Goal: Task Accomplishment & Management: Manage account settings

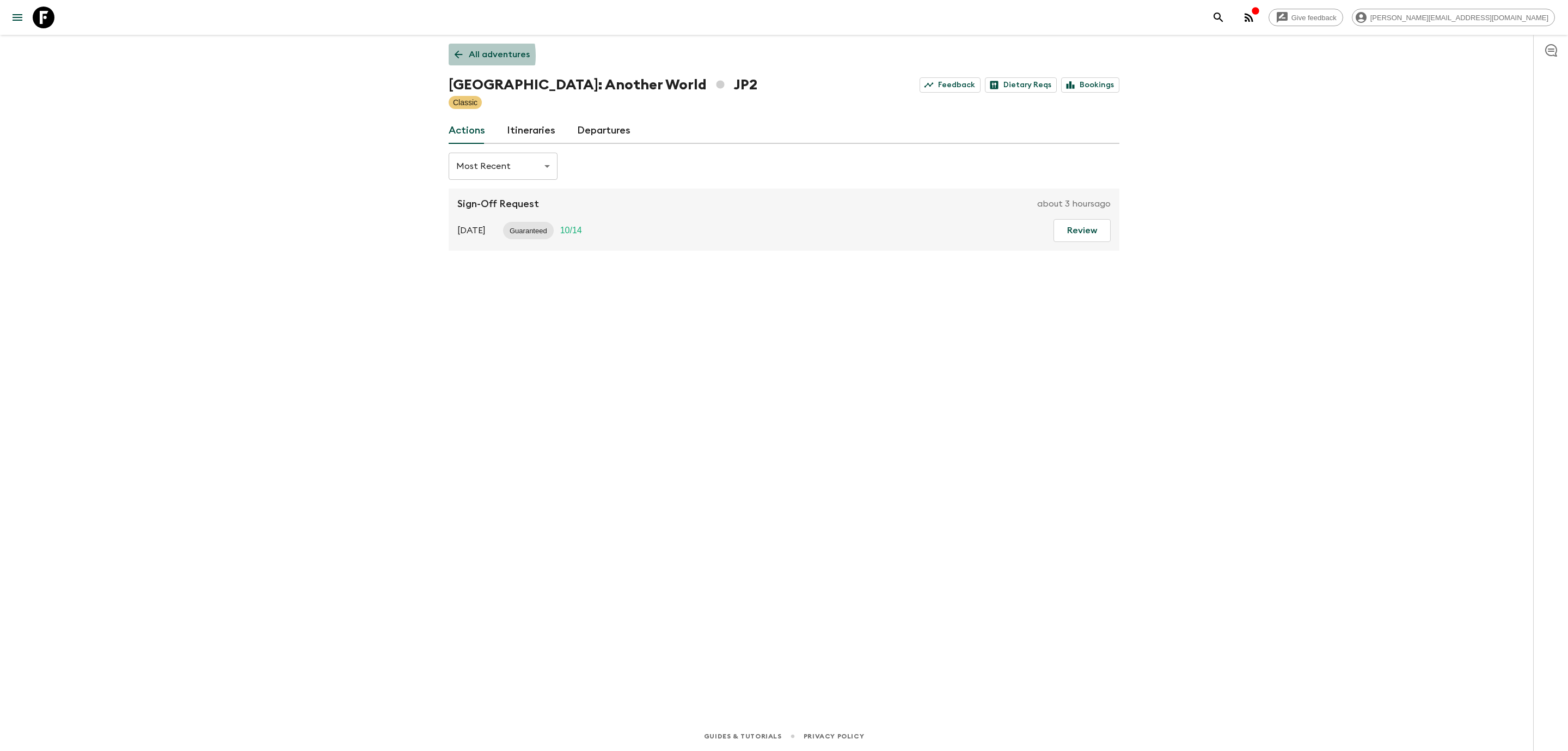
click at [457, 55] on icon at bounding box center [458, 54] width 8 height 8
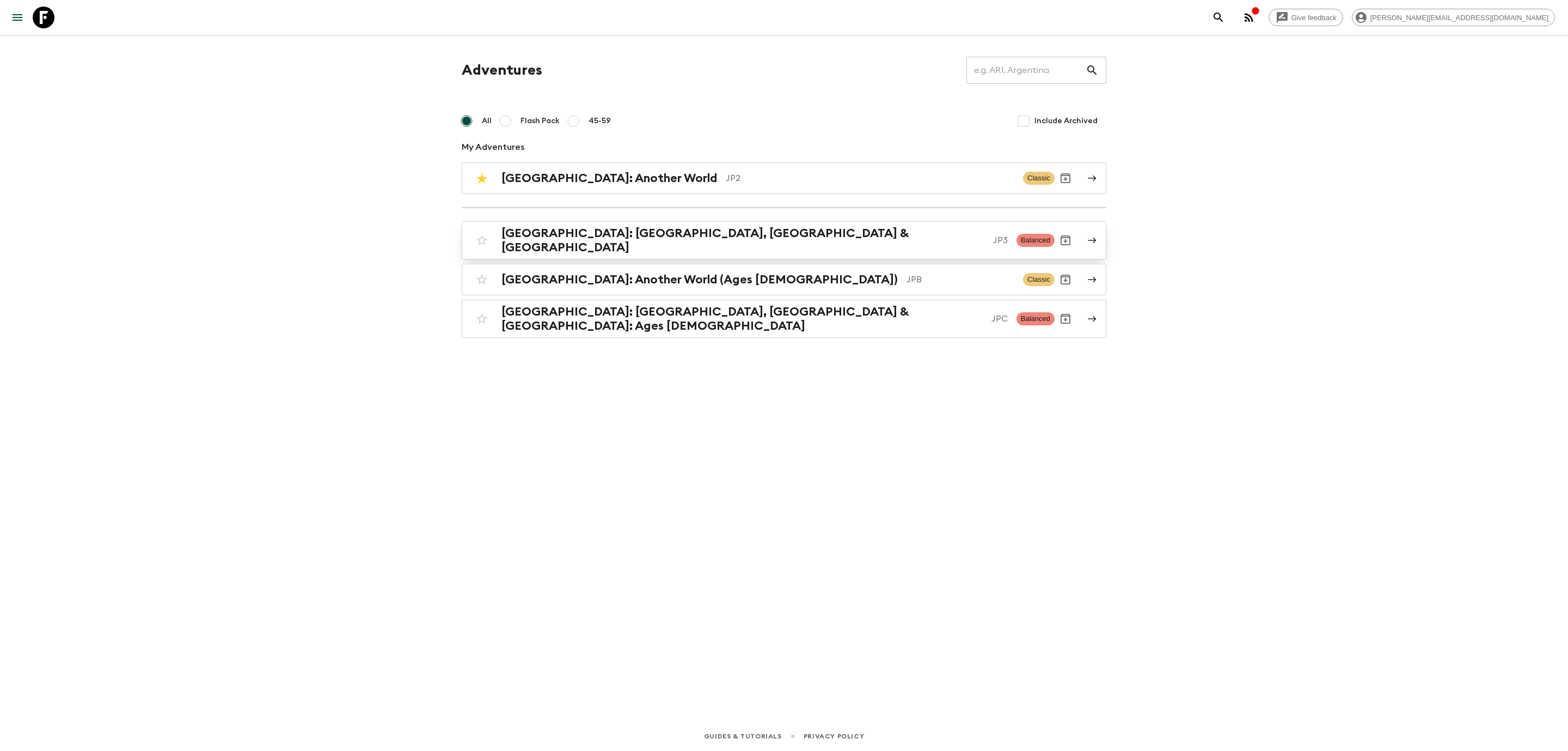
click at [608, 245] on div "[GEOGRAPHIC_DATA]: [GEOGRAPHIC_DATA], Kanazawa & [GEOGRAPHIC_DATA] JP3 Balanced" at bounding box center [763, 240] width 584 height 29
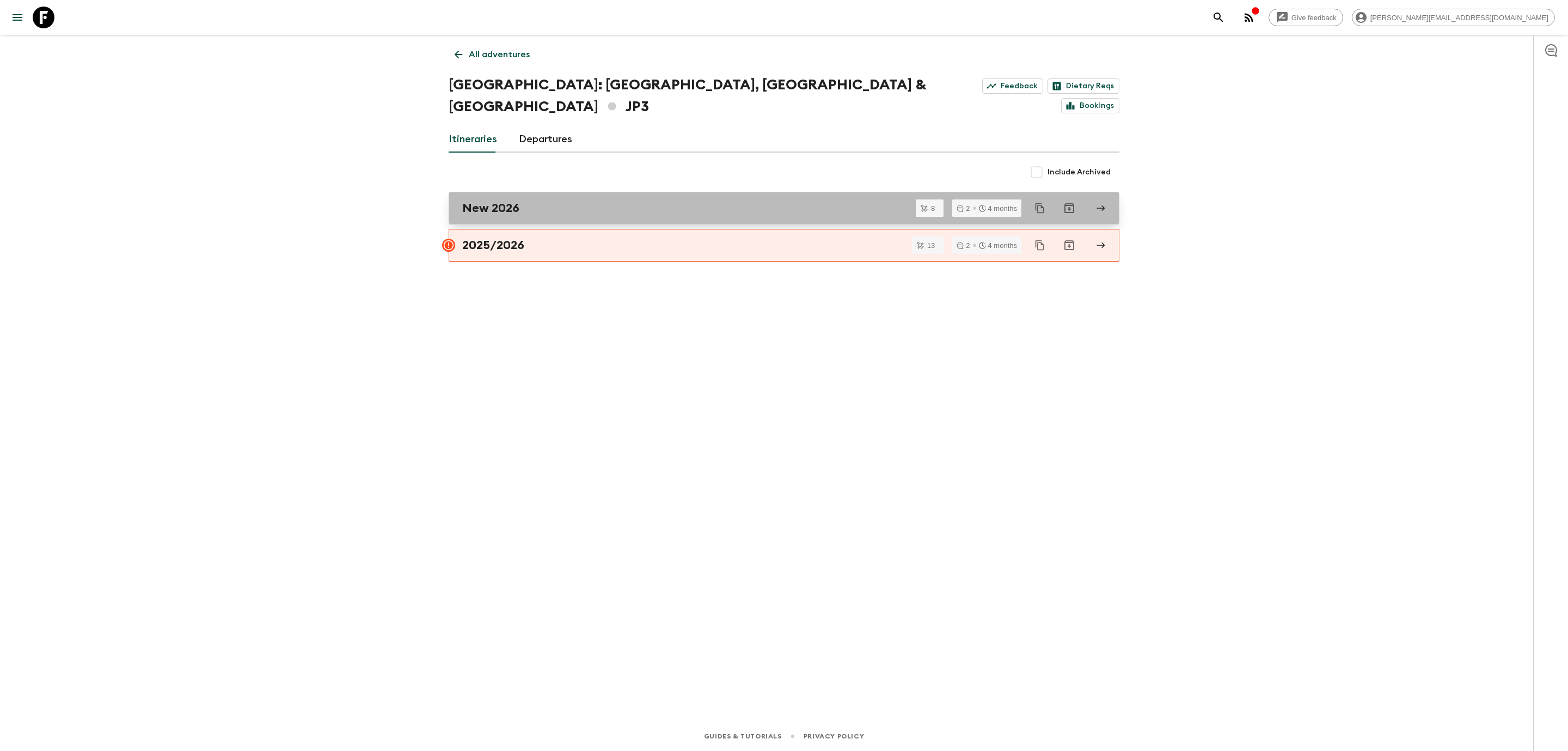
click at [565, 201] on div "New 2026" at bounding box center [773, 208] width 623 height 14
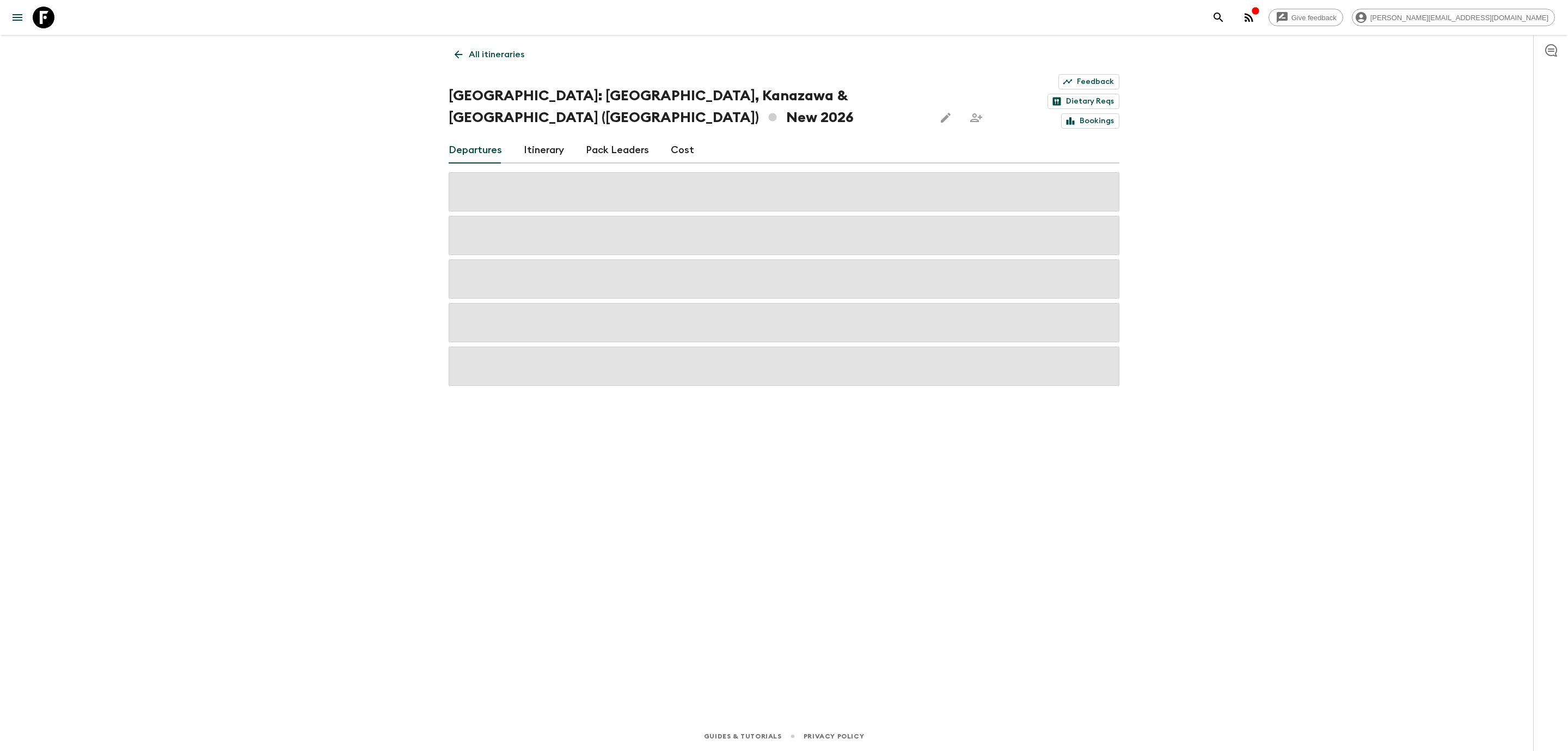
click at [682, 137] on link "Cost" at bounding box center [682, 150] width 23 height 26
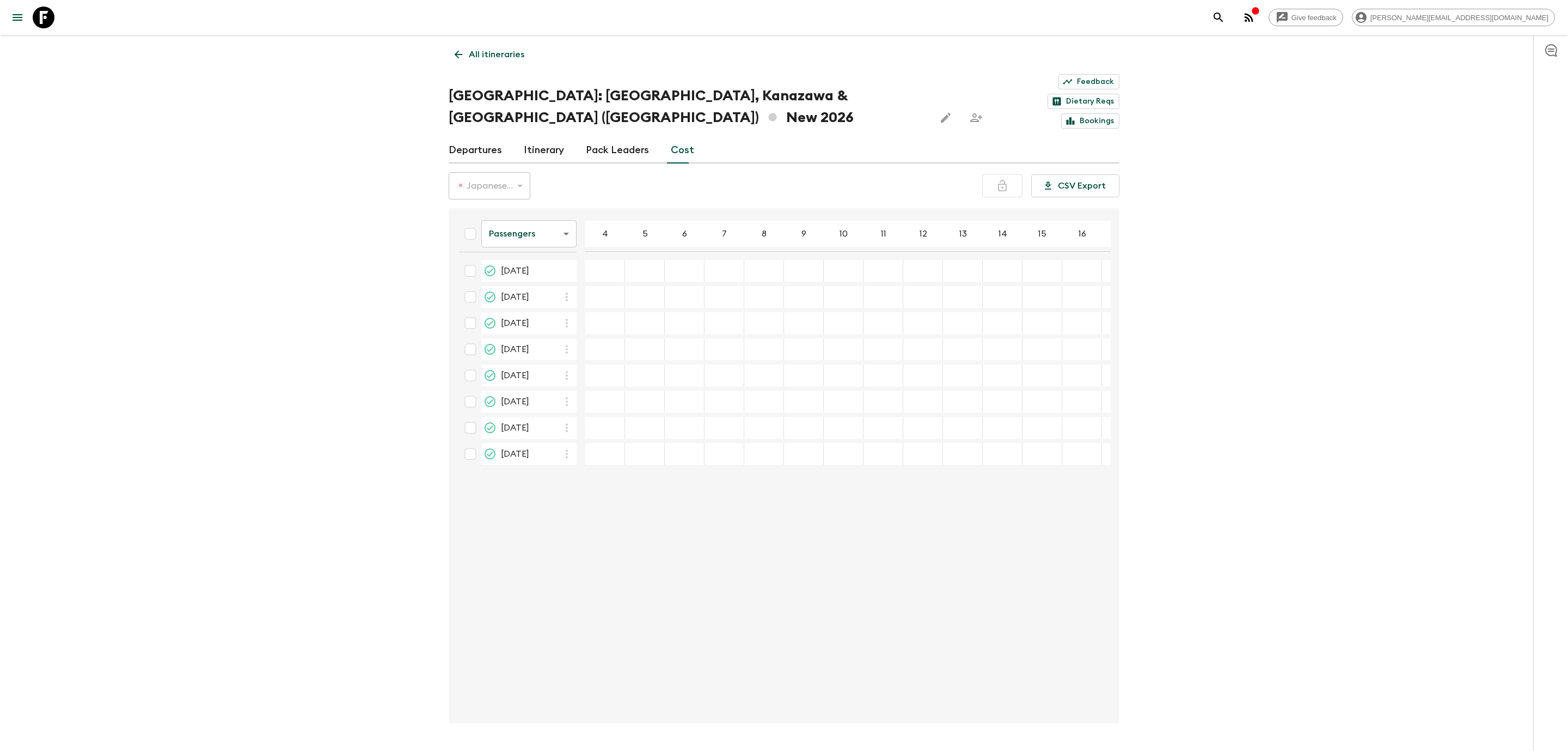
click at [607, 260] on div "03 Jul 2026; 4" at bounding box center [605, 271] width 40 height 22
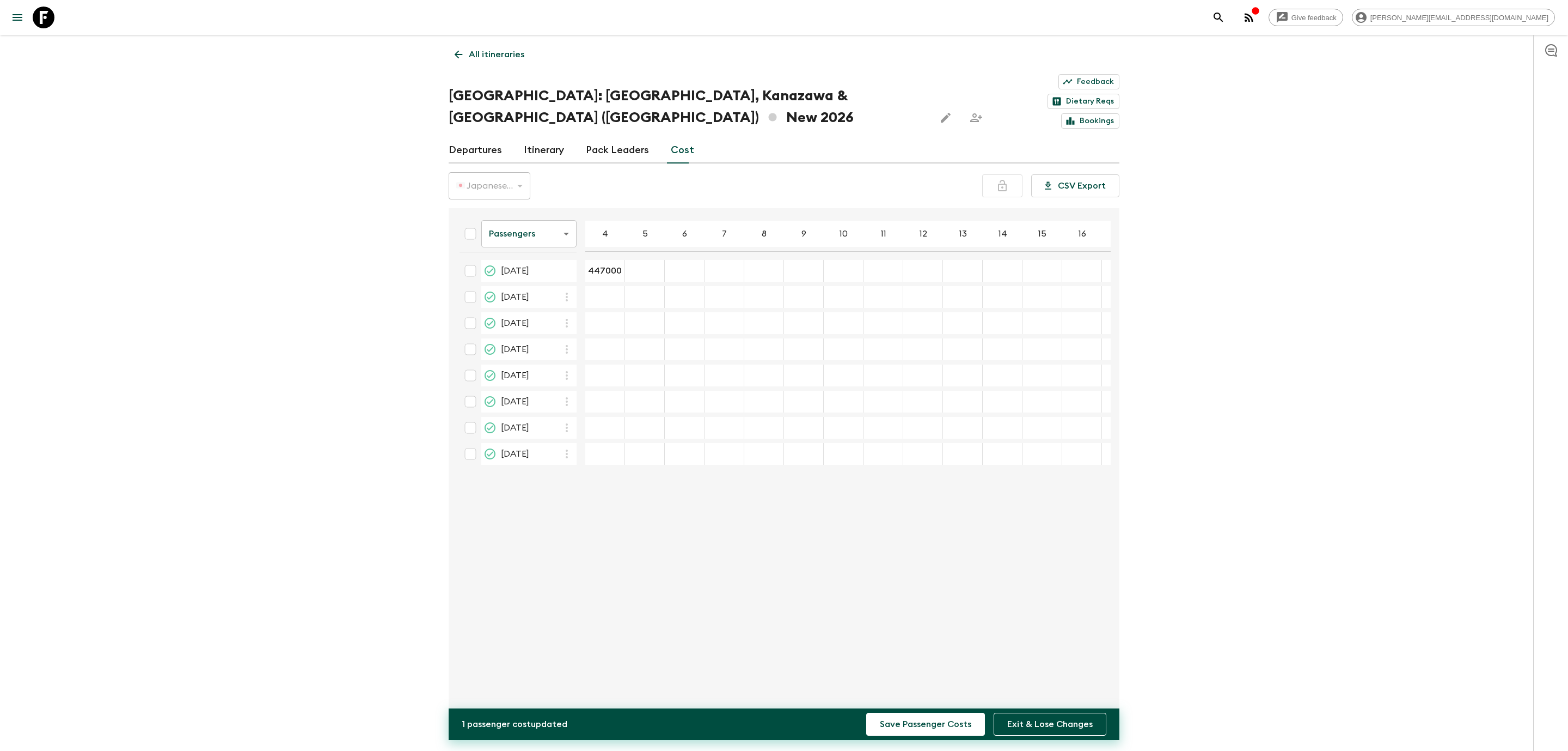
type input "447000"
click at [1327, 388] on div "Give feedback [PERSON_NAME][EMAIL_ADDRESS][DOMAIN_NAME] All itineraries [GEOGRA…" at bounding box center [784, 391] width 1568 height 783
type input "413000"
click at [1231, 509] on div "Give feedback [PERSON_NAME][EMAIL_ADDRESS][DOMAIN_NAME] All itineraries [GEOGRA…" at bounding box center [784, 391] width 1568 height 783
type input "39000"
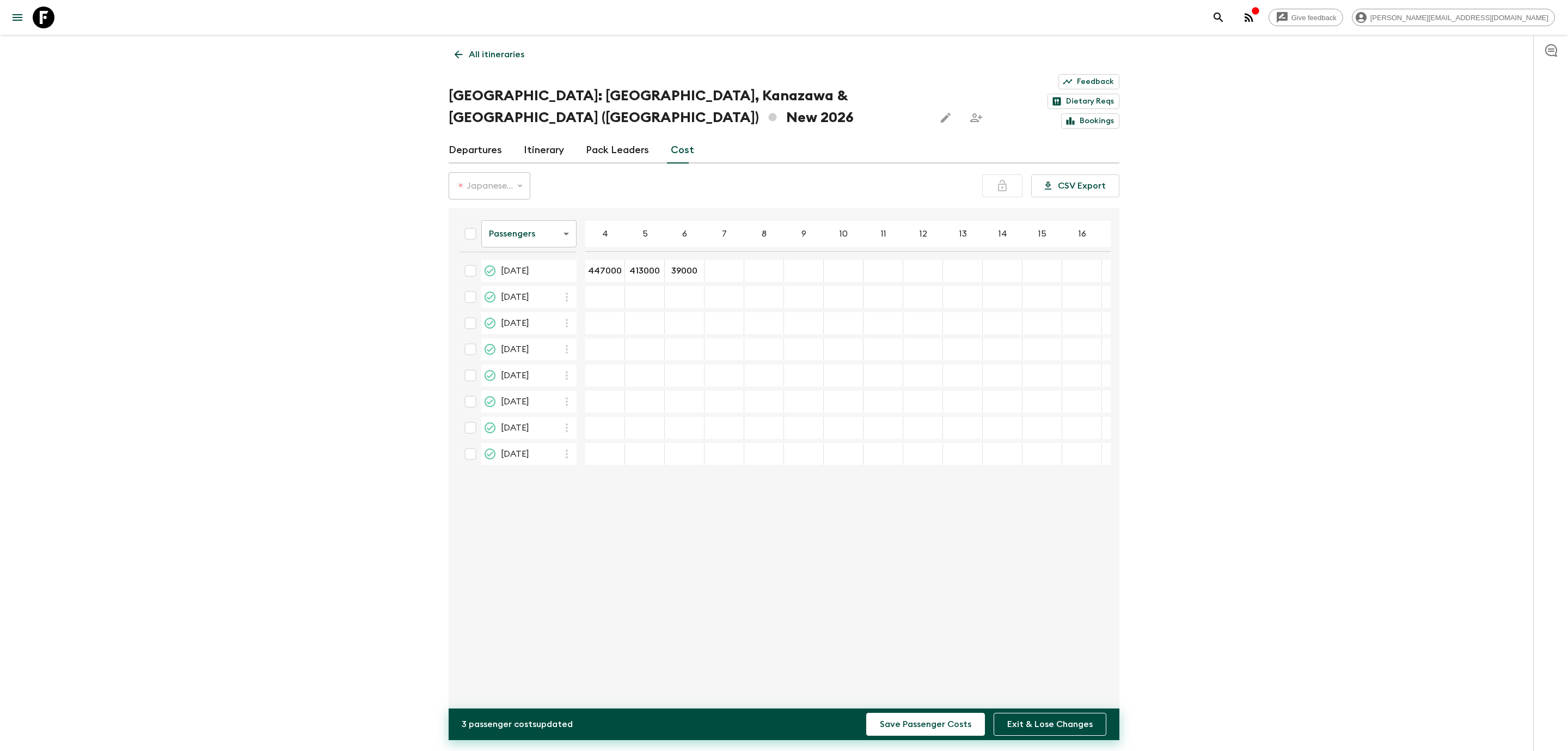
click at [1296, 459] on div "Give feedback [PERSON_NAME][EMAIL_ADDRESS][DOMAIN_NAME] All itineraries [GEOGRA…" at bounding box center [784, 391] width 1568 height 783
click at [699, 260] on div "39000 ​" at bounding box center [684, 271] width 35 height 22
type input "390000"
click at [1325, 440] on div "Give feedback [PERSON_NAME][EMAIL_ADDRESS][DOMAIN_NAME] All itineraries [GEOGRA…" at bounding box center [784, 391] width 1568 height 783
click at [738, 260] on div "03 Jul 2026; 7" at bounding box center [724, 271] width 40 height 22
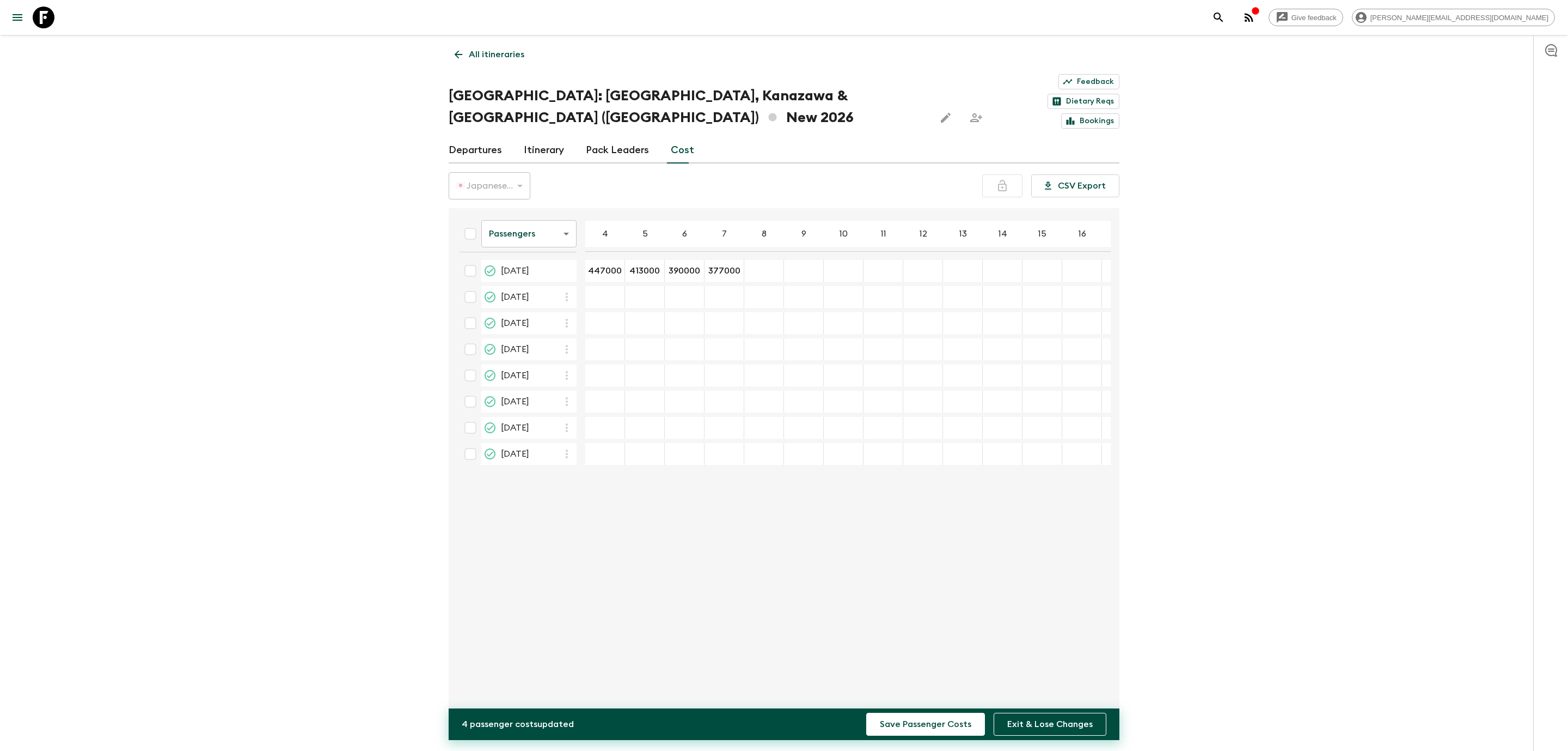
type input "377000"
click at [1545, 421] on div at bounding box center [1550, 392] width 35 height 716
click at [1186, 316] on div "Give feedback [PERSON_NAME][EMAIL_ADDRESS][DOMAIN_NAME] All itineraries [GEOGRA…" at bounding box center [784, 391] width 1568 height 783
click at [813, 260] on div "03 Jul 2026; 9" at bounding box center [803, 271] width 40 height 22
type input "356000"
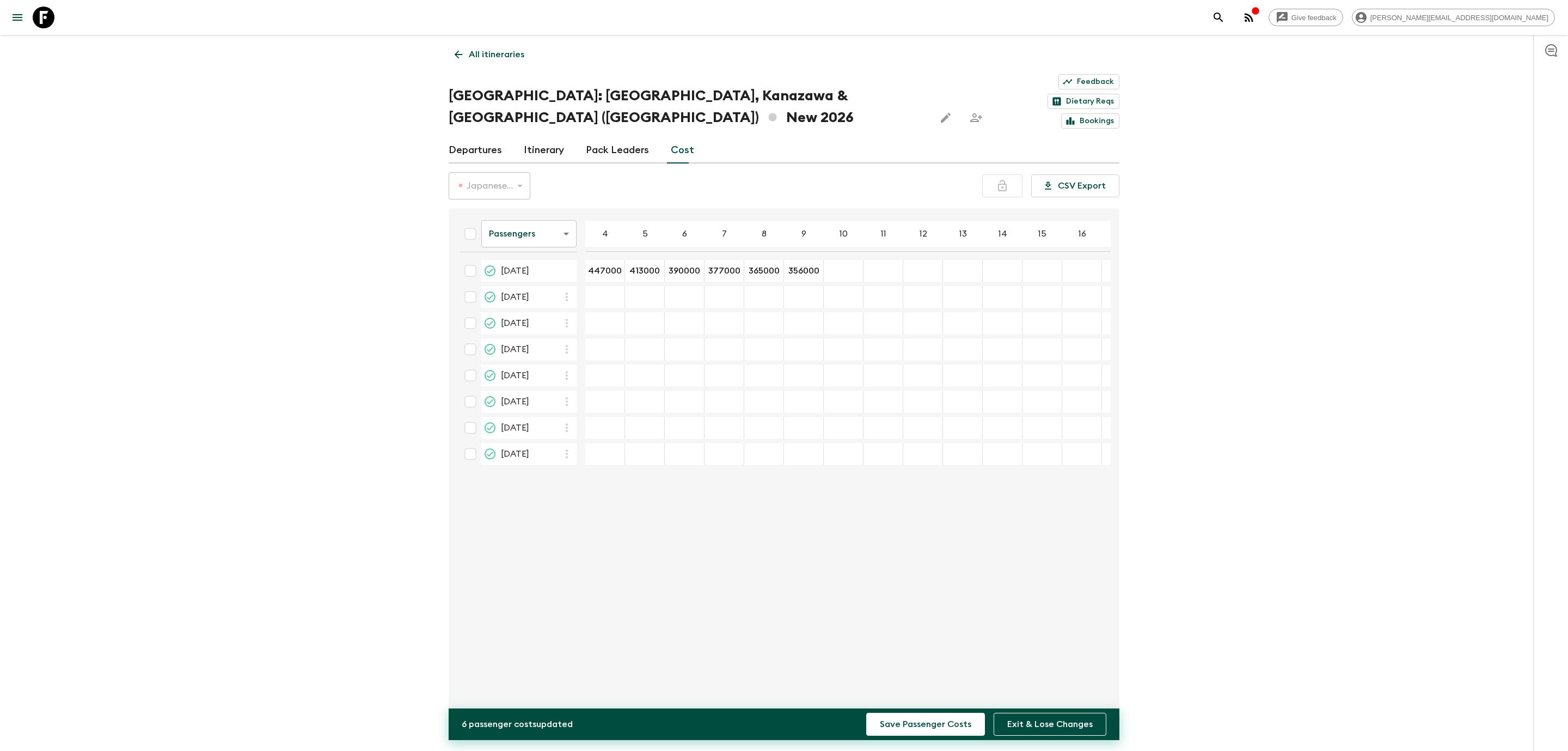
type input "349000"
type input "343000"
type input "337000"
type input "333000"
click at [1023, 260] on div "03 Jul 2026; 14" at bounding box center [1002, 271] width 40 height 22
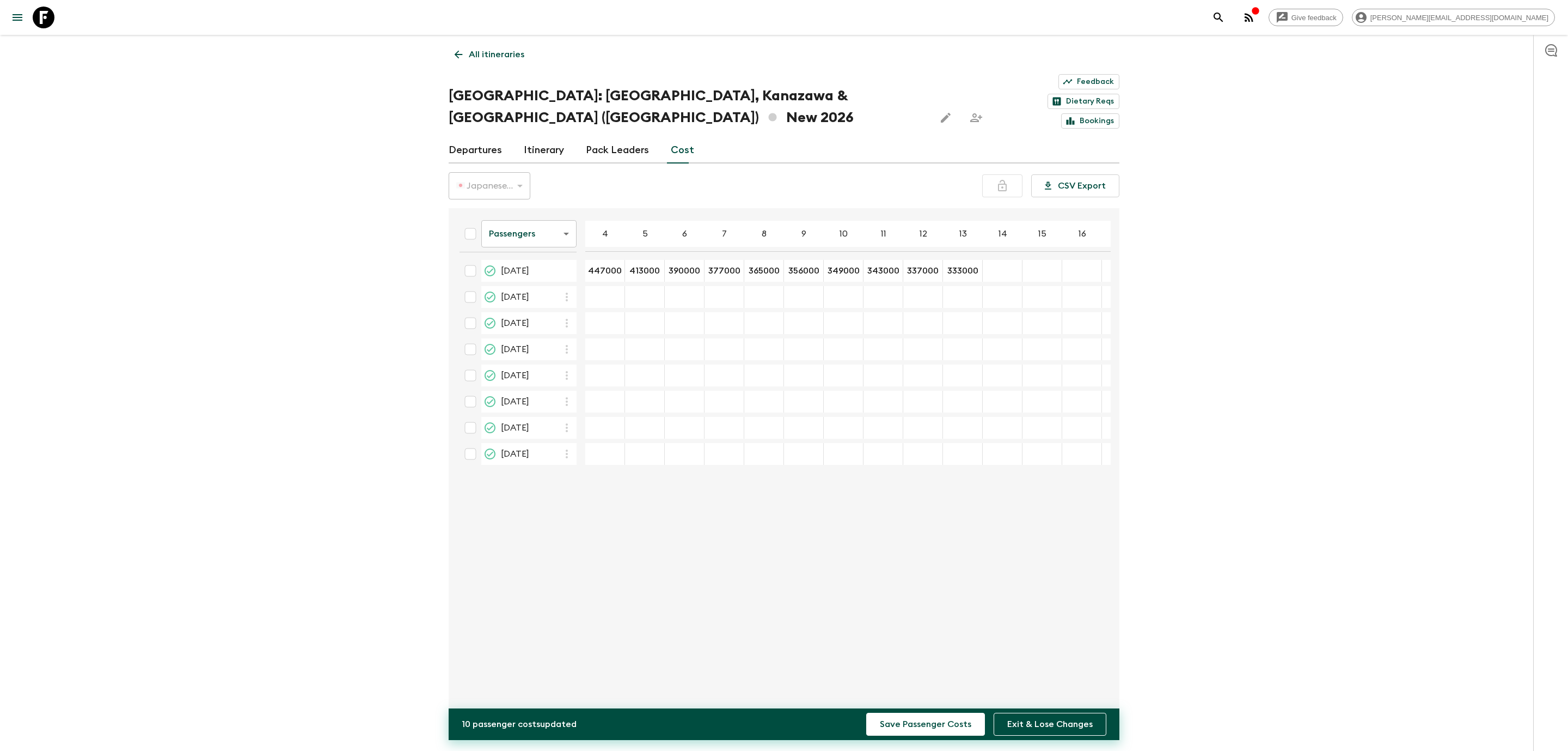
type input "329000"
click at [1312, 378] on div "Give feedback [PERSON_NAME][EMAIL_ADDRESS][DOMAIN_NAME] All itineraries [GEOGRA…" at bounding box center [784, 391] width 1568 height 783
type input "447000"
click at [634, 265] on input "413000" at bounding box center [644, 271] width 35 height 13
click at [647, 286] on div "15 Aug 2026; 5" at bounding box center [645, 297] width 40 height 22
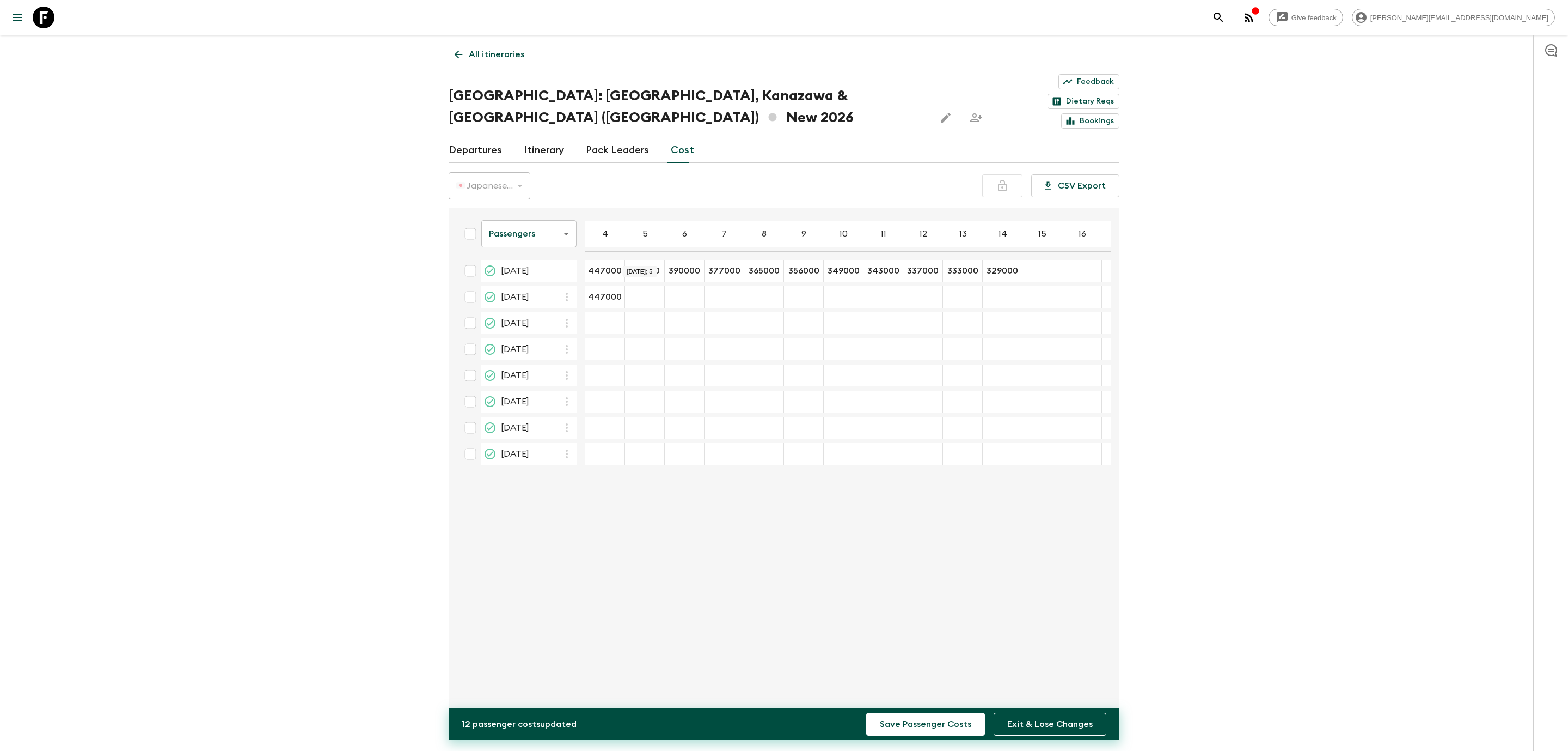
type input "413000"
click at [696, 265] on input "390000" at bounding box center [684, 271] width 35 height 13
type input "390000"
click at [729, 265] on input "377000" at bounding box center [724, 271] width 35 height 13
type input "377000"
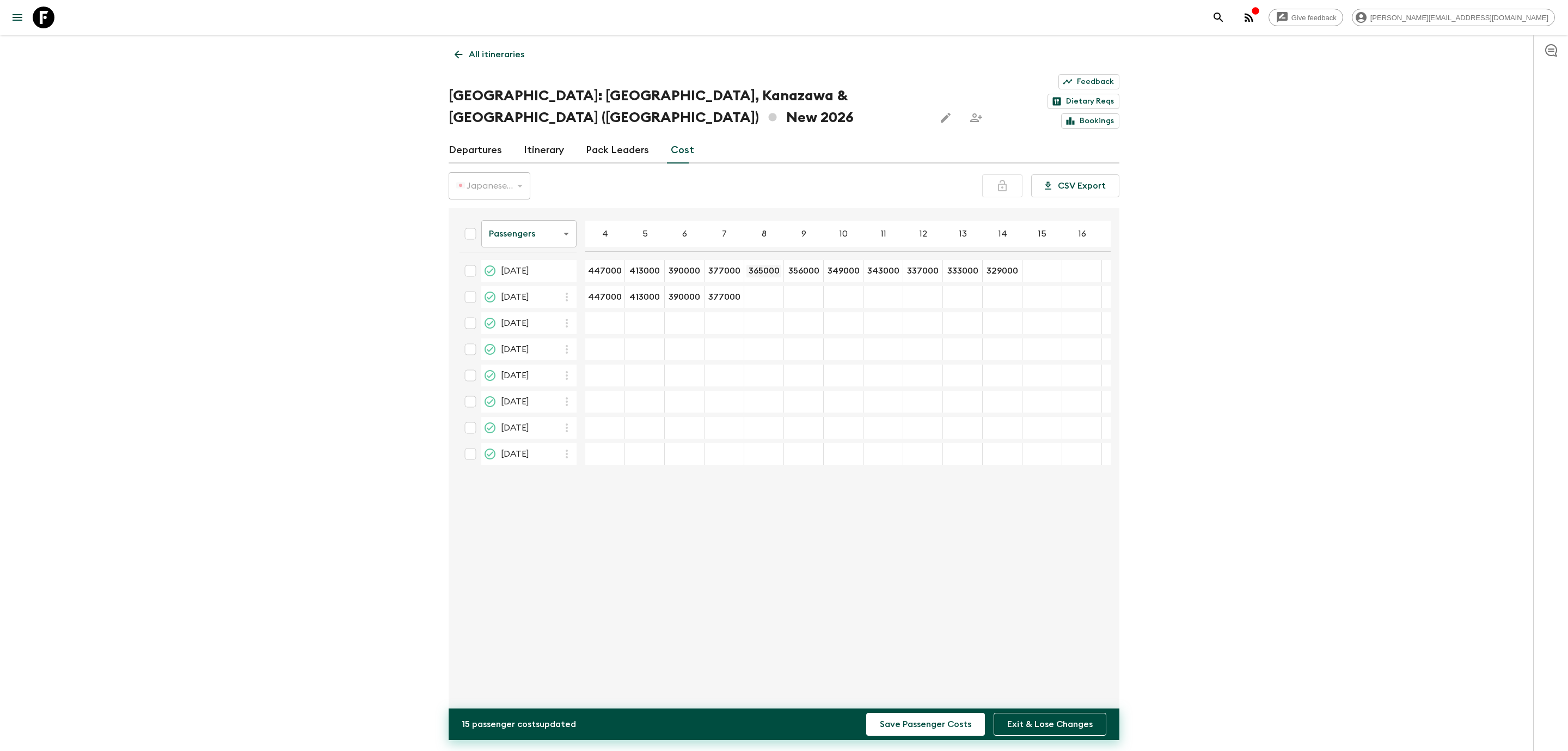
click at [761, 265] on input "365000" at bounding box center [763, 271] width 35 height 13
click at [760, 286] on div "15 Aug 2026; 8" at bounding box center [764, 297] width 40 height 22
type input "365000"
click at [802, 265] on input "356000" at bounding box center [803, 271] width 35 height 13
type input "356000"
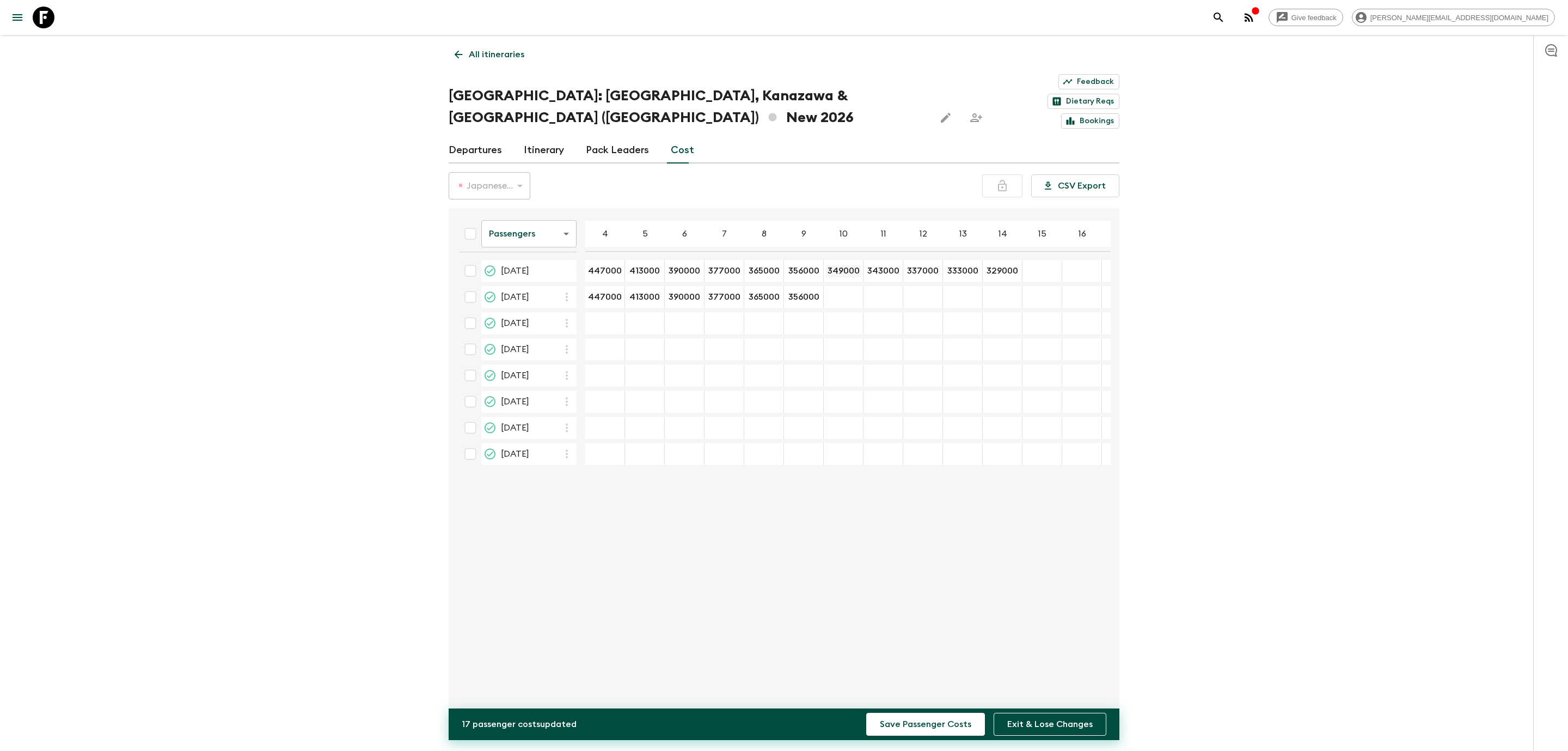
click at [843, 265] on input "349000" at bounding box center [843, 271] width 35 height 13
type input "349000"
click at [895, 265] on input "343000" at bounding box center [883, 271] width 35 height 13
type input "343000"
click at [925, 265] on input "337000" at bounding box center [922, 271] width 35 height 13
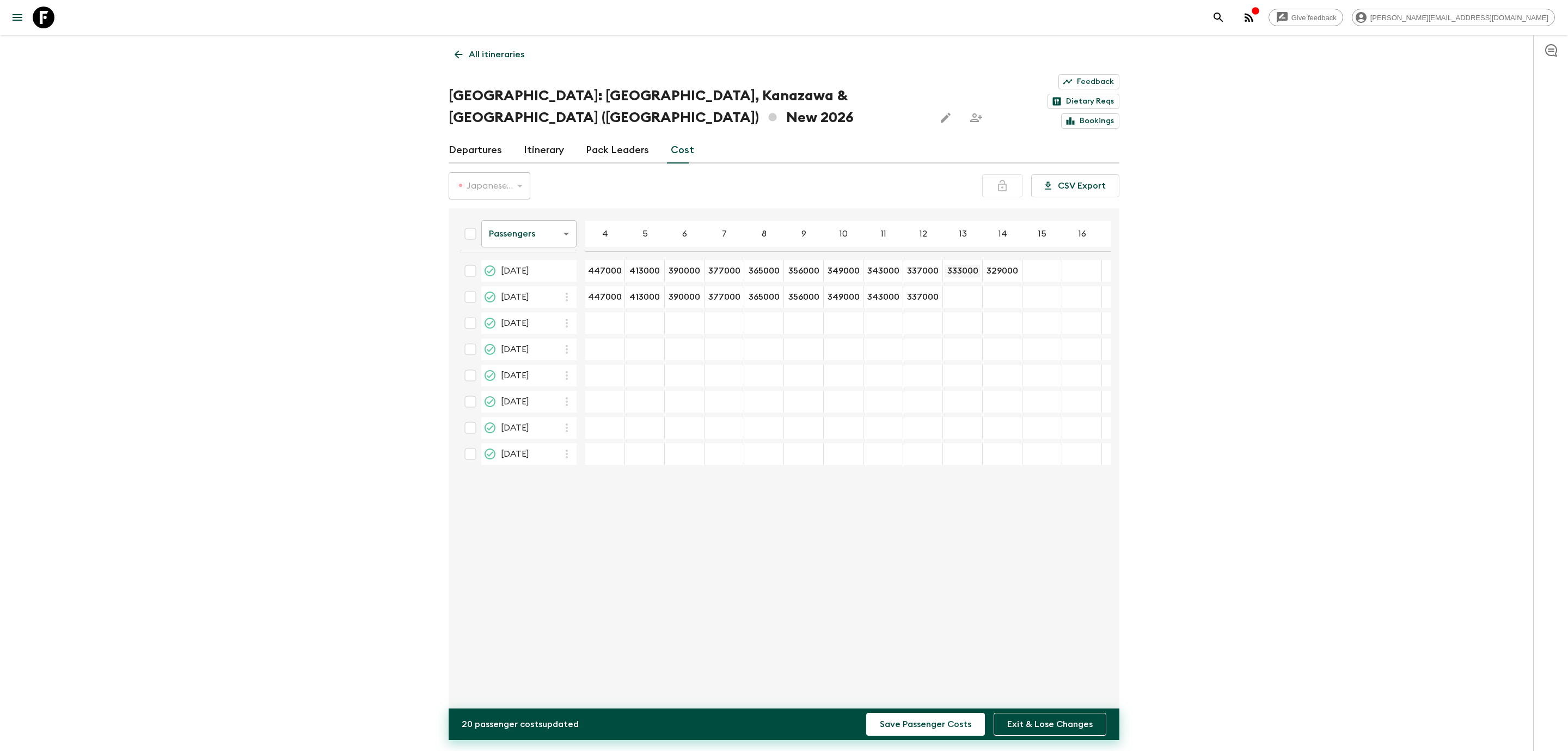
click at [962, 265] on input "333000" at bounding box center [962, 271] width 35 height 13
type input "333000"
click at [995, 265] on input "329000" at bounding box center [1002, 271] width 35 height 13
click at [998, 286] on div "15 Aug 2026; 14" at bounding box center [1002, 297] width 40 height 22
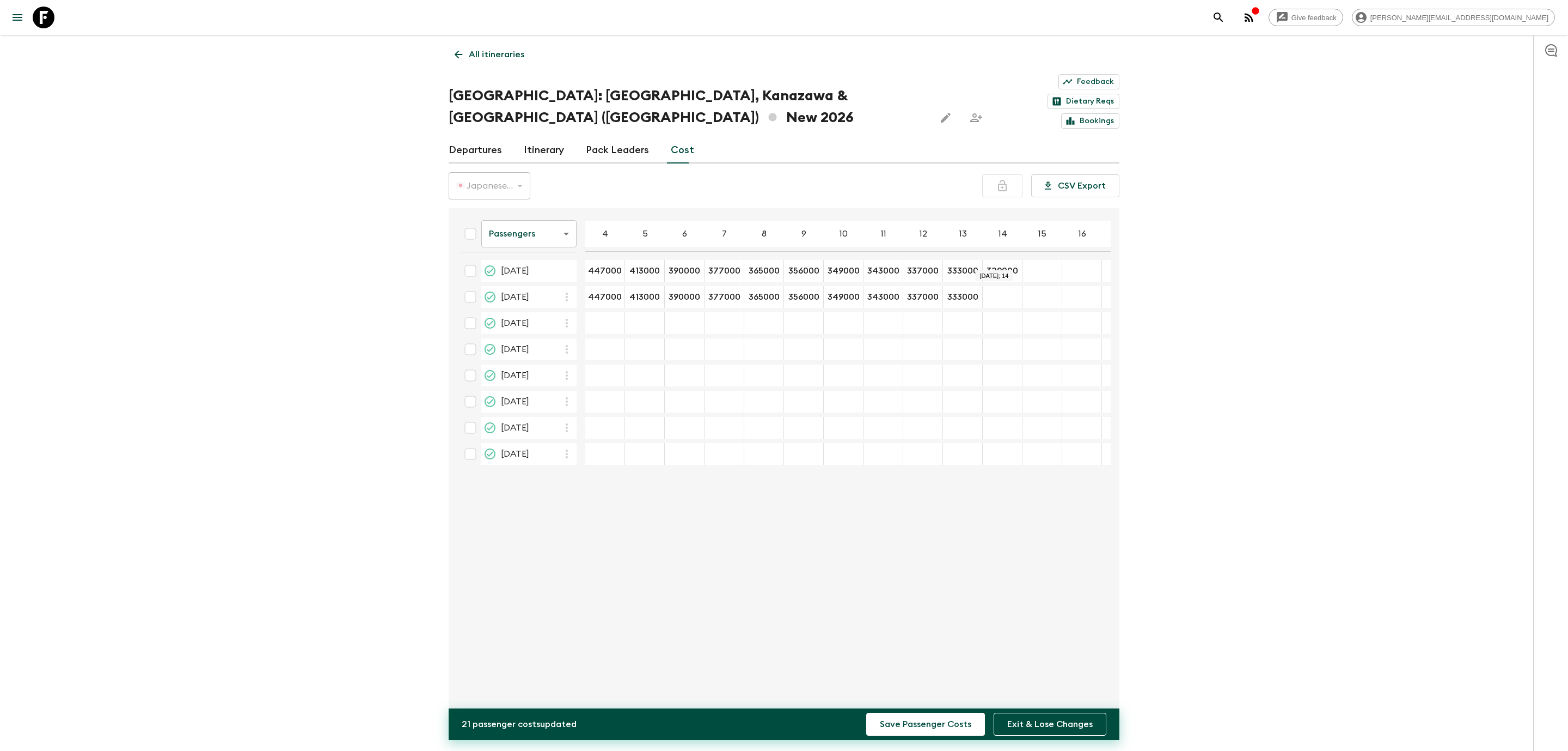
type input "329000"
click at [1224, 280] on div "Give feedback [PERSON_NAME][EMAIL_ADDRESS][DOMAIN_NAME] All itineraries [GEOGRA…" at bounding box center [784, 391] width 1568 height 783
type input "455000"
click at [649, 312] on div "05 Sep 2026; 5" at bounding box center [645, 323] width 40 height 22
type input "421260"
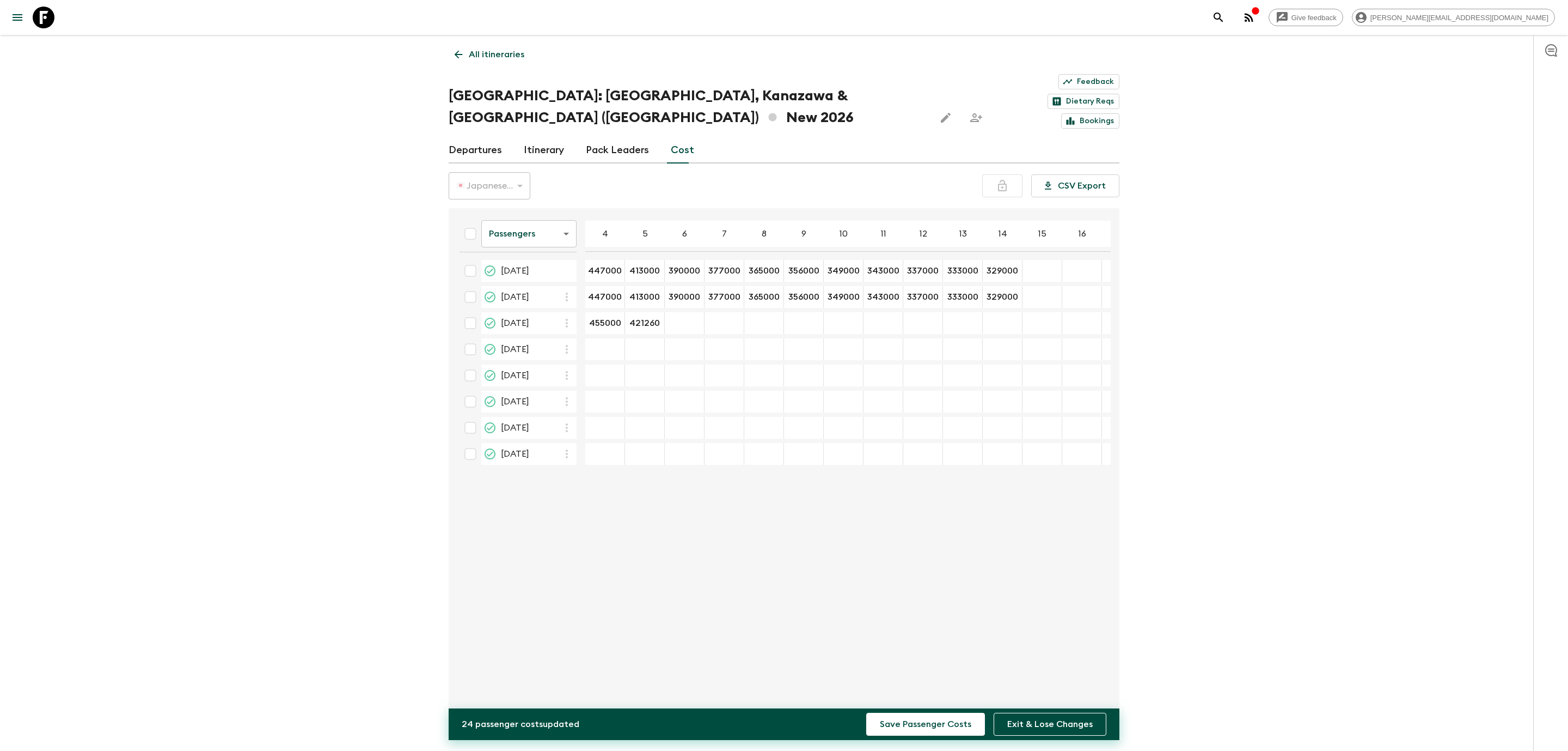
type input "406000"
type input "385000"
type input "373000"
type input "365000"
type input "356000"
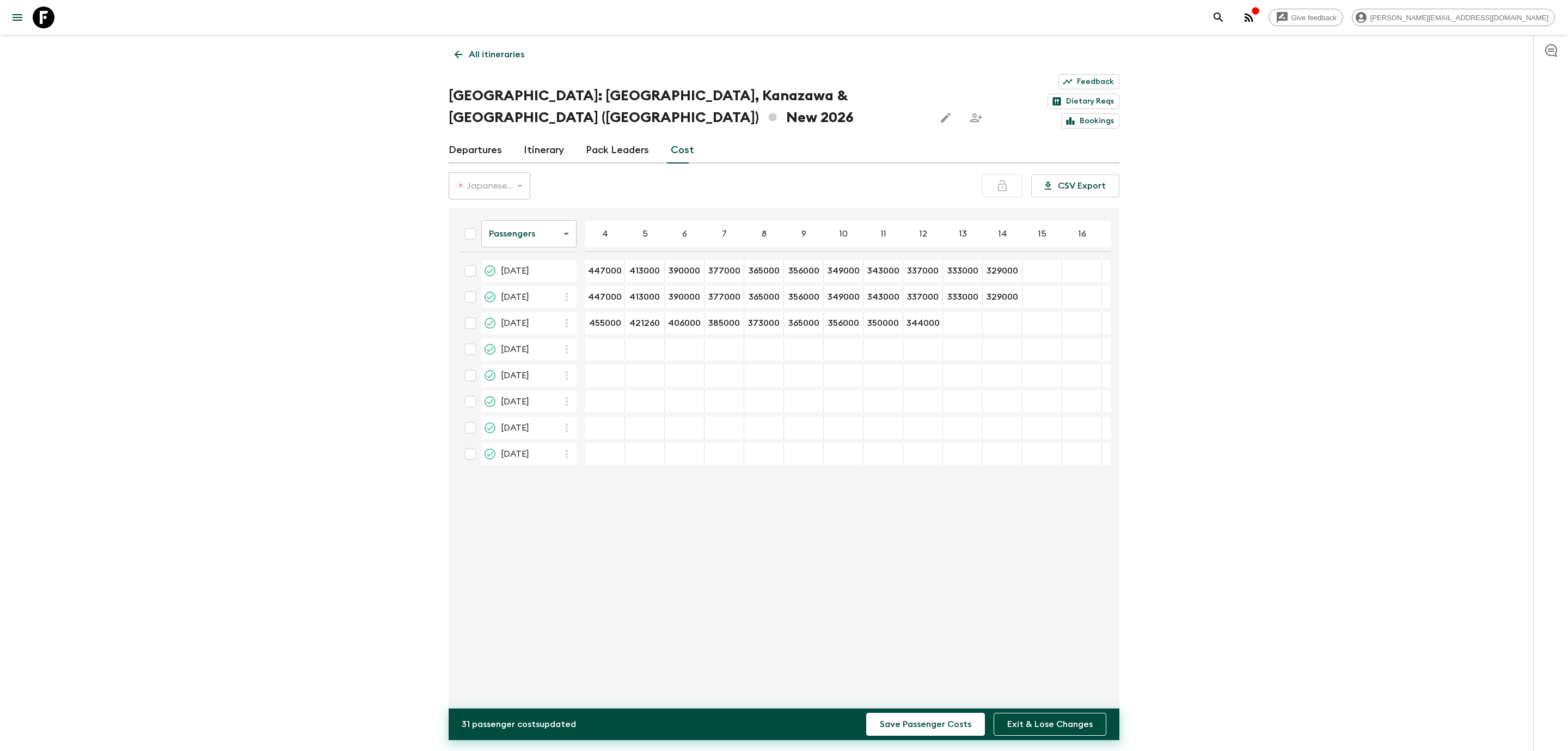
type input "339000"
type input "335000"
click at [1328, 448] on div "Give feedback [PERSON_NAME][EMAIL_ADDRESS][DOMAIN_NAME] All itineraries [GEOGRA…" at bounding box center [784, 391] width 1568 height 783
type input "466400"
type input "433000"
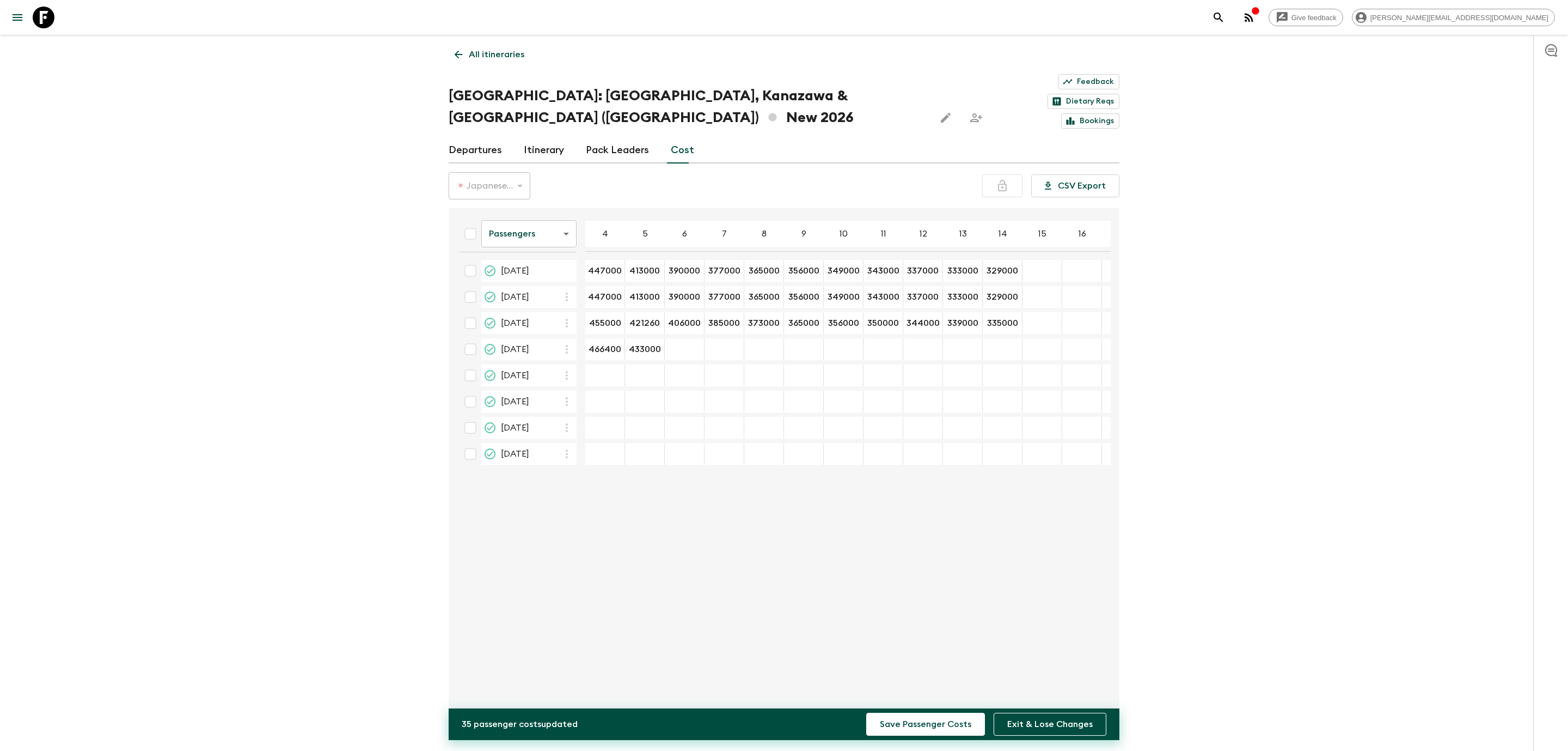
click at [691, 569] on div "Passengers passengersCost ​ 4 5 6 7 8 9 10 11 12 13 14 15 16 17 18 [DATE] 44700…" at bounding box center [781, 465] width 660 height 498
type input "412000"
type input "385000"
type input "377400"
type input "372800"
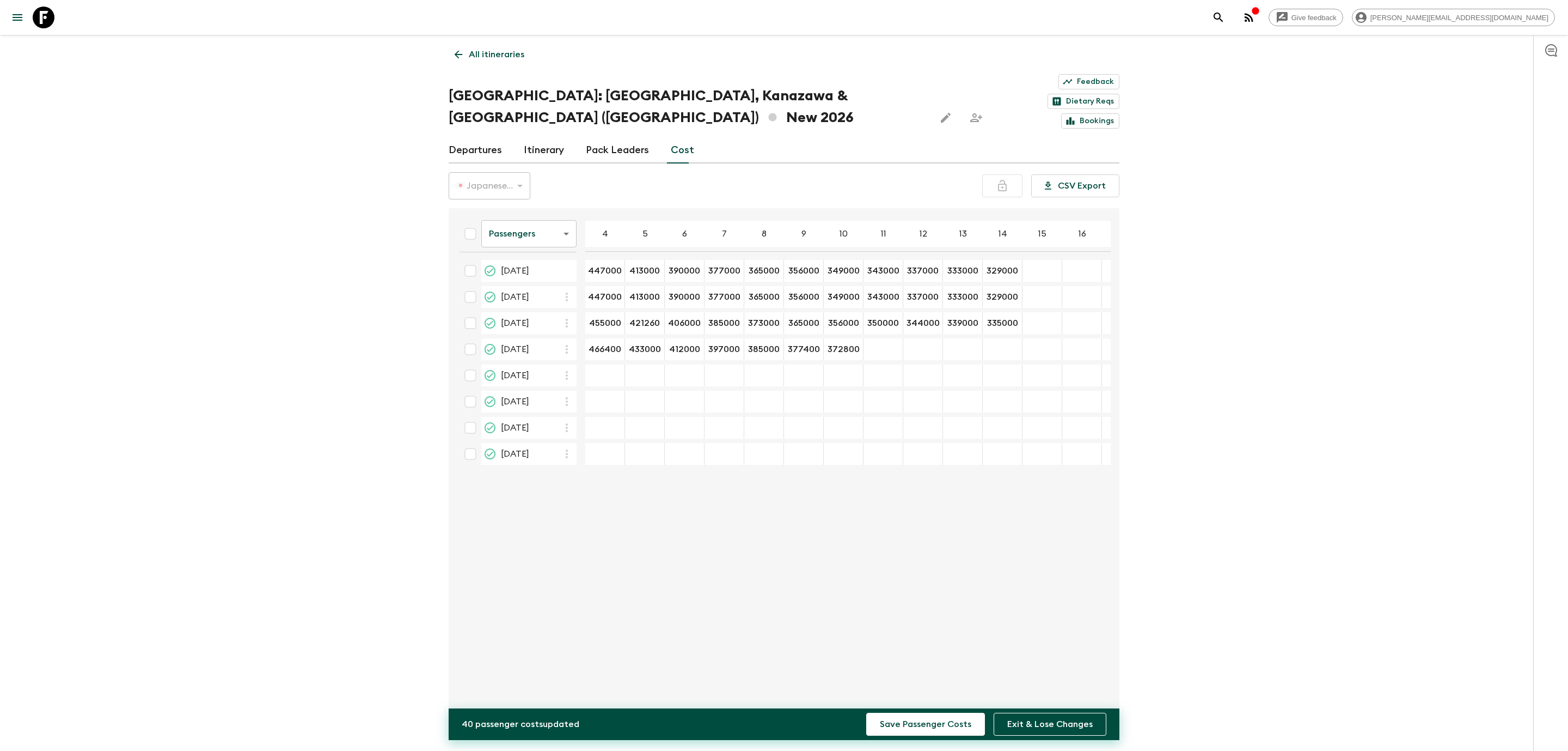
type input "365000"
type input "360100"
type input "355000"
type input "351000"
click at [474, 260] on input "checkbox" at bounding box center [471, 271] width 22 height 22
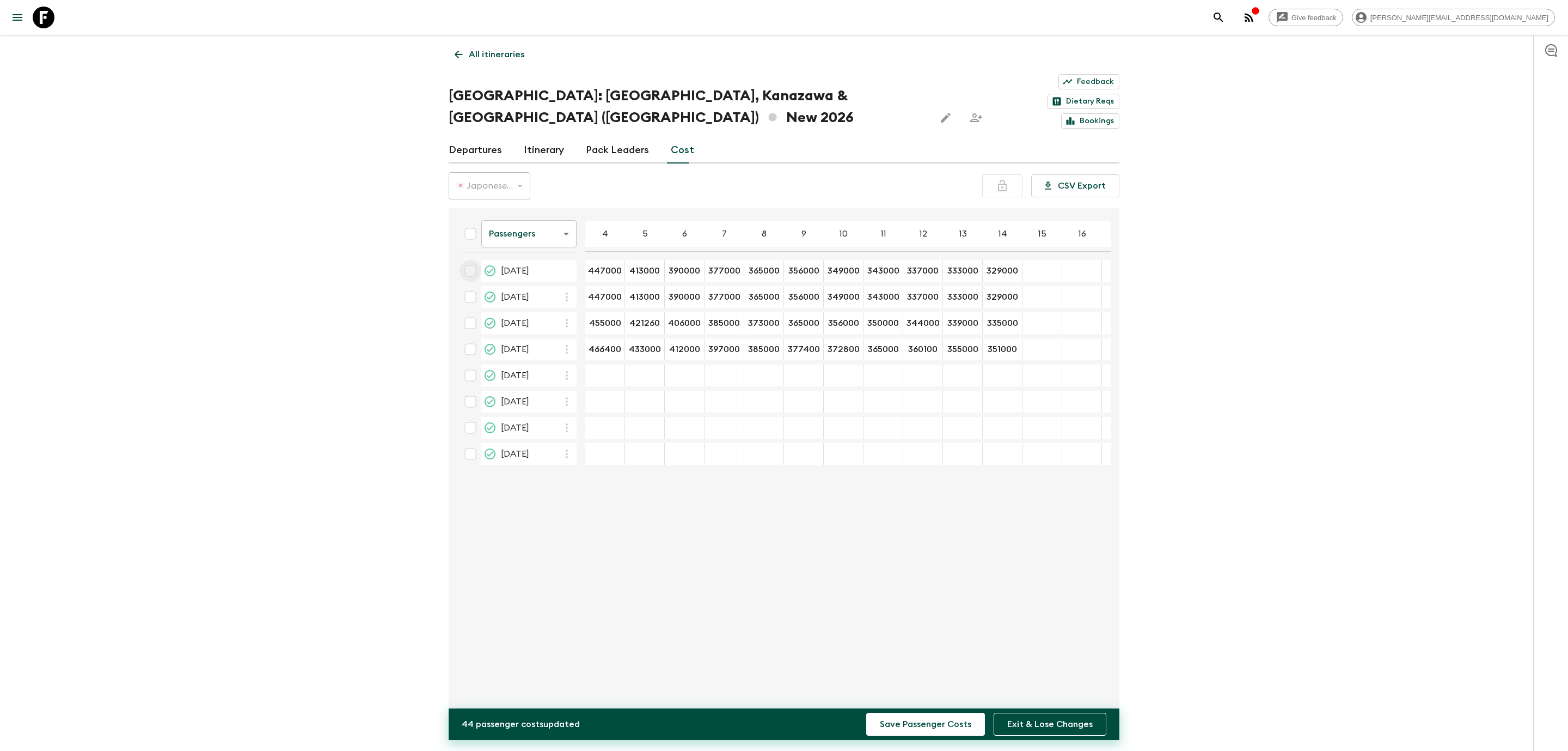
checkbox input "true"
click at [466, 286] on input "checkbox" at bounding box center [471, 297] width 22 height 22
checkbox input "true"
click at [466, 312] on input "checkbox" at bounding box center [471, 323] width 22 height 22
checkbox input "true"
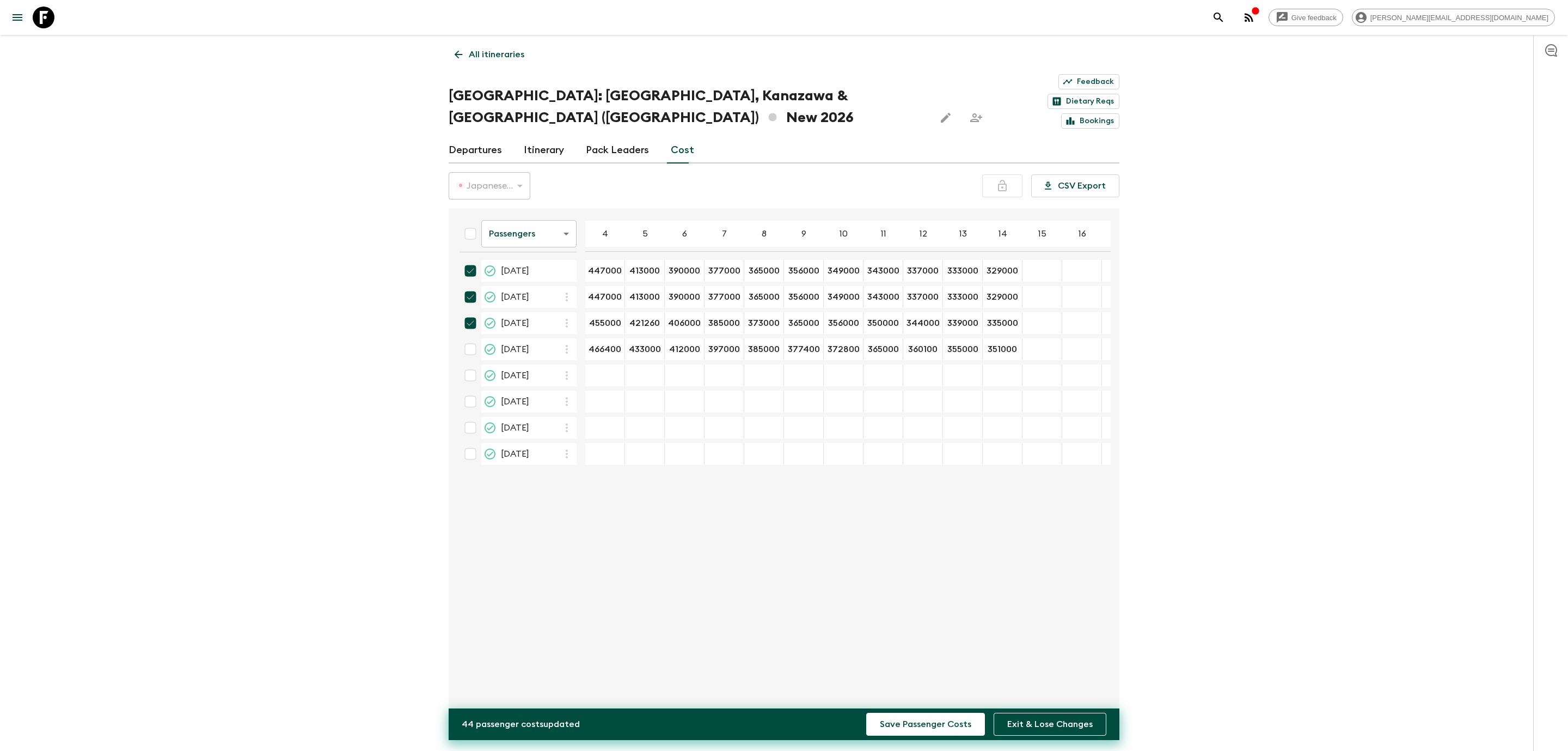
click at [464, 338] on input "checkbox" at bounding box center [471, 349] width 22 height 22
checkbox input "true"
click at [618, 364] on div "24 Oct 2026; 4" at bounding box center [605, 375] width 40 height 22
type input "466200"
type input "433000"
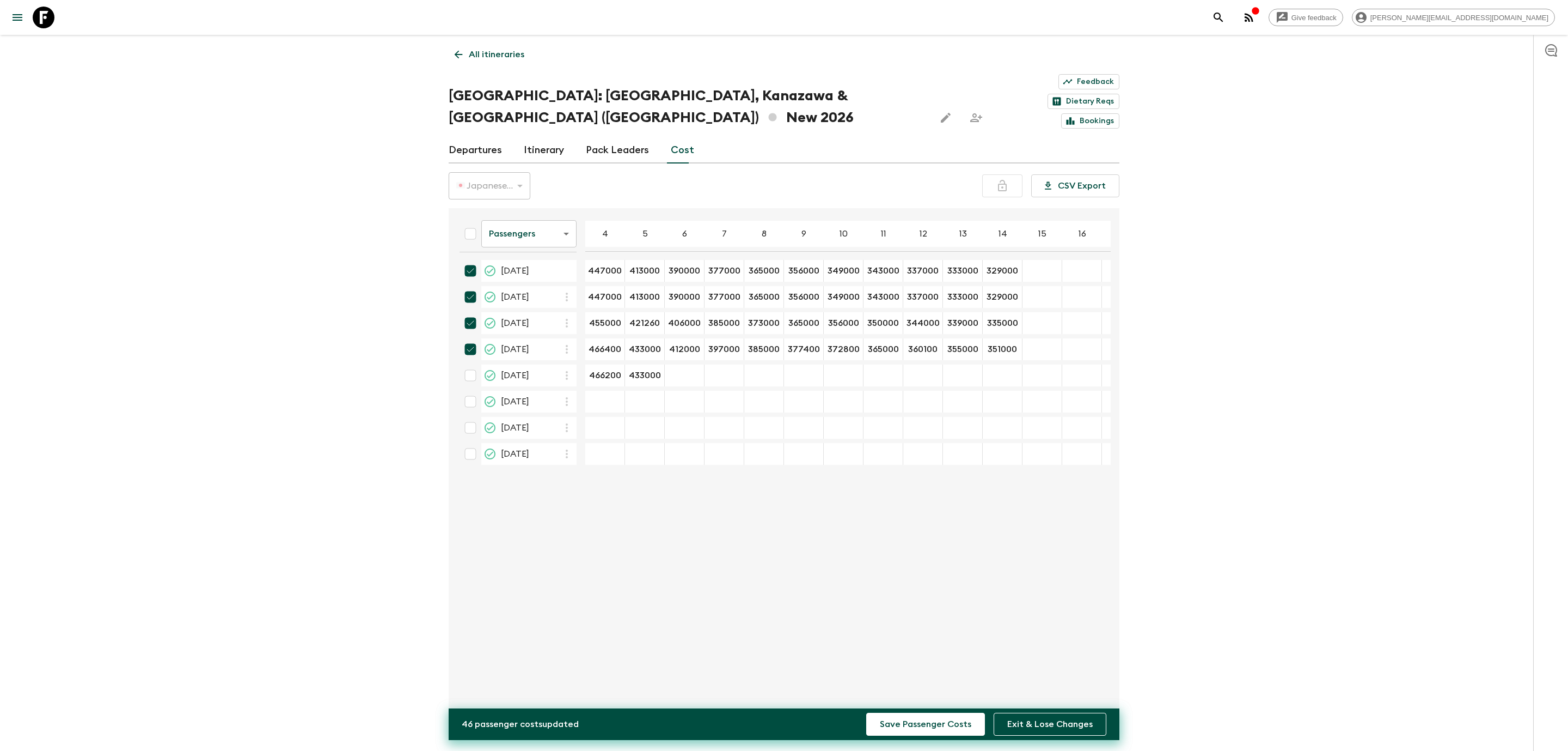
type input "412000"
type input "397000"
type input "385000"
type input "377400"
type input "372800"
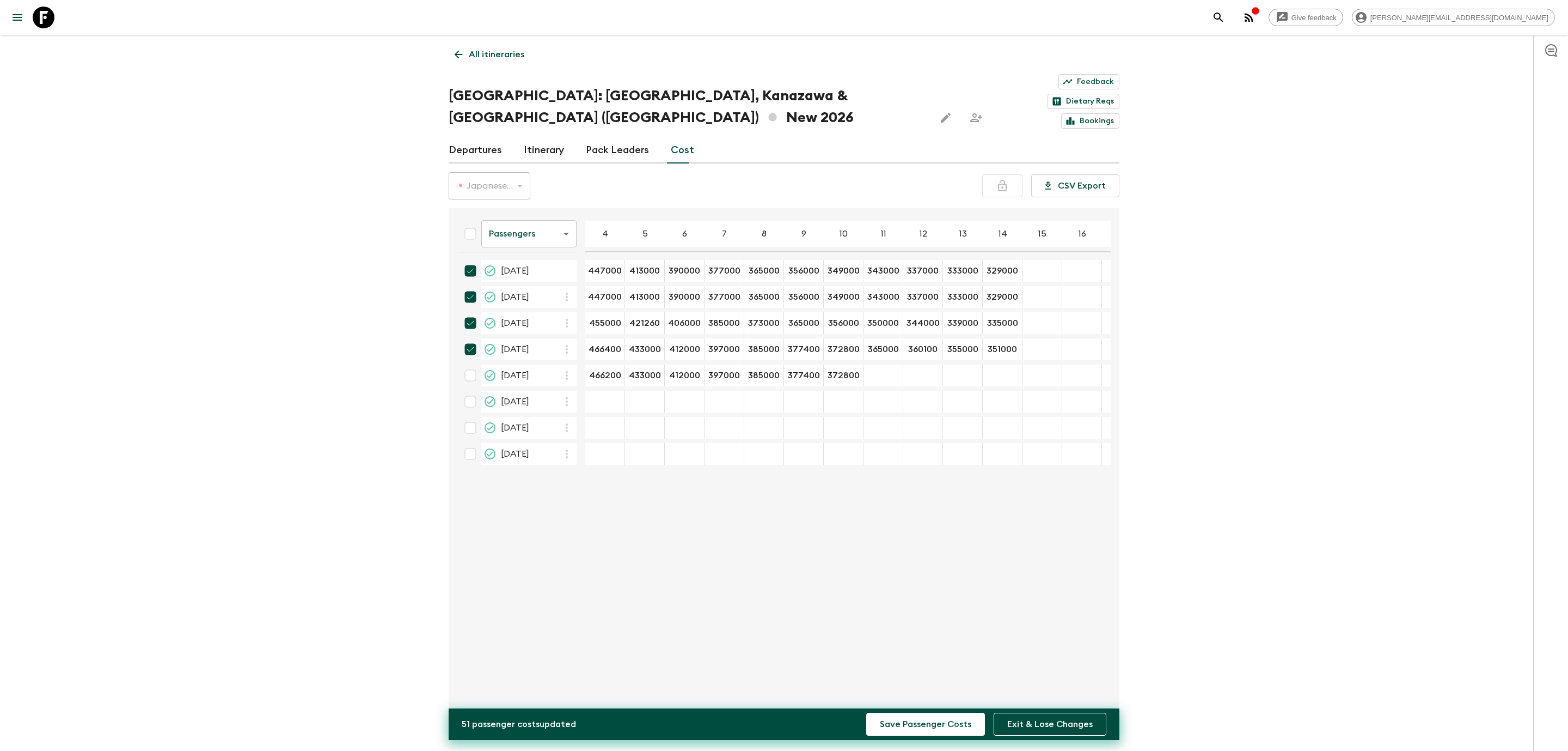
type input "365000"
click at [975, 364] on div "24 Oct 2026; 13" at bounding box center [962, 375] width 40 height 22
type input "355000"
type input "351000"
click at [1236, 473] on div "Give feedback [PERSON_NAME][EMAIL_ADDRESS][DOMAIN_NAME] All itineraries [GEOGRA…" at bounding box center [784, 391] width 1568 height 783
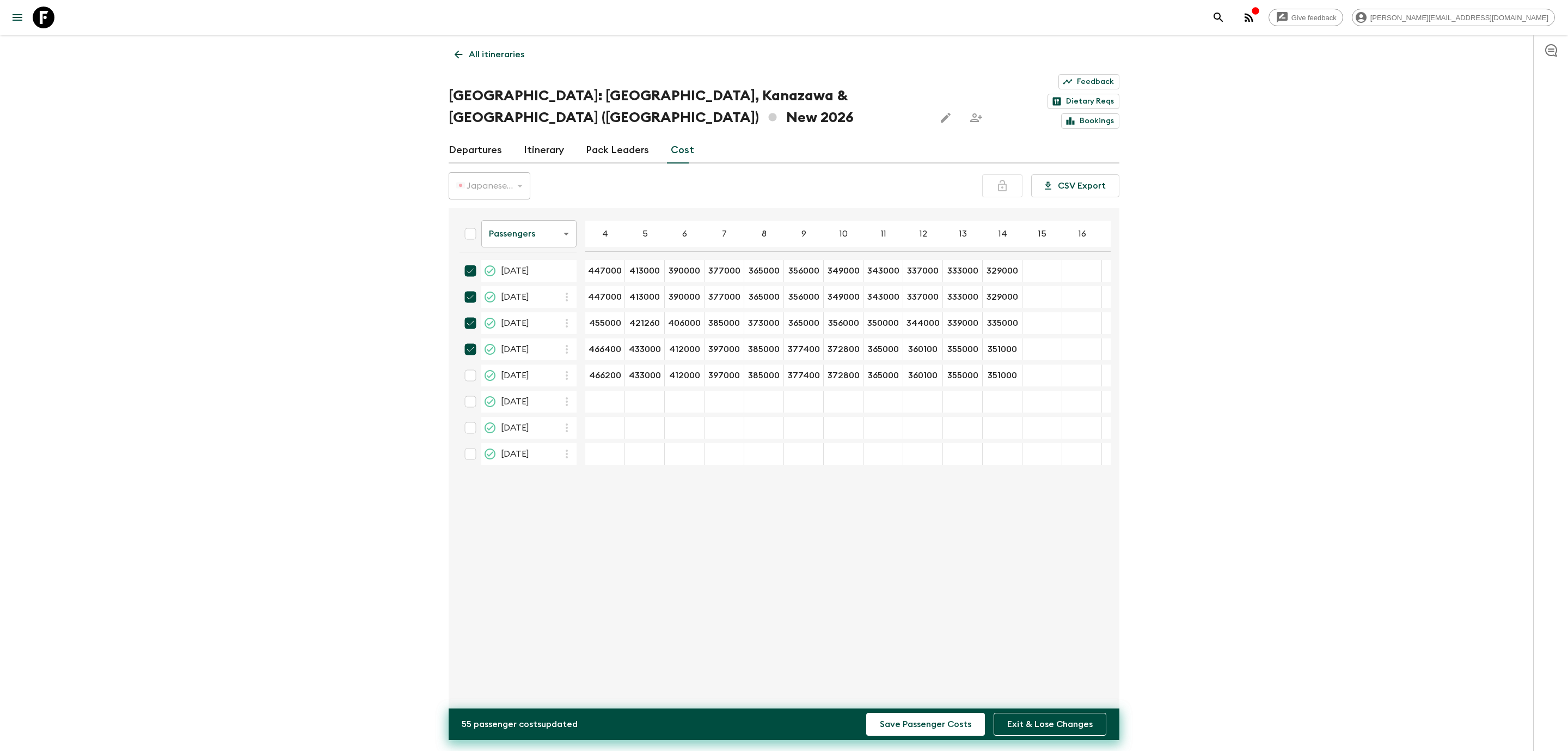
click at [472, 364] on input "checkbox" at bounding box center [471, 375] width 22 height 22
checkbox input "true"
type input "476400"
type input "441700"
type input "419300"
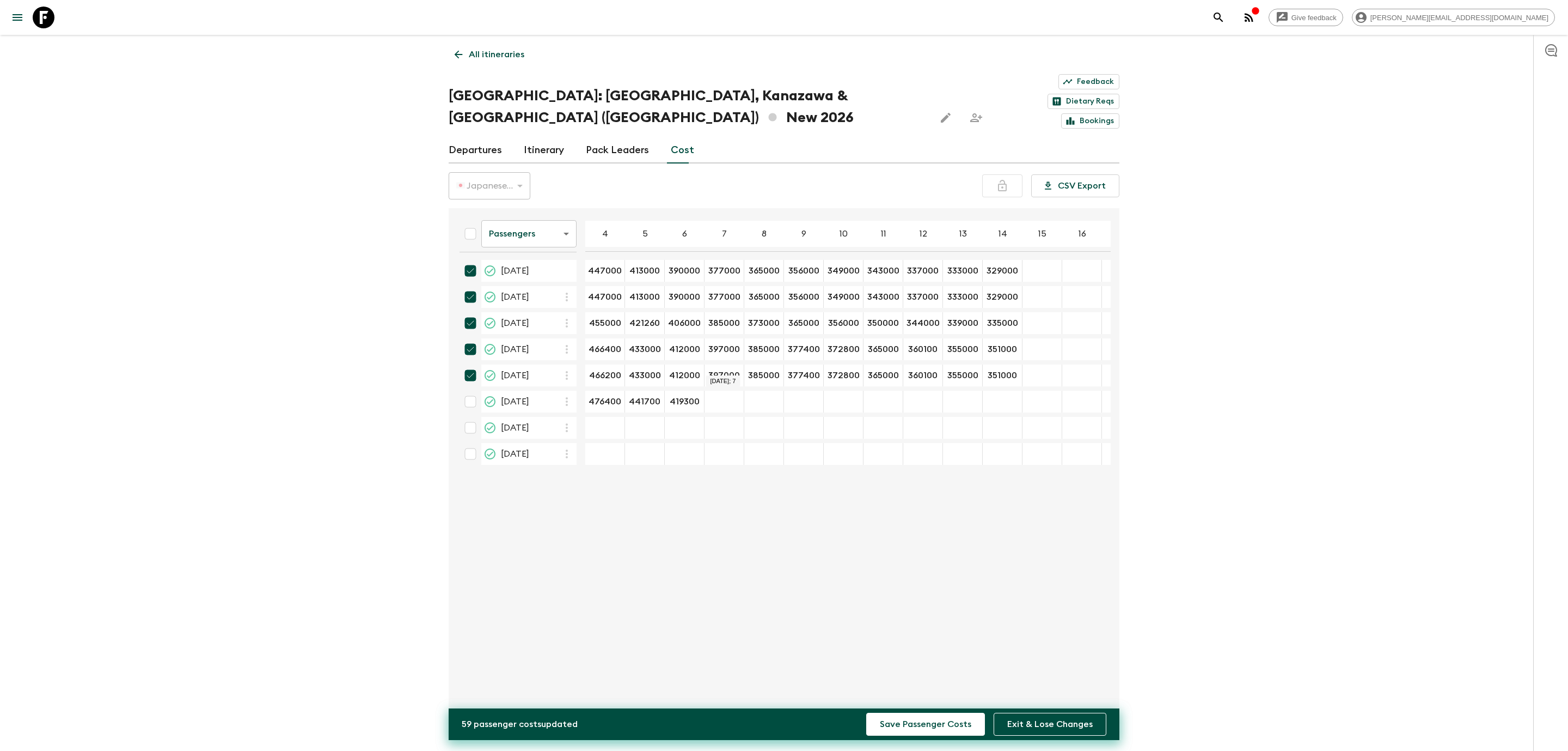
type input "403000"
type input "390700"
type input "382500"
type input "377400"
type input "372300"
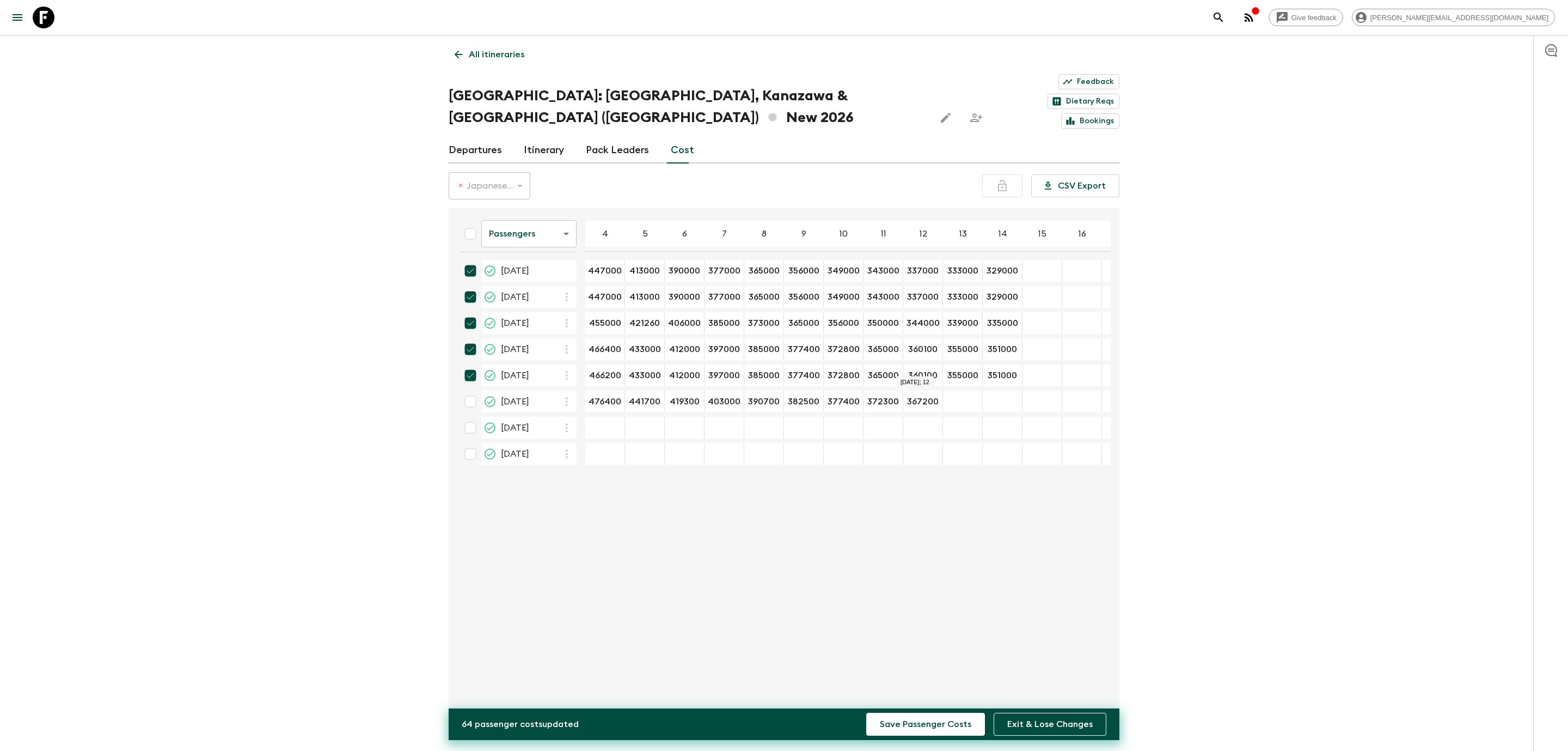
type input "367200"
type input "362100"
type input "357000"
click at [467, 390] on input "checkbox" at bounding box center [471, 401] width 22 height 22
checkbox input "true"
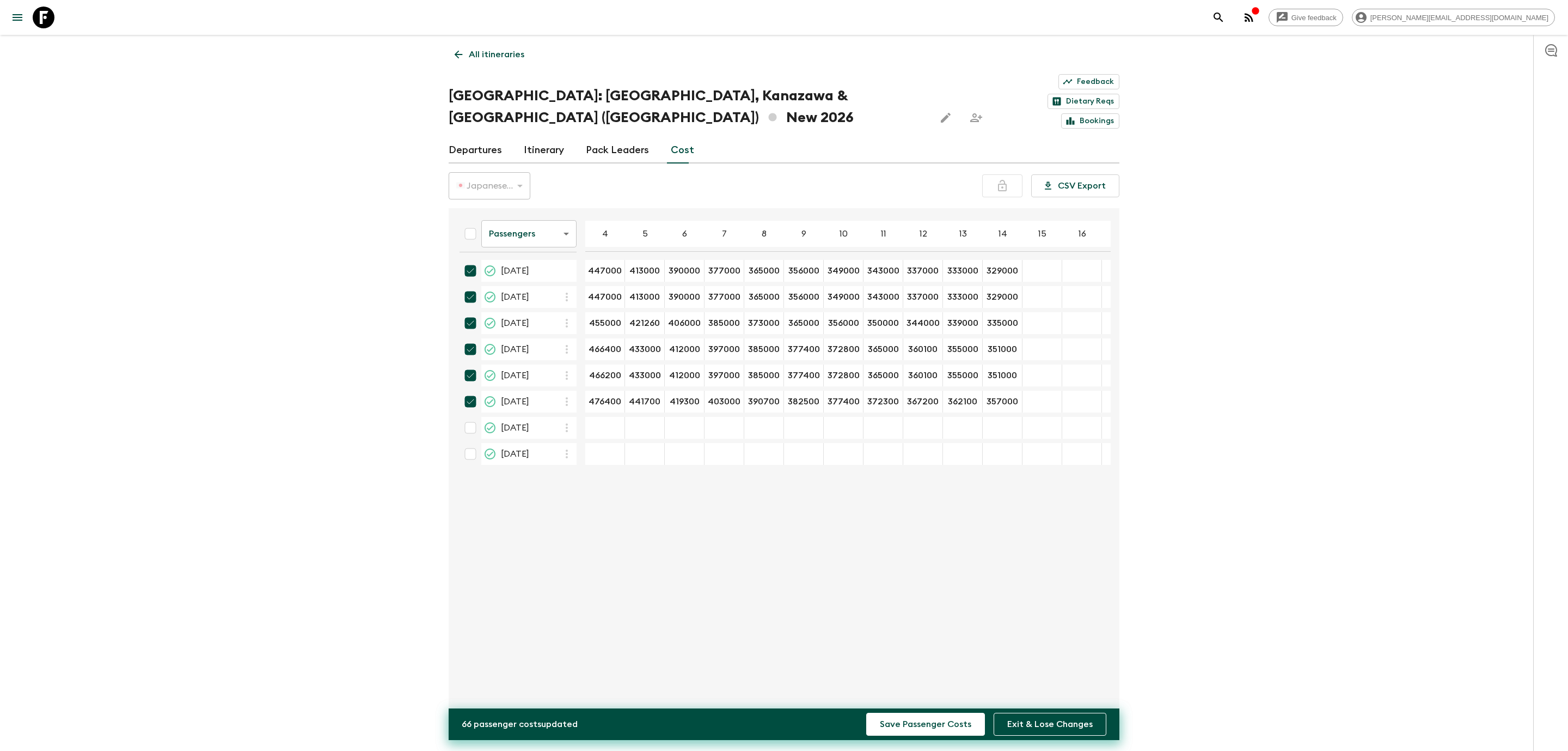
type input "470000"
click at [640, 417] on div "21 Nov 2026; 5" at bounding box center [645, 428] width 40 height 22
type input "436000"
type input "413000"
type input "385000"
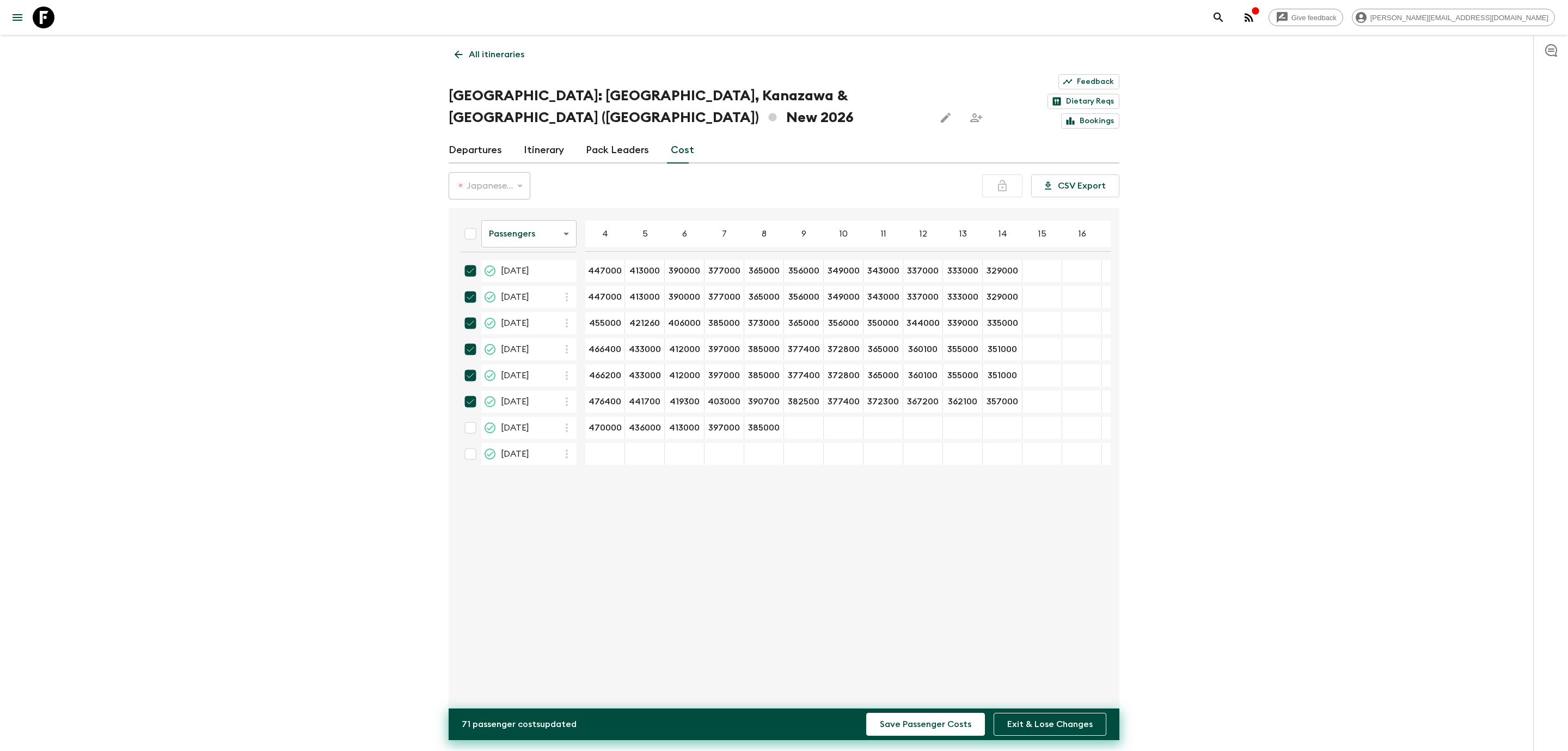
type input "376000"
type input "371000"
type input "365000"
type input "361000"
type input "355000"
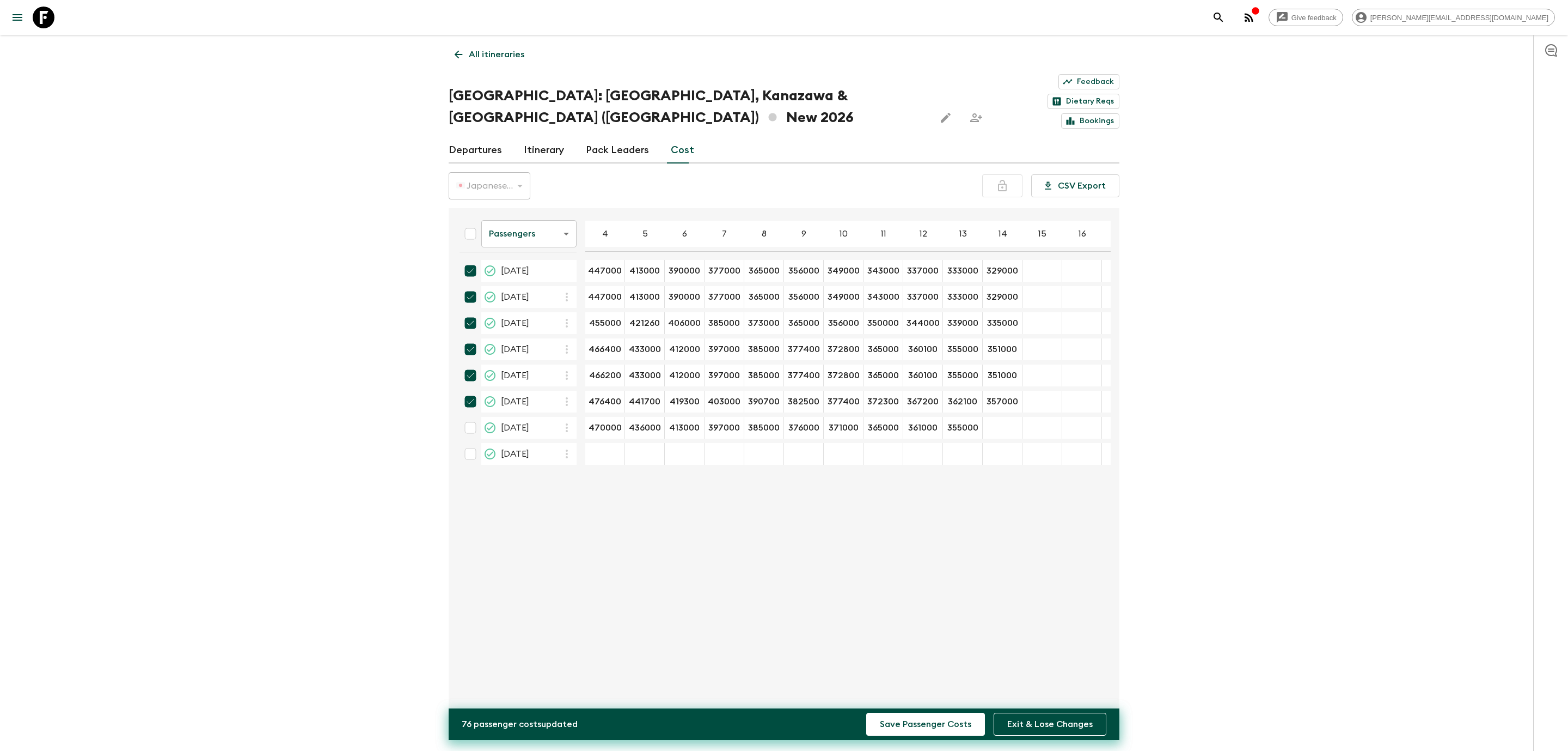
click at [997, 417] on div "21 Nov 2026; 14" at bounding box center [1002, 428] width 40 height 22
click at [998, 417] on div "21 Nov 2026; 14" at bounding box center [1002, 428] width 40 height 22
click at [1002, 417] on div "21 Nov 2026; 14" at bounding box center [1002, 428] width 40 height 22
type input "352000"
click at [1304, 403] on div "Give feedback [PERSON_NAME][EMAIL_ADDRESS][DOMAIN_NAME] All itineraries [GEOGRA…" at bounding box center [784, 391] width 1568 height 783
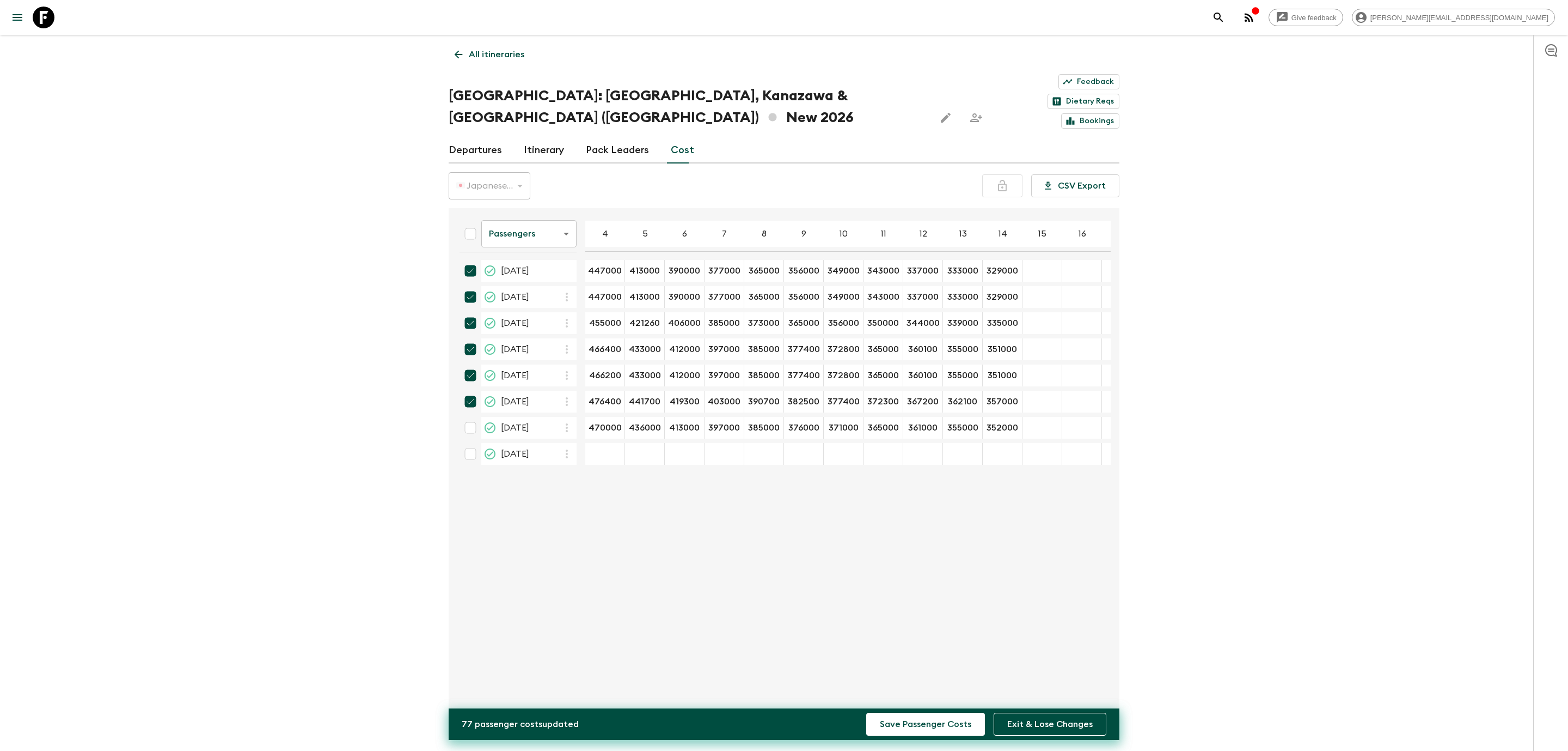
click at [469, 417] on input "checkbox" at bounding box center [471, 428] width 22 height 22
checkbox input "true"
type input "447000"
click at [472, 443] on input "checkbox" at bounding box center [471, 454] width 22 height 22
checkbox input "true"
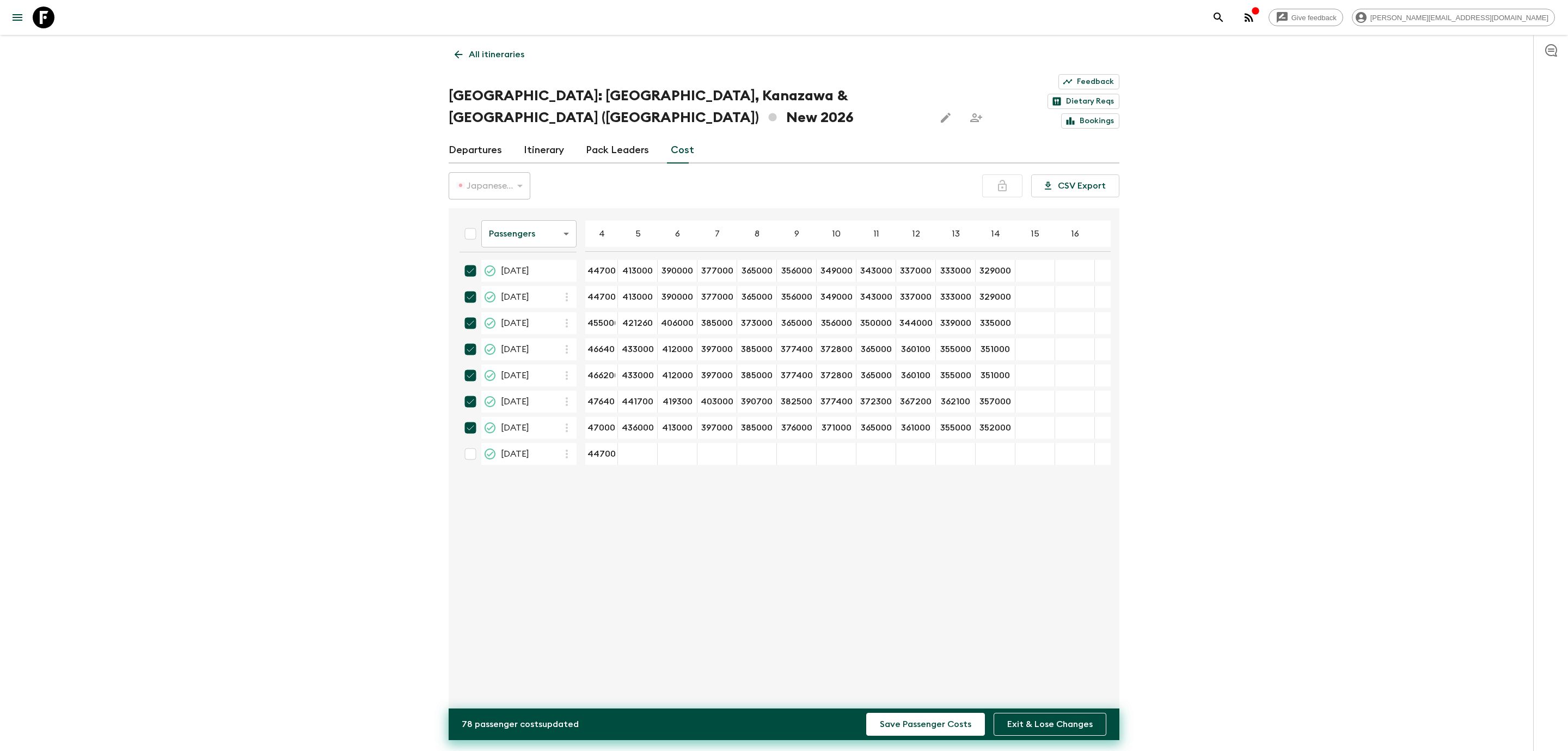
checkbox input "true"
click at [644, 443] on div "19 Dec 2026; 5" at bounding box center [637, 454] width 40 height 22
type input "413000"
type input "391000"
type input "377000"
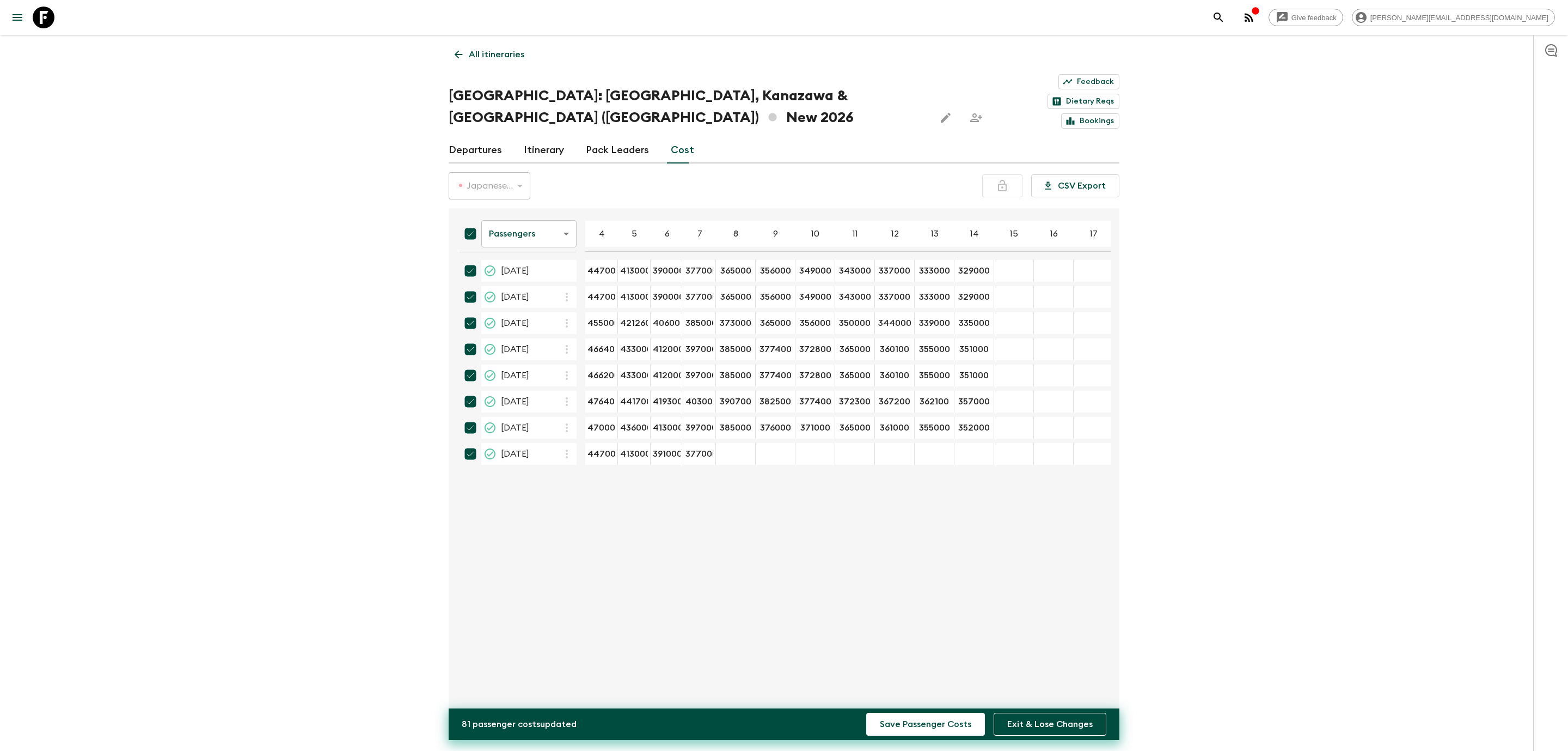
click at [740, 443] on div "19 Dec 2026; 8" at bounding box center [735, 454] width 40 height 22
type input "366000"
type input "357000"
type input "335350"
type input "328700"
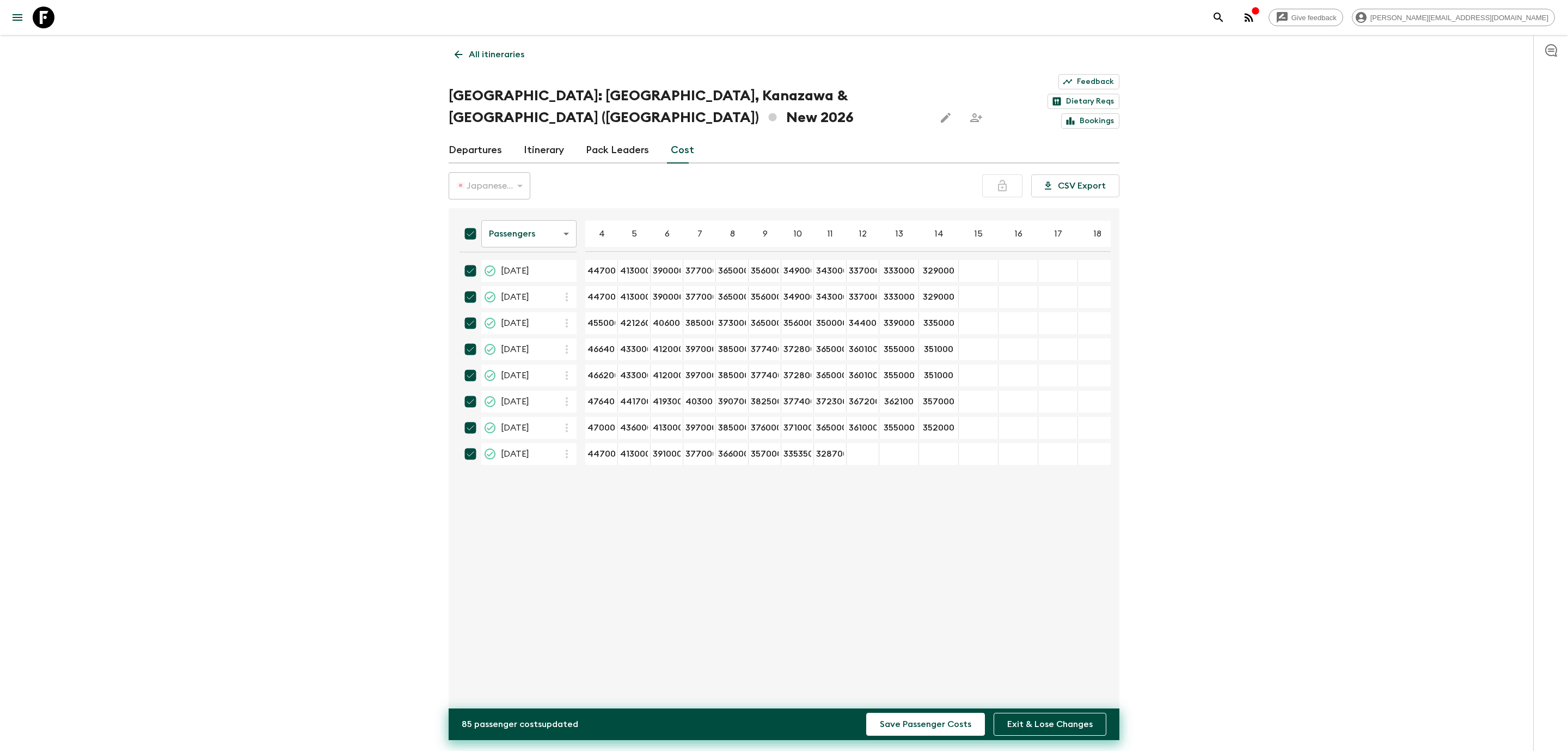
type input "323950"
type input "319200"
type input "316350"
click at [913, 724] on button "Save Passenger Costs" at bounding box center [925, 724] width 119 height 23
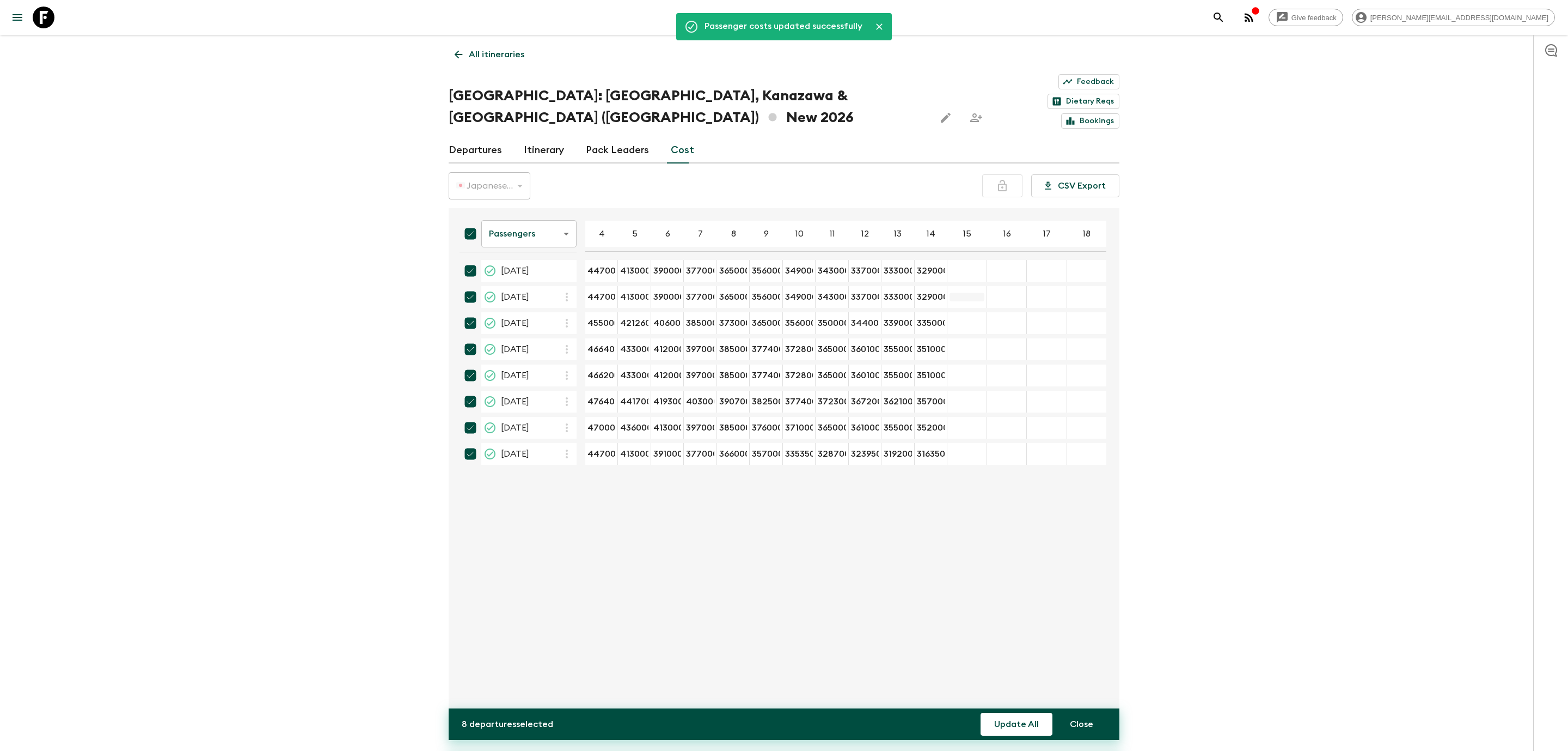
scroll to position [0, 1]
click at [1534, 546] on div at bounding box center [1550, 392] width 35 height 716
click at [454, 58] on icon at bounding box center [458, 55] width 12 height 12
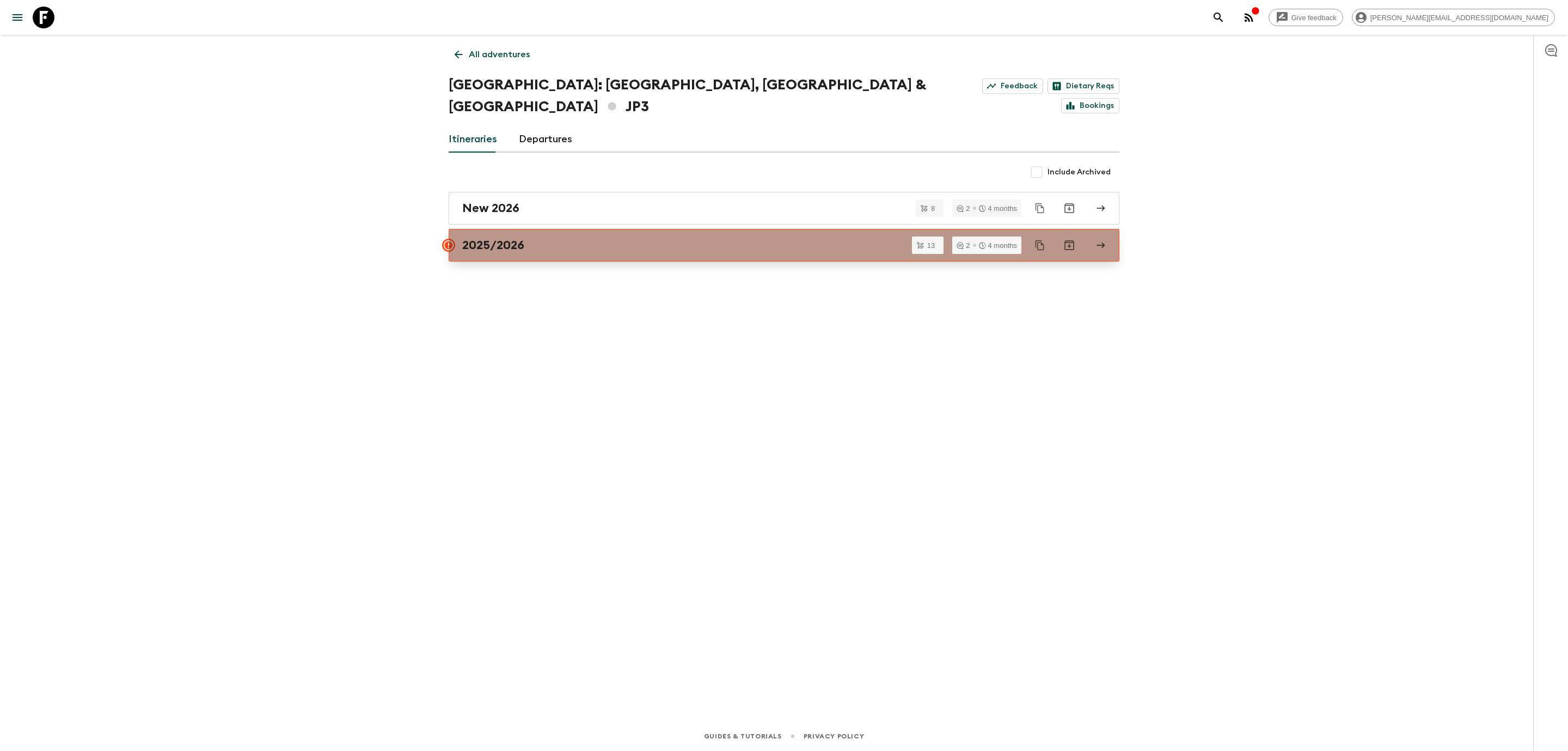
click at [503, 229] on link "2025/2026" at bounding box center [784, 245] width 671 height 33
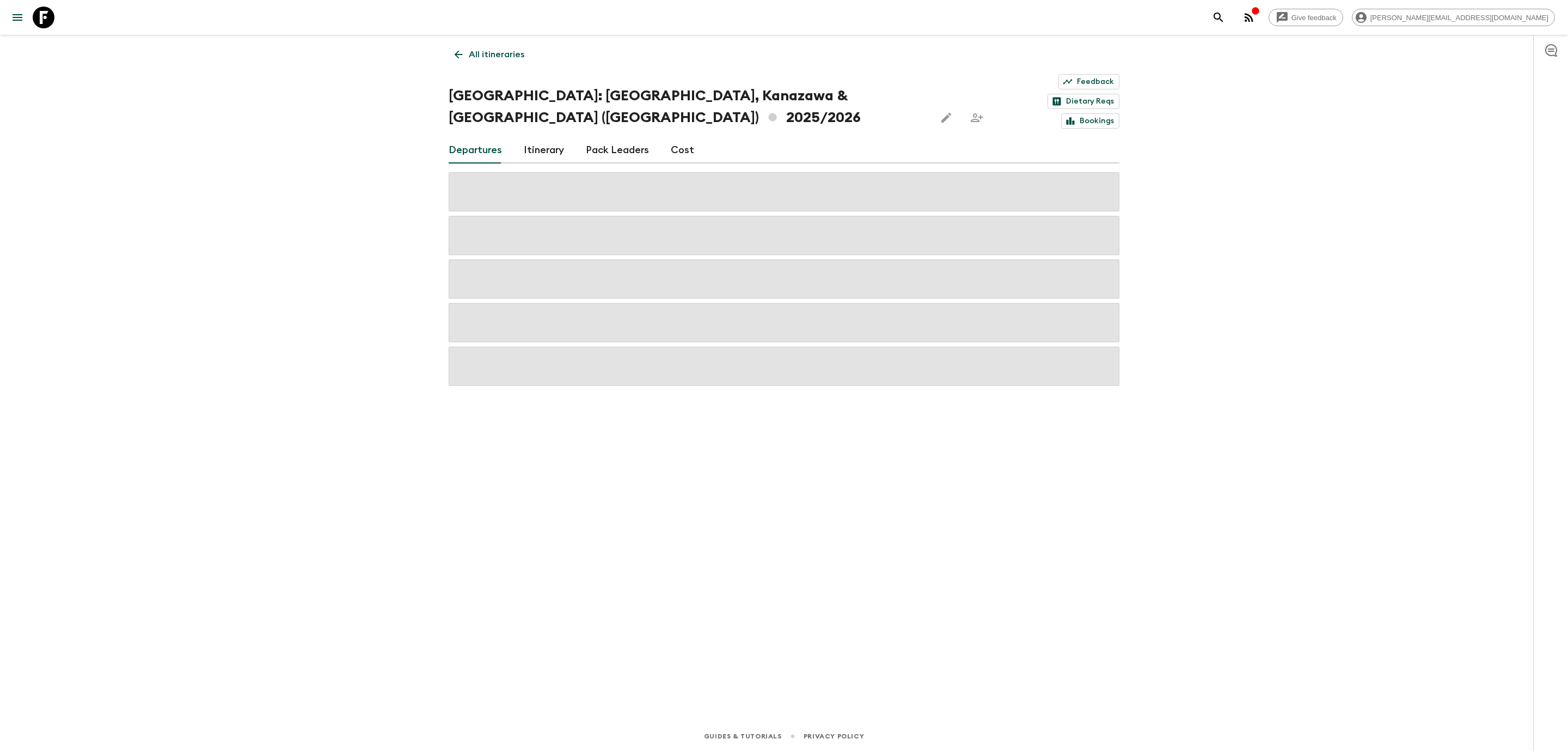
click at [673, 137] on link "Cost" at bounding box center [682, 150] width 23 height 26
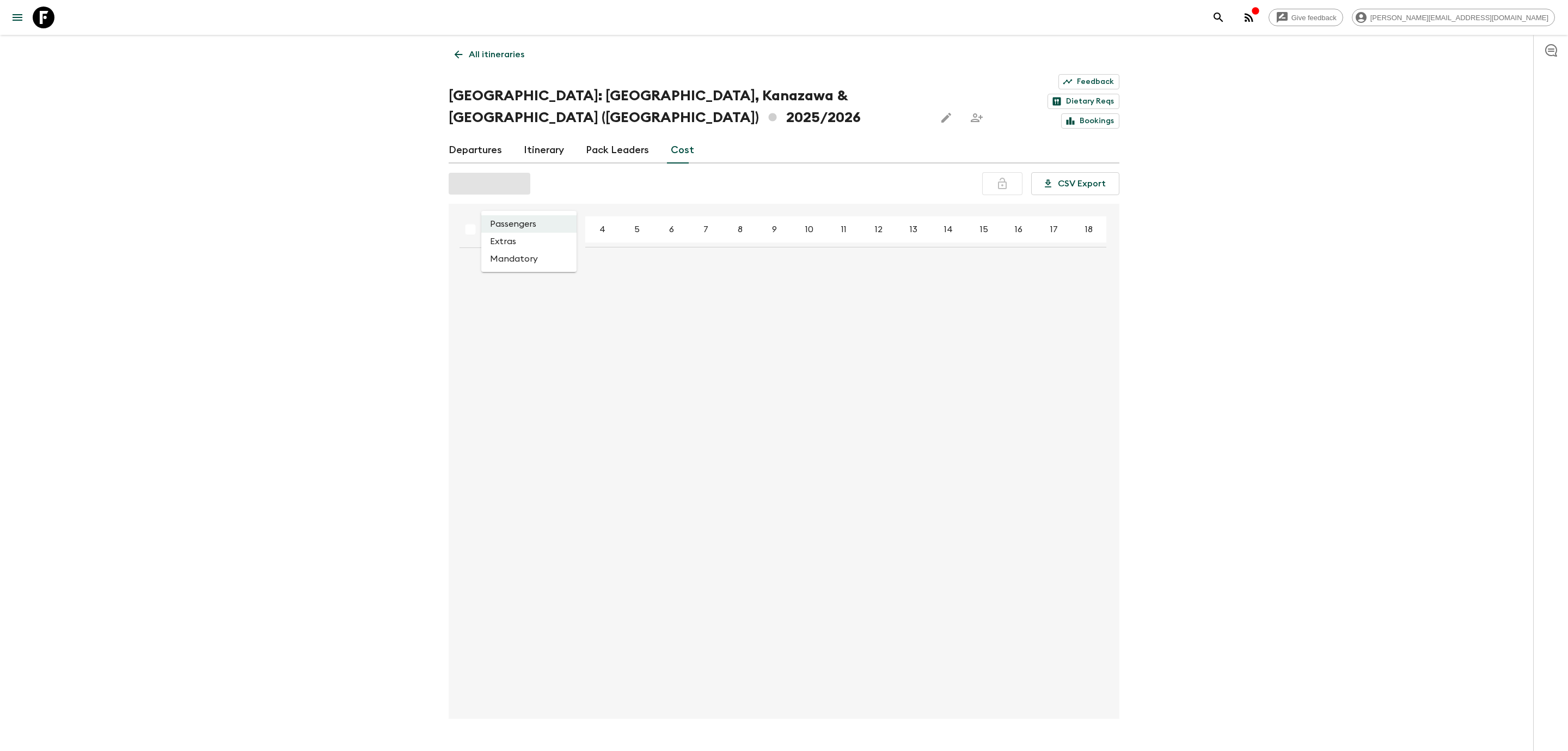
click at [551, 191] on body "Give feedback [PERSON_NAME][EMAIL_ADDRESS][DOMAIN_NAME] All itineraries [GEOGRA…" at bounding box center [784, 389] width 1568 height 778
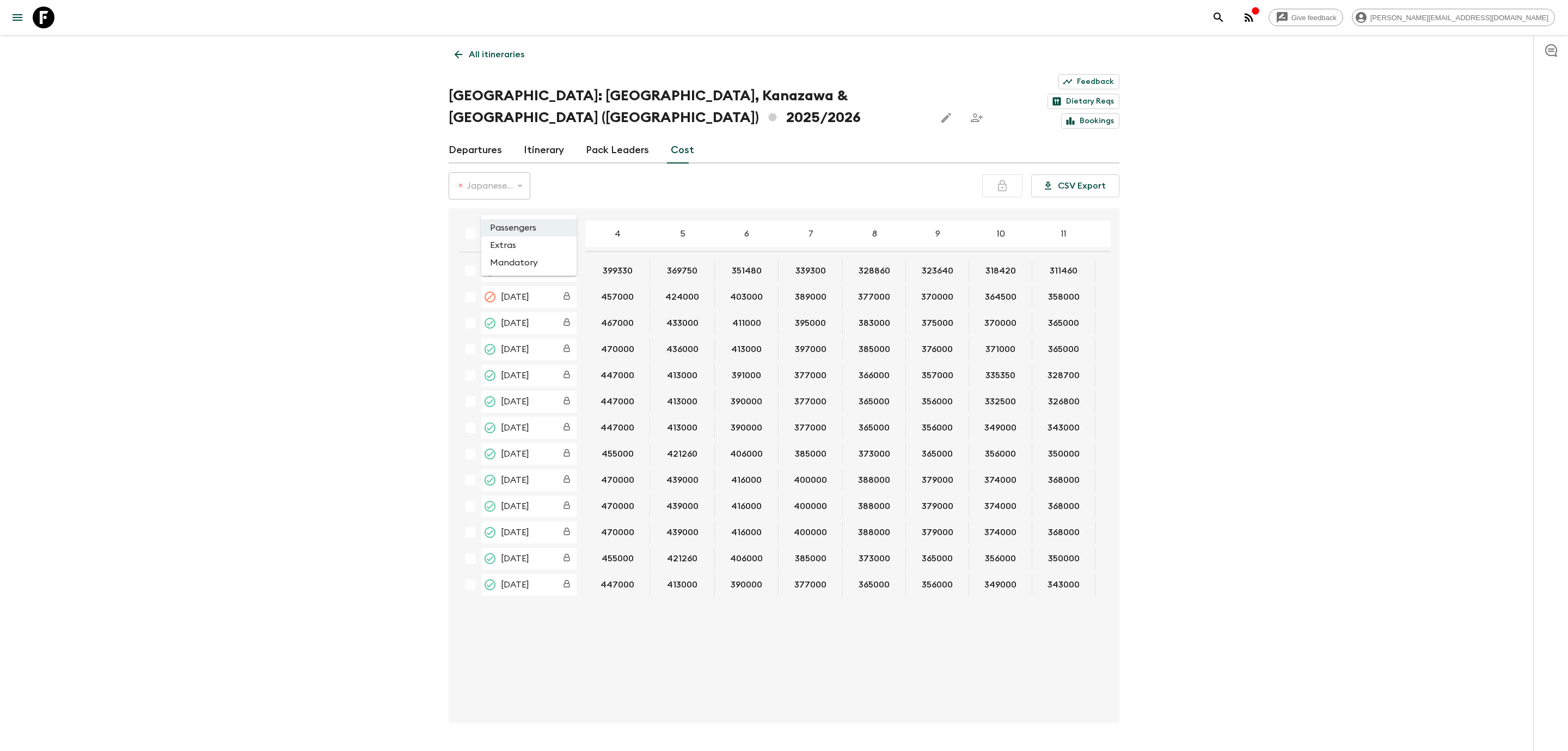
click at [519, 245] on li "Extras" at bounding box center [529, 245] width 96 height 18
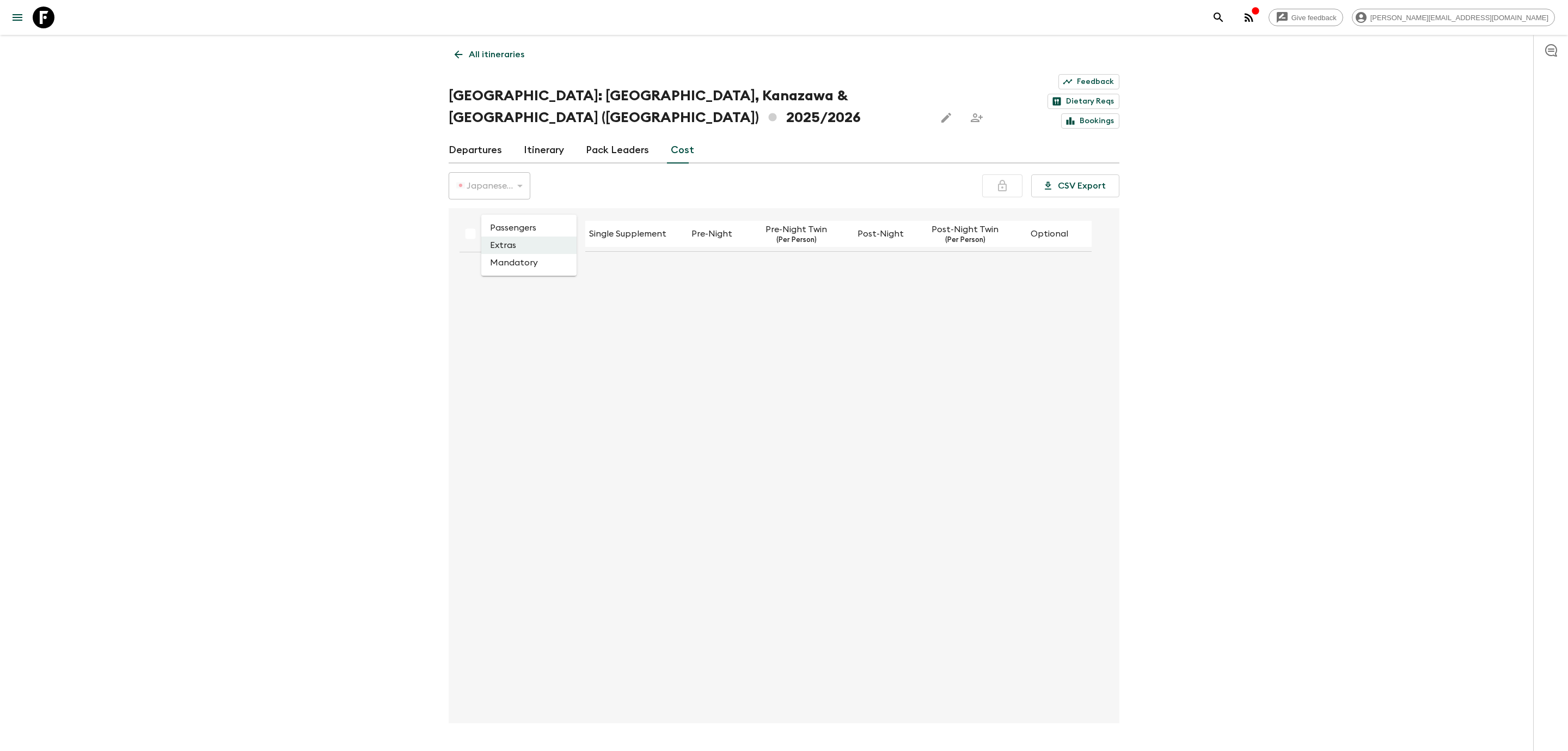
click at [503, 202] on body "Give feedback [PERSON_NAME][EMAIL_ADDRESS][DOMAIN_NAME] All itineraries [GEOGRA…" at bounding box center [784, 391] width 1568 height 783
click at [507, 221] on li "Passengers" at bounding box center [529, 228] width 96 height 18
click at [513, 196] on body "Give feedback [PERSON_NAME][EMAIL_ADDRESS][DOMAIN_NAME] All itineraries [GEOGRA…" at bounding box center [784, 391] width 1568 height 783
click at [506, 247] on li "Extras" at bounding box center [529, 245] width 96 height 18
click at [457, 62] on link "All itineraries" at bounding box center [489, 55] width 82 height 22
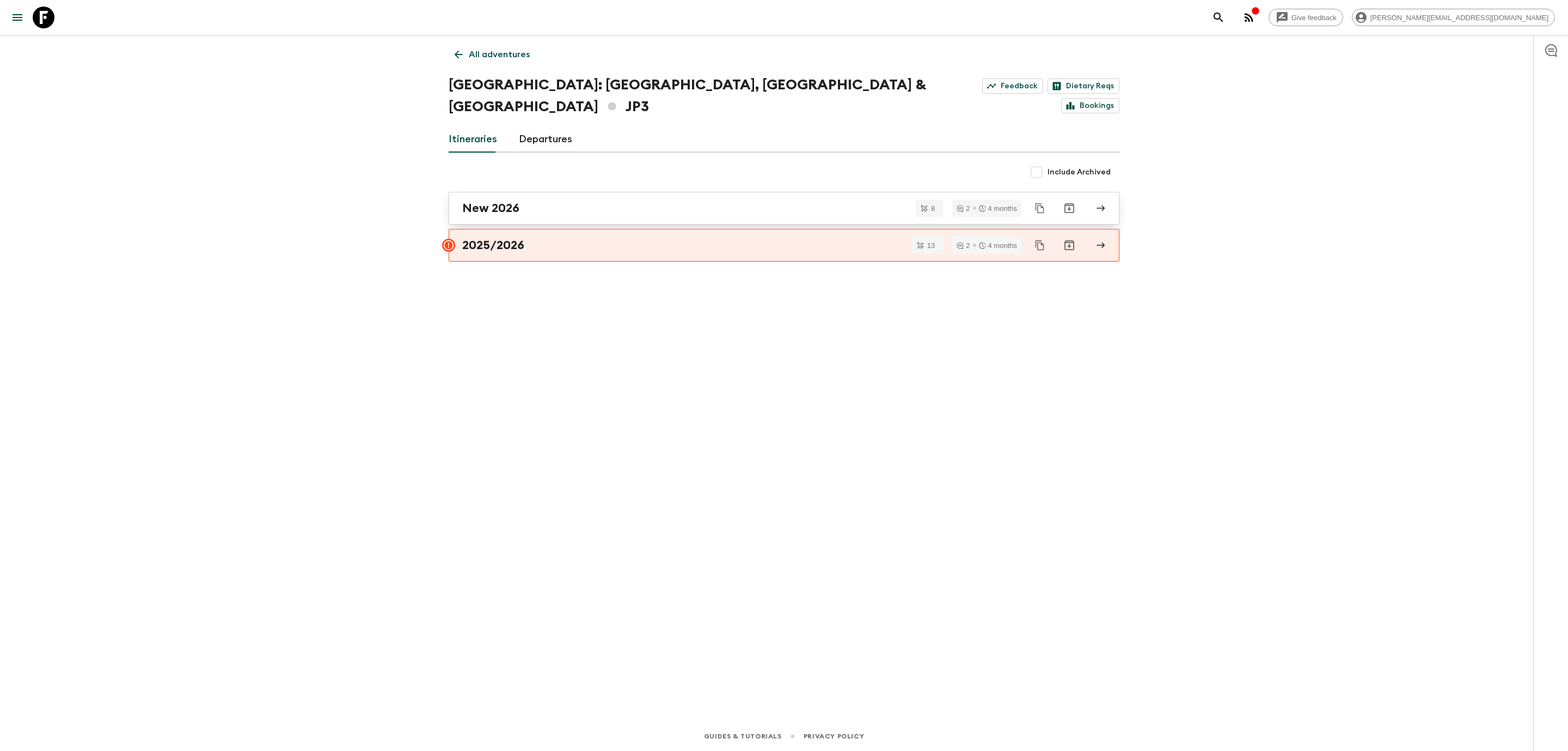
click at [499, 194] on link "New 2026" at bounding box center [784, 208] width 671 height 33
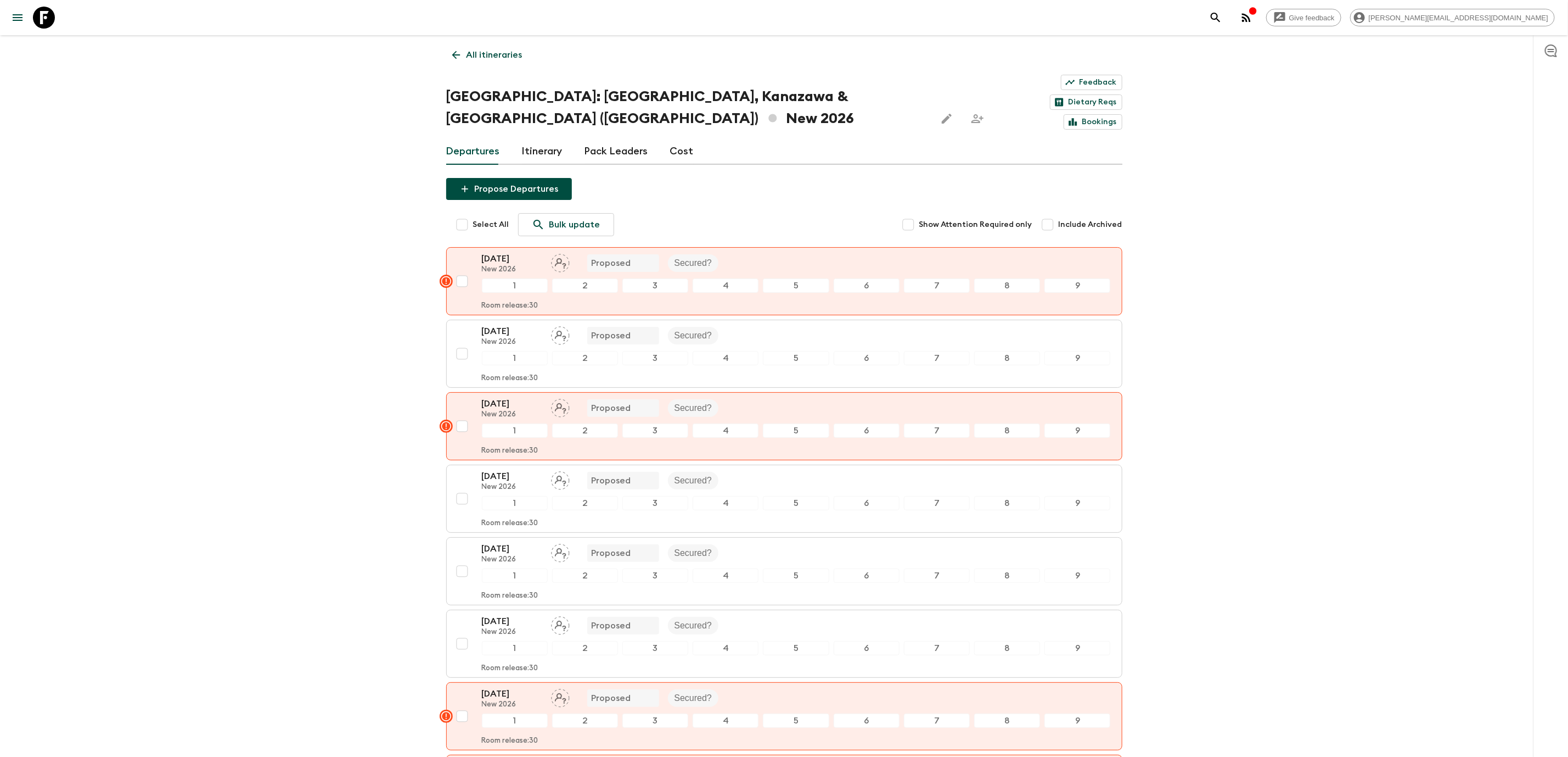
click at [681, 138] on link "Cost" at bounding box center [682, 151] width 23 height 26
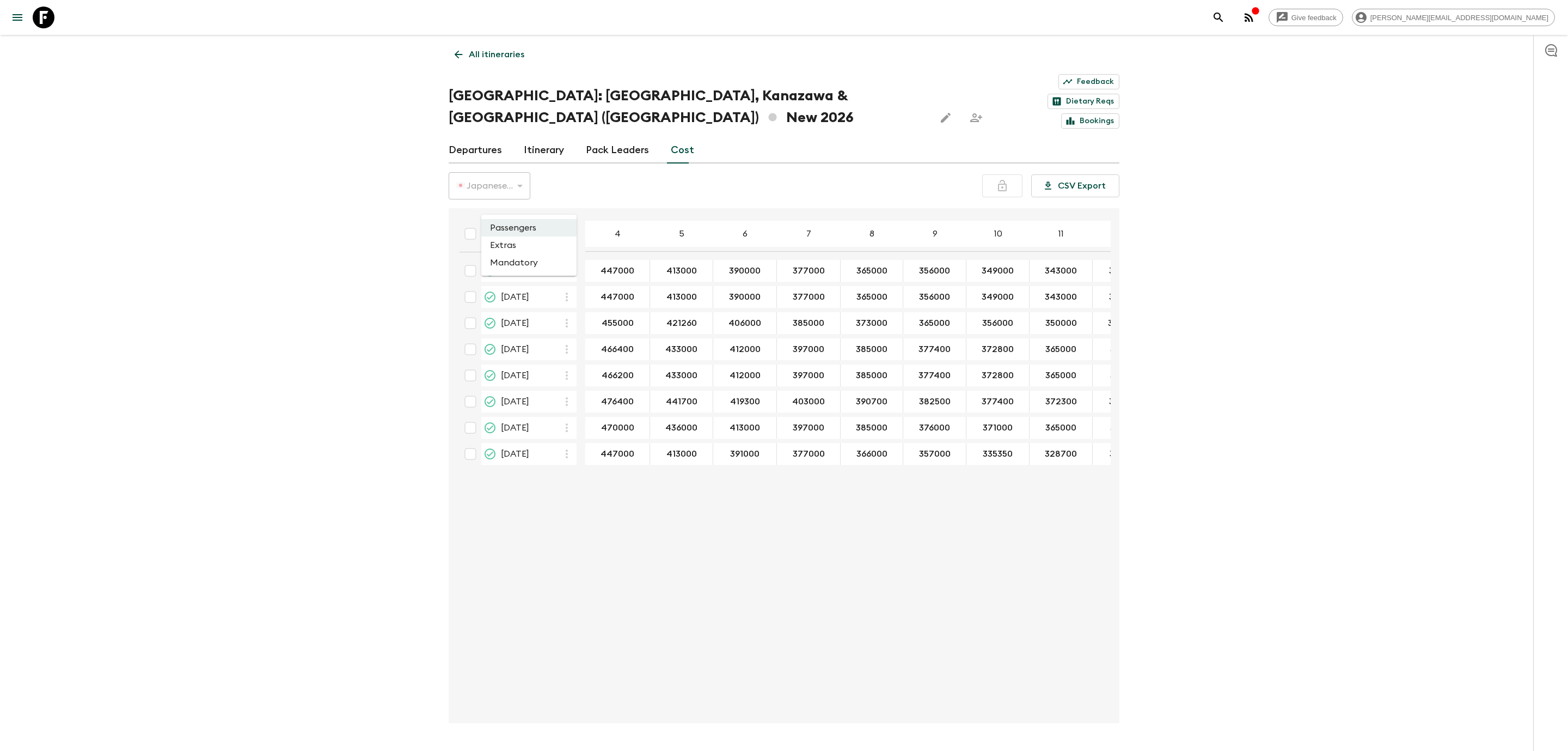
click at [544, 189] on body "Give feedback [PERSON_NAME][EMAIL_ADDRESS][DOMAIN_NAME] All itineraries [GEOGRA…" at bounding box center [784, 391] width 1568 height 783
click at [503, 247] on li "Extras" at bounding box center [529, 245] width 96 height 18
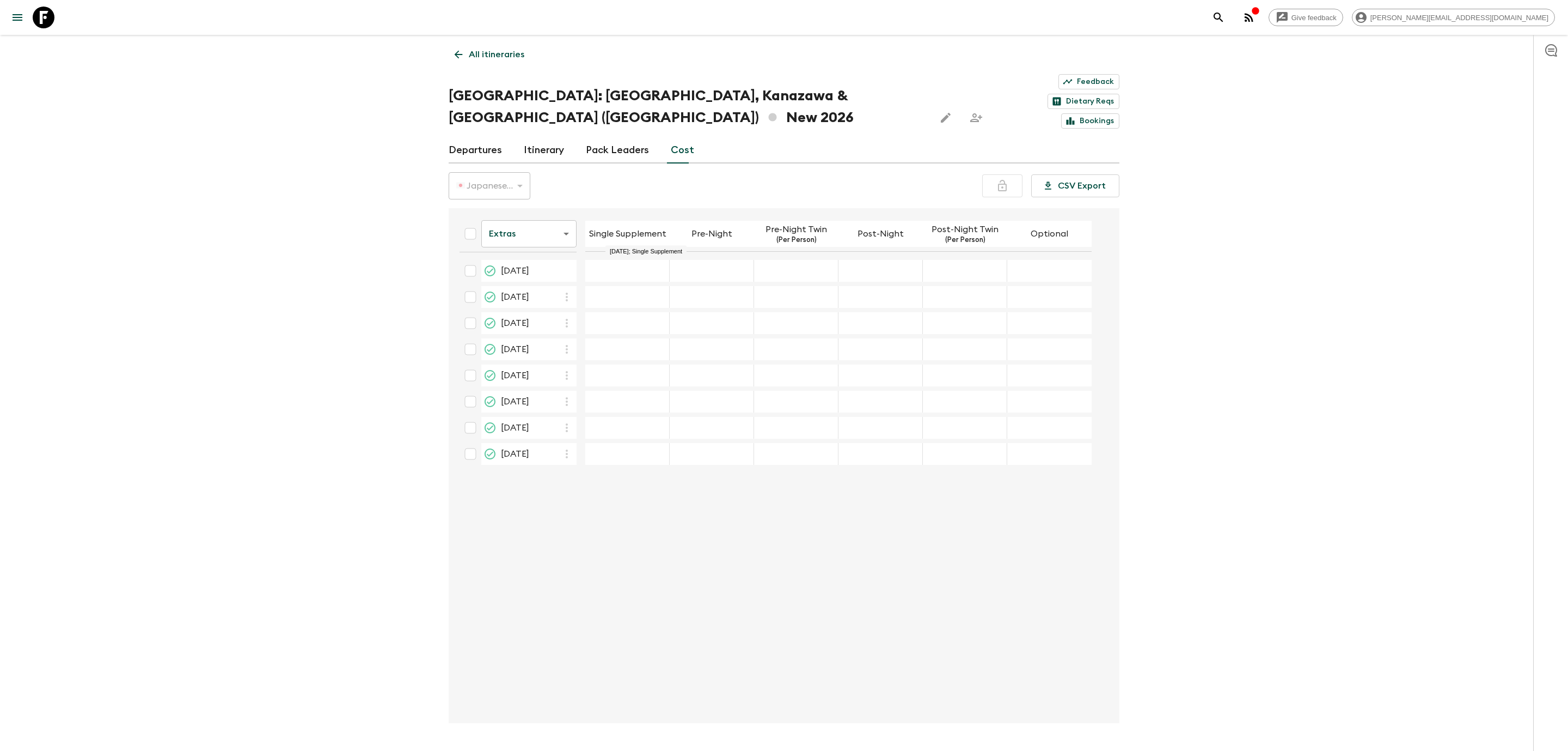
click at [652, 260] on div "03 Jul 2026; Single Supplement" at bounding box center [628, 271] width 85 height 22
click at [471, 260] on input "checkbox" at bounding box center [471, 271] width 22 height 22
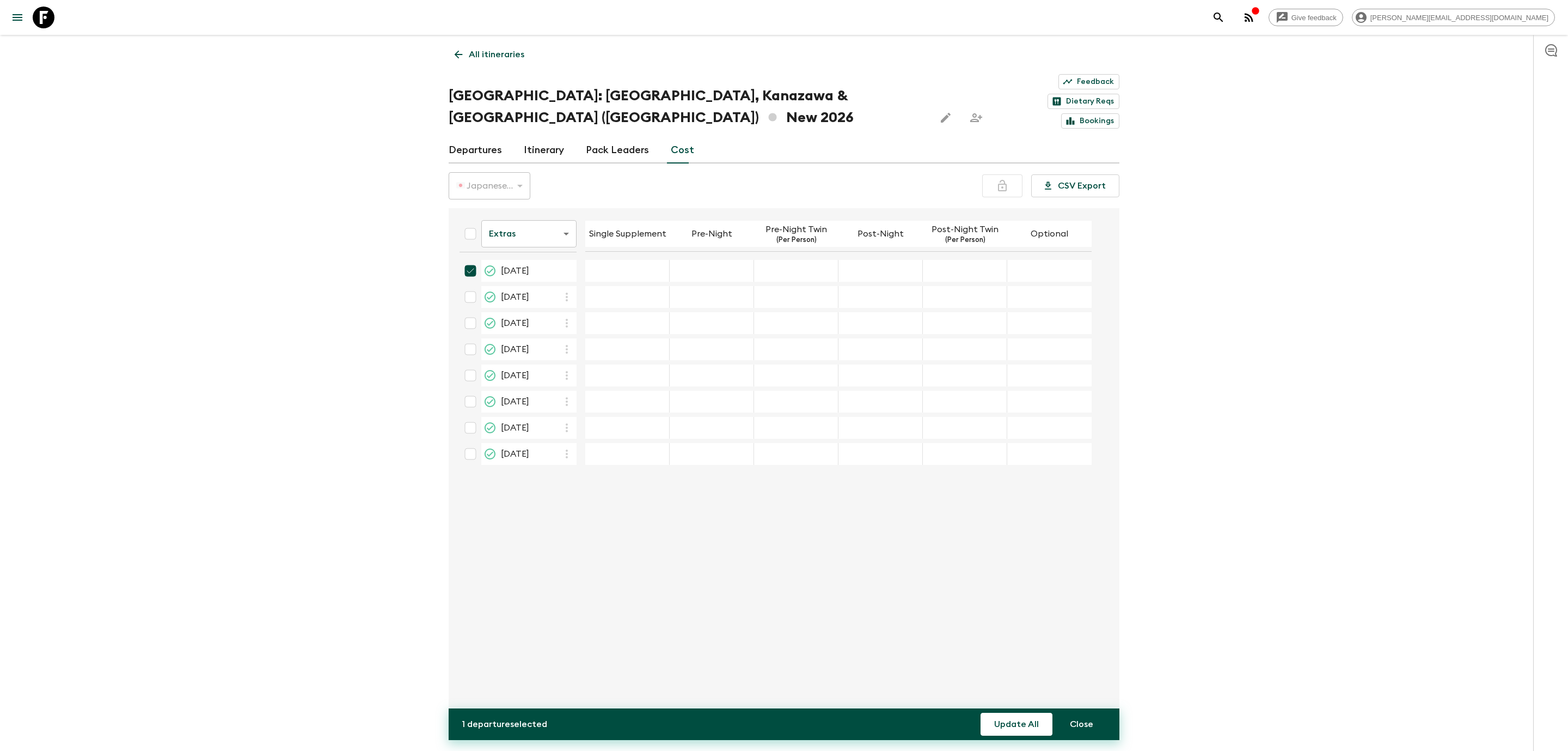
click at [639, 260] on div "03 Jul 2026; Single Supplement" at bounding box center [628, 271] width 85 height 22
click at [469, 260] on input "checkbox" at bounding box center [471, 271] width 22 height 22
checkbox input "false"
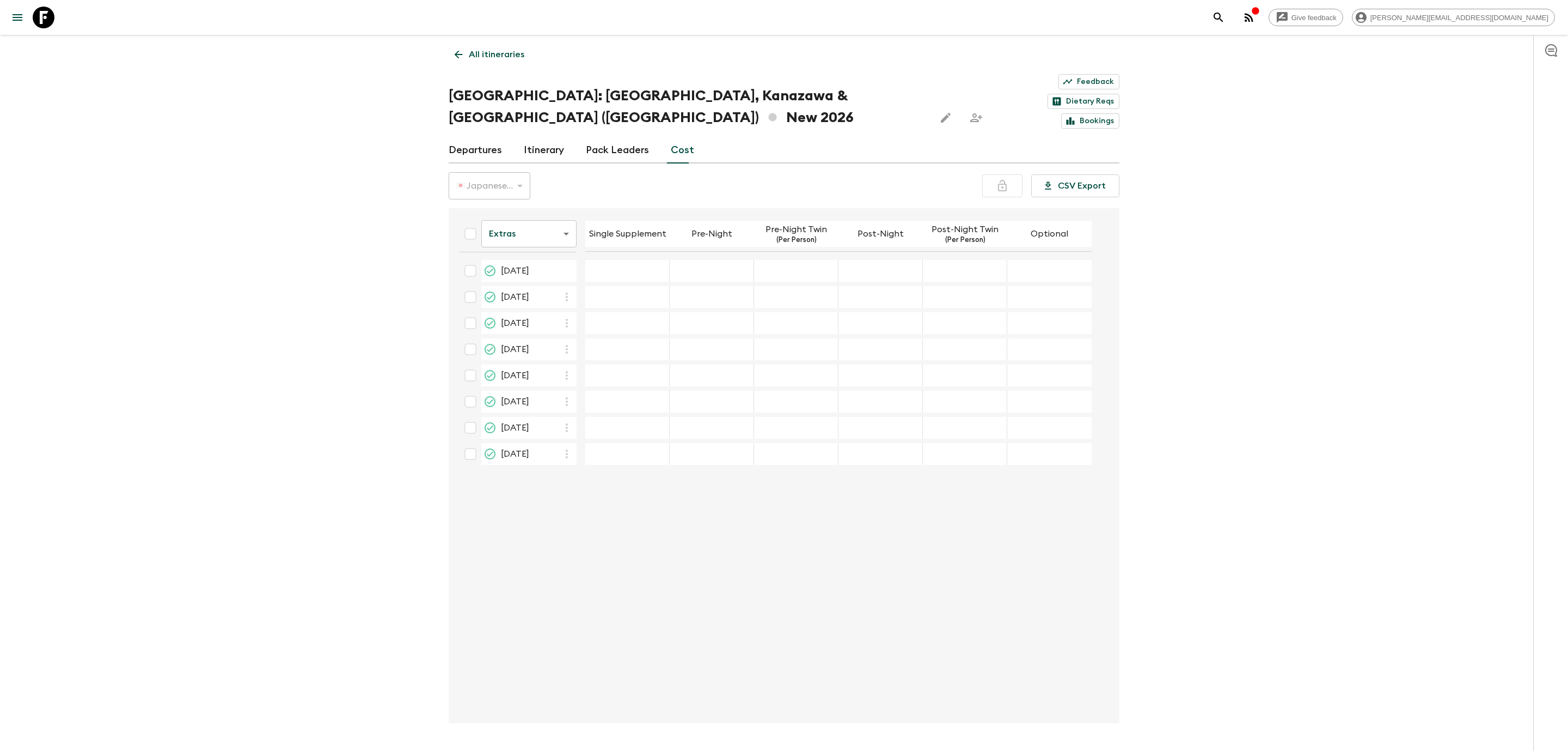
click at [644, 260] on div "03 Jul 2026; Single Supplement" at bounding box center [628, 271] width 85 height 22
click at [643, 265] on input "03 Jul 2026; Single Supplement" at bounding box center [627, 271] width 80 height 13
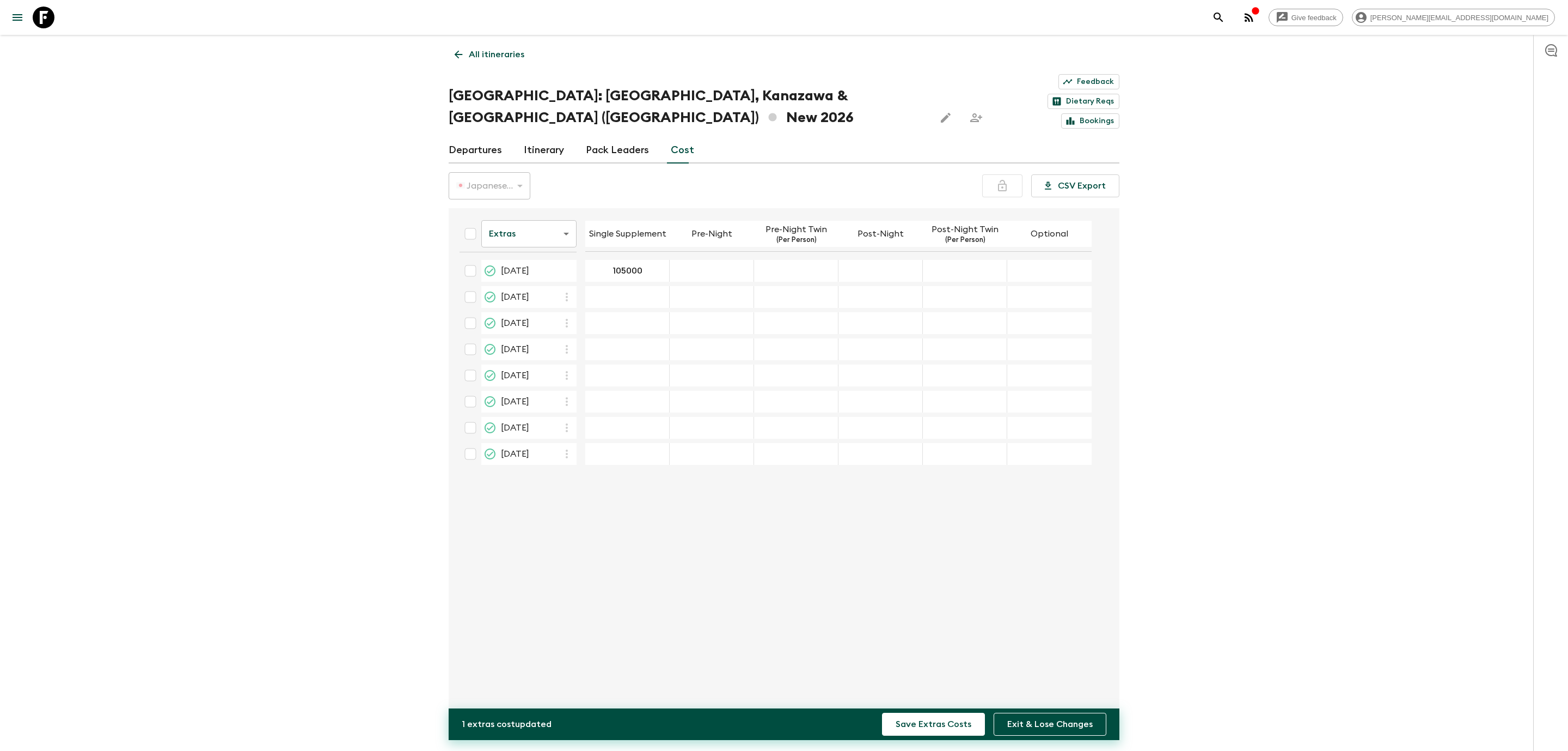
type input "105000"
click at [647, 569] on div "Extras extrasCost ​ Single Supplement Pre-Night Pre-Night Twin (Per Person) Pos…" at bounding box center [781, 465] width 660 height 498
click at [474, 260] on input "checkbox" at bounding box center [471, 271] width 22 height 22
checkbox input "true"
type input "9"
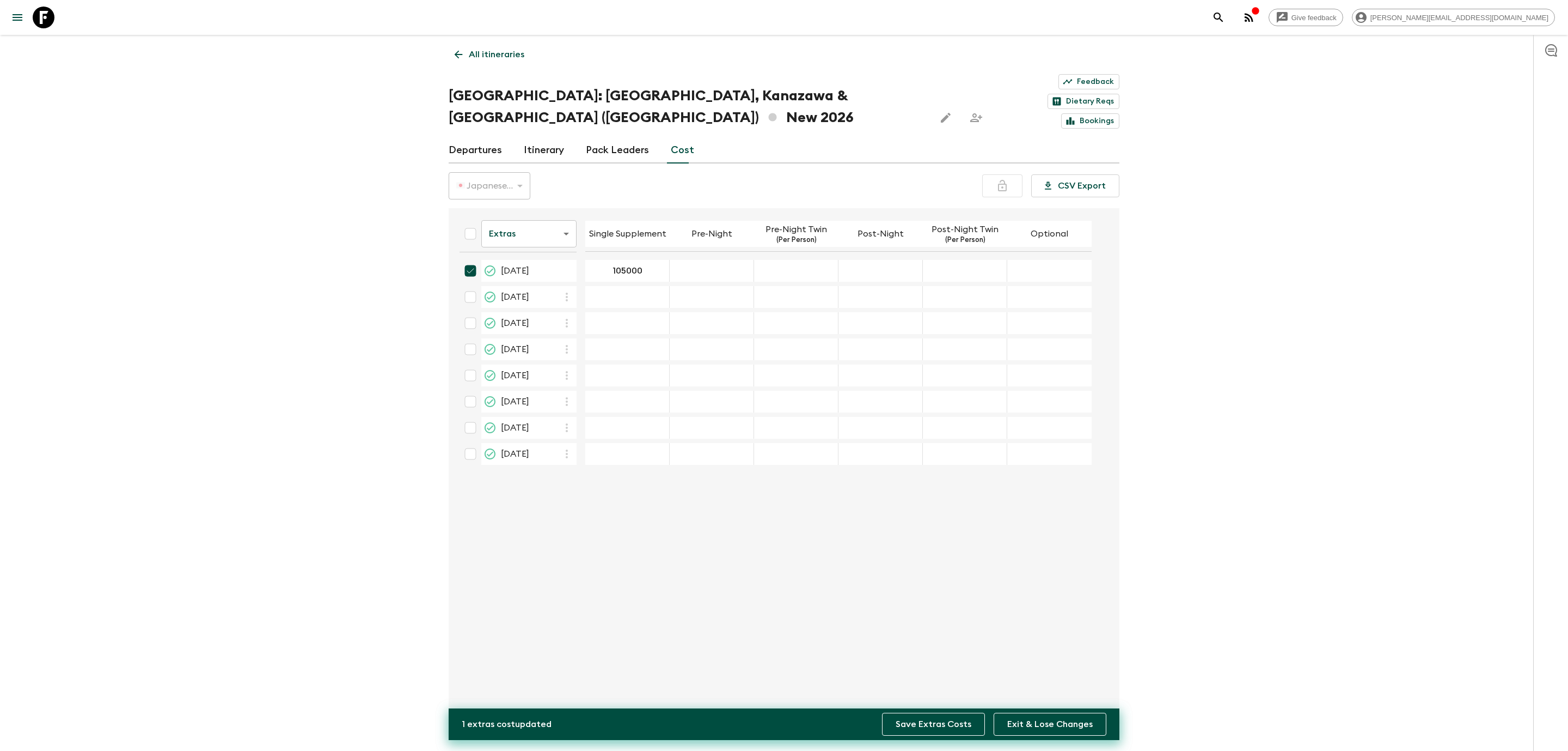
click at [952, 724] on button "Save Extras Costs" at bounding box center [933, 724] width 103 height 23
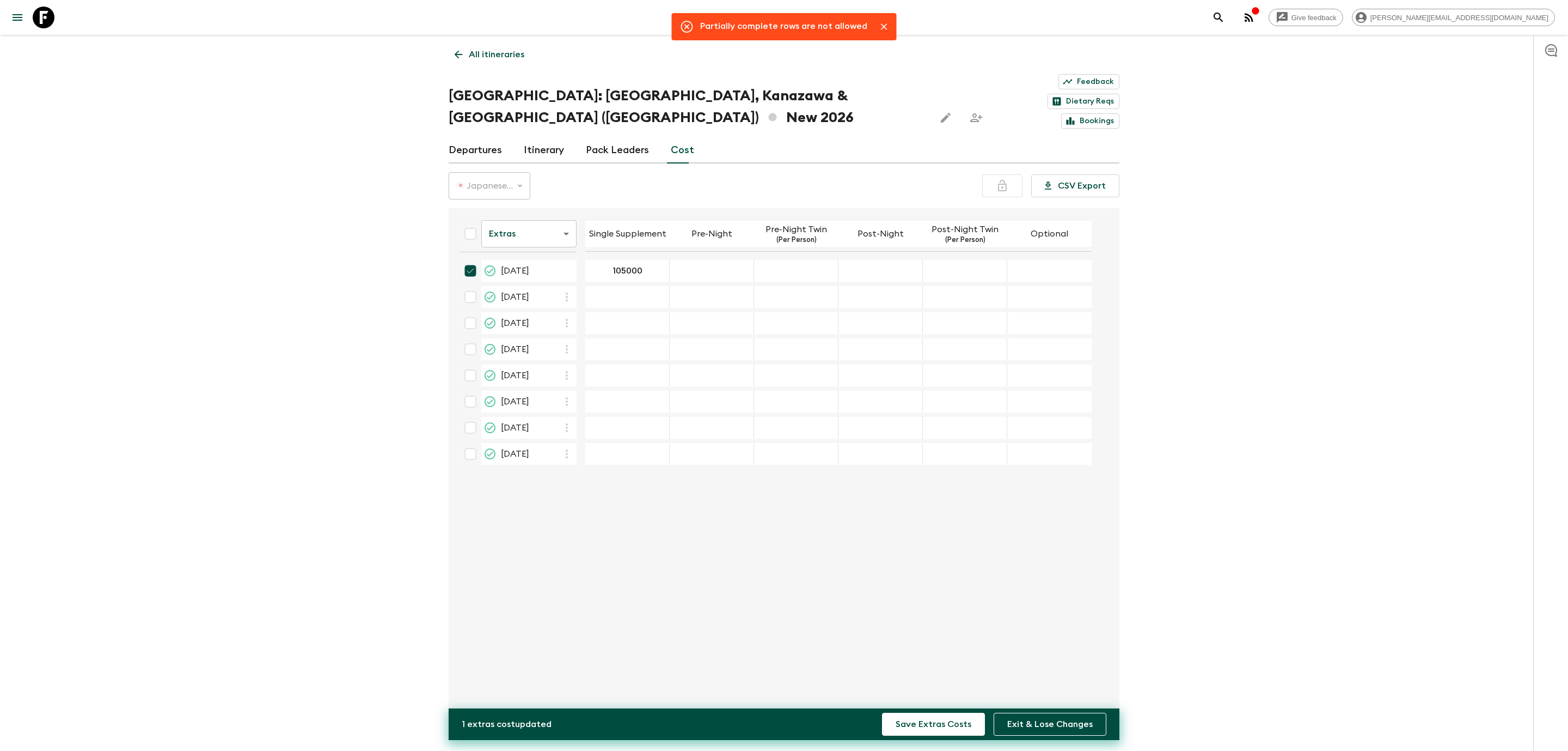
click at [466, 260] on input "checkbox" at bounding box center [471, 271] width 22 height 22
checkbox input "false"
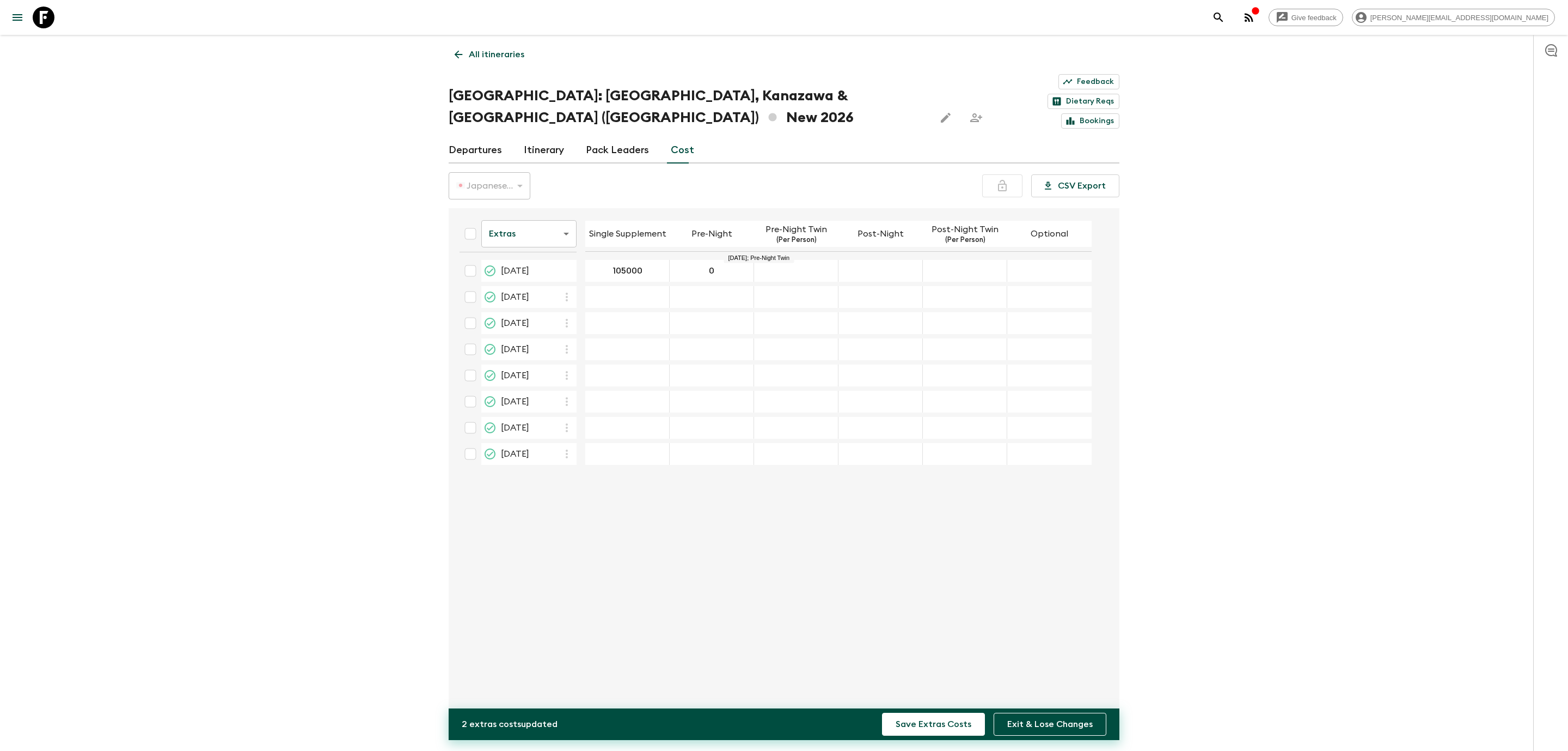
type input "0"
click at [779, 260] on div "03 Jul 2026; Pre-Night Twin" at bounding box center [796, 271] width 85 height 22
type input "0"
click at [989, 260] on div "03 Jul 2026; Post-Night Twin" at bounding box center [965, 271] width 85 height 22
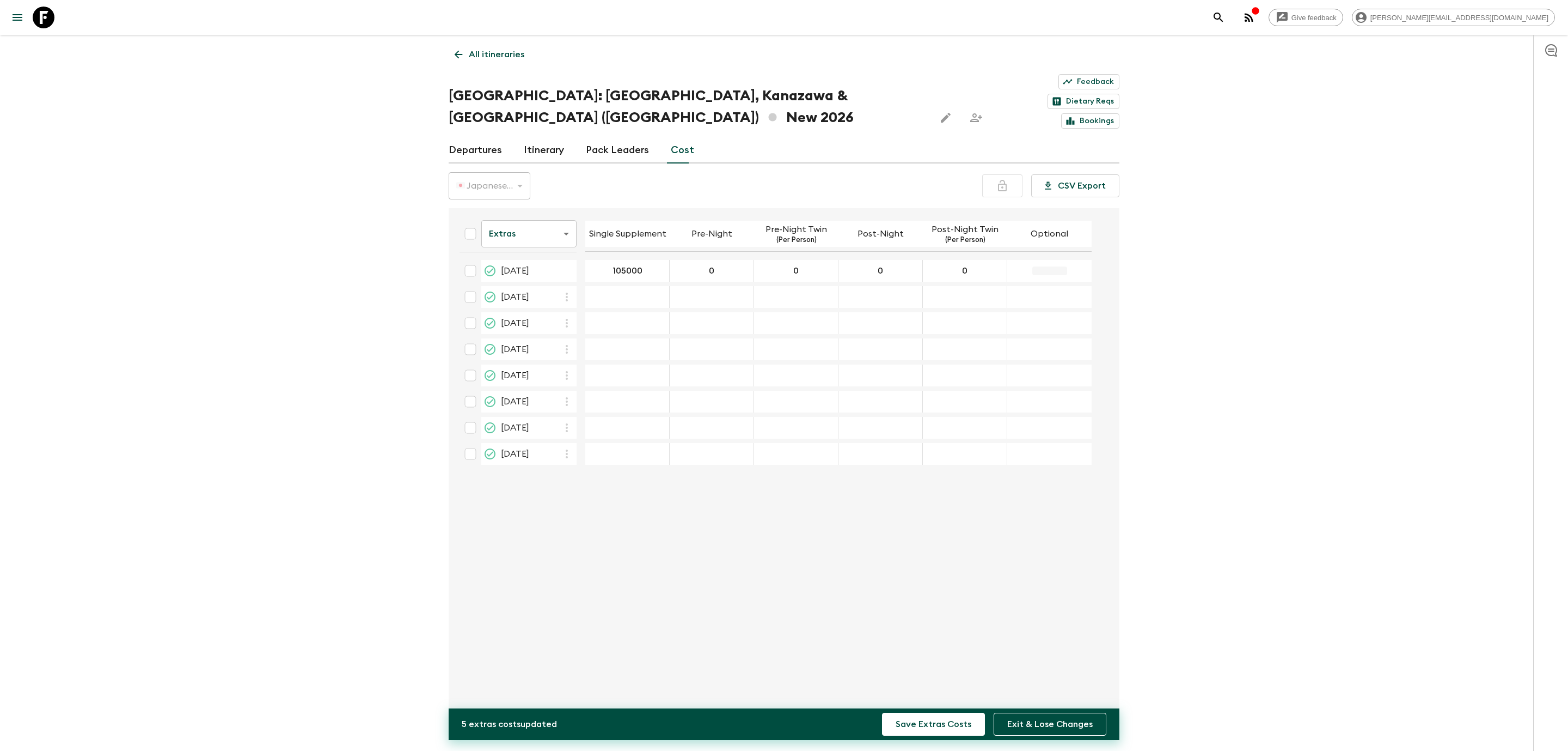
type input "0"
click at [471, 260] on input "checkbox" at bounding box center [471, 271] width 22 height 22
checkbox input "true"
click at [936, 721] on button "Save Extras Costs" at bounding box center [933, 724] width 103 height 23
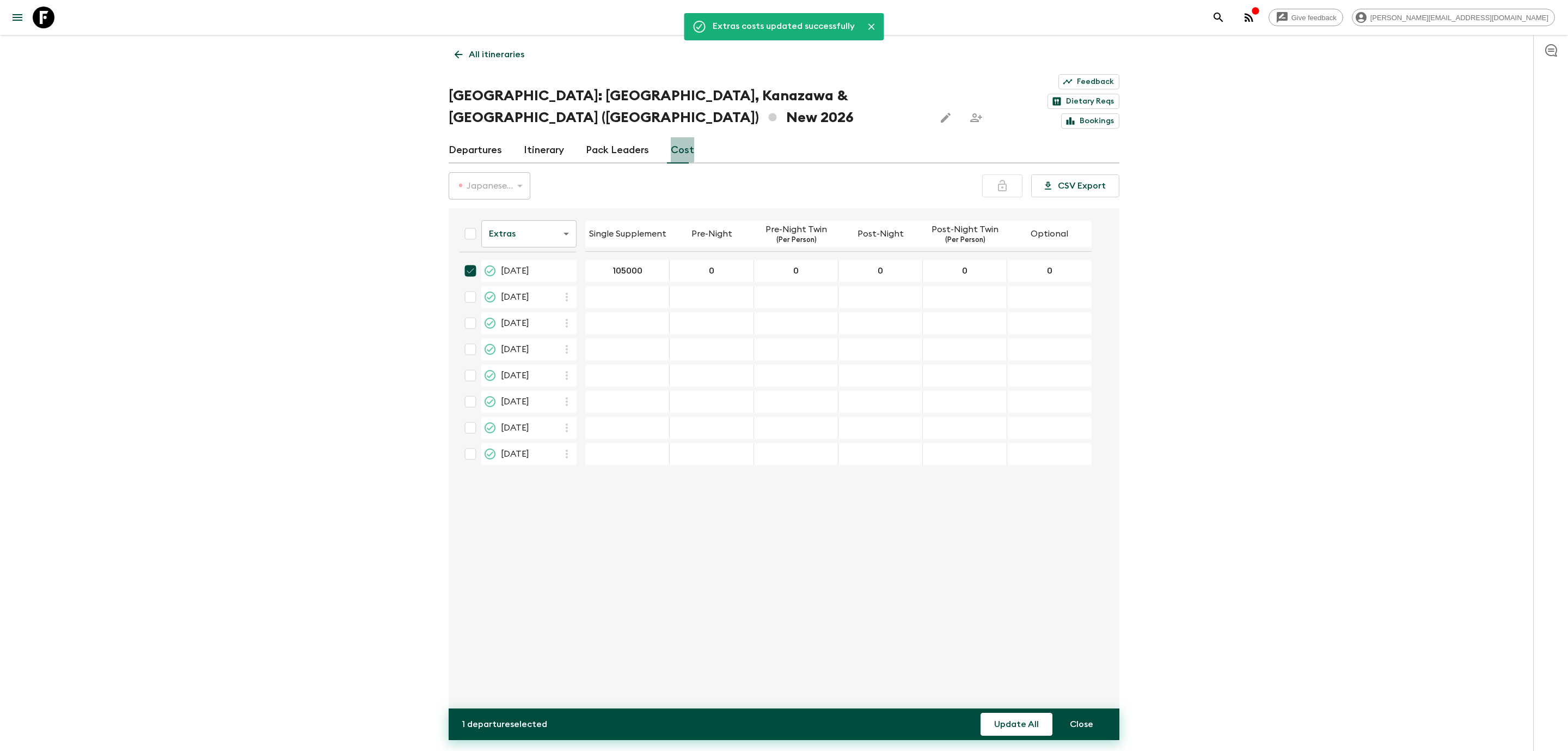
click at [688, 137] on link "Cost" at bounding box center [682, 150] width 23 height 26
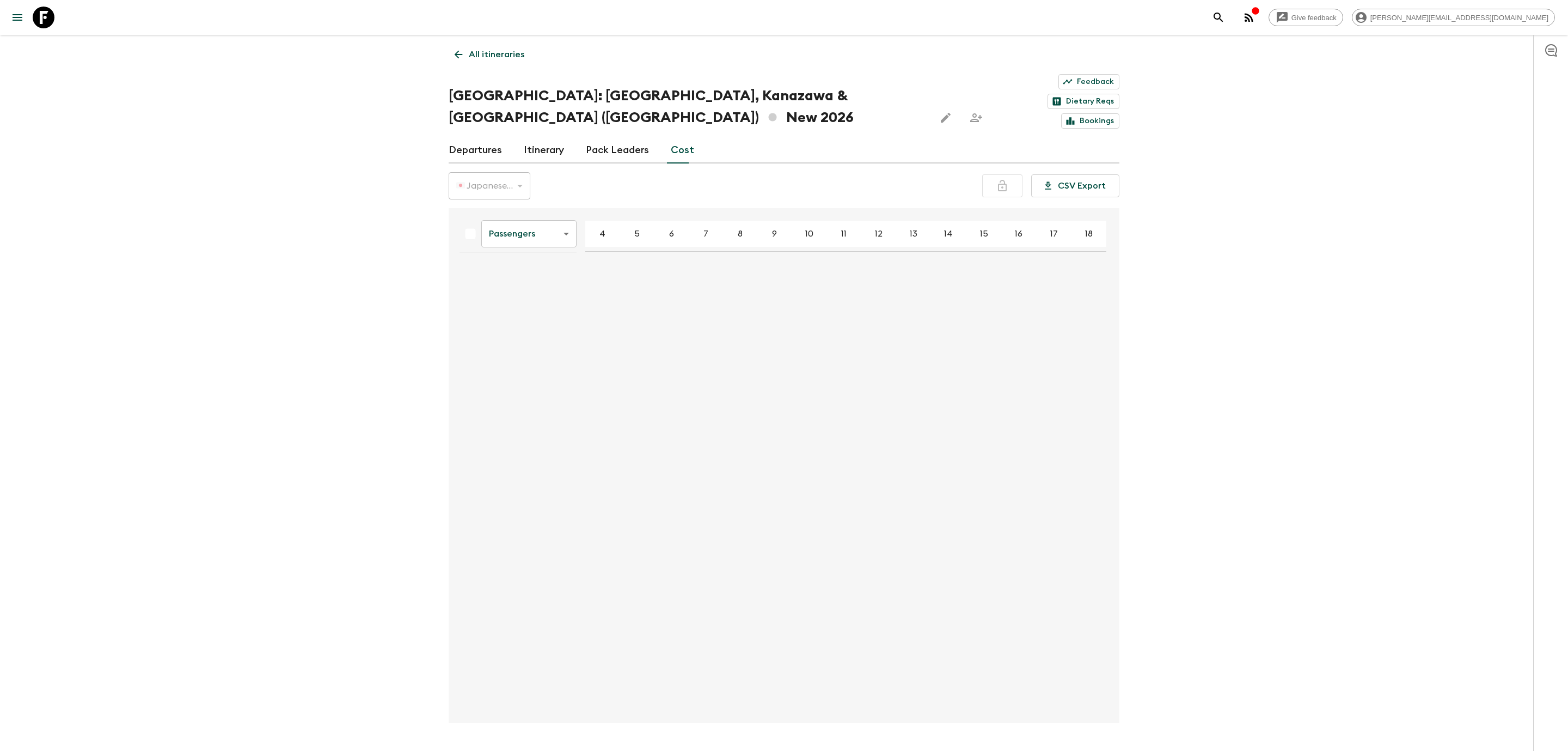
click at [499, 171] on div "🇯🇵 Japanese Yen (JPY)" at bounding box center [489, 186] width 82 height 30
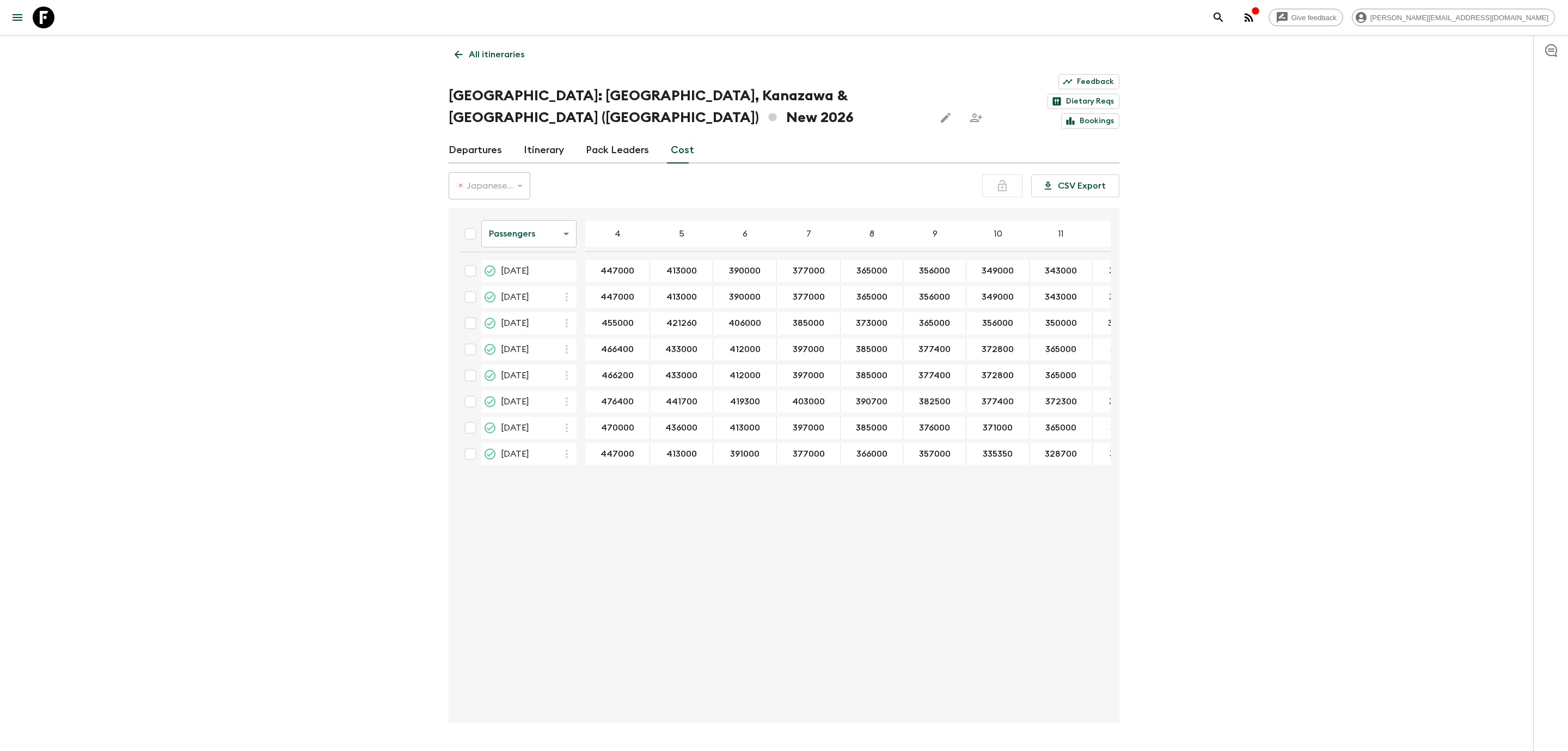
click at [530, 208] on body "Give feedback [PERSON_NAME][EMAIL_ADDRESS][DOMAIN_NAME] All itineraries [GEOGRA…" at bounding box center [784, 391] width 1568 height 783
click at [528, 271] on li "Mandatory" at bounding box center [529, 263] width 96 height 18
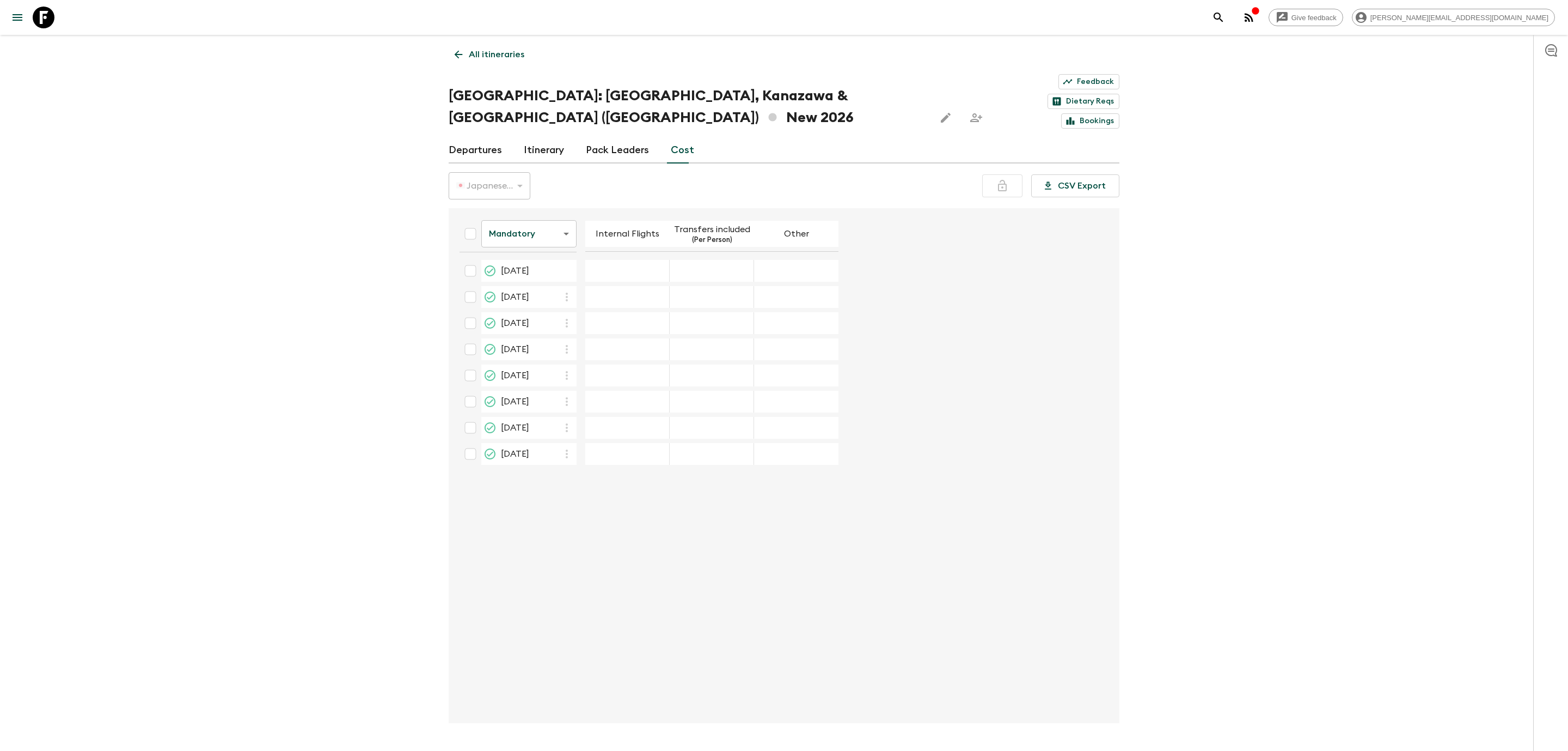
click at [525, 214] on body "Give feedback [PERSON_NAME][EMAIL_ADDRESS][DOMAIN_NAME] All itineraries [GEOGRA…" at bounding box center [784, 391] width 1568 height 783
click at [514, 245] on li "Extras" at bounding box center [529, 245] width 96 height 18
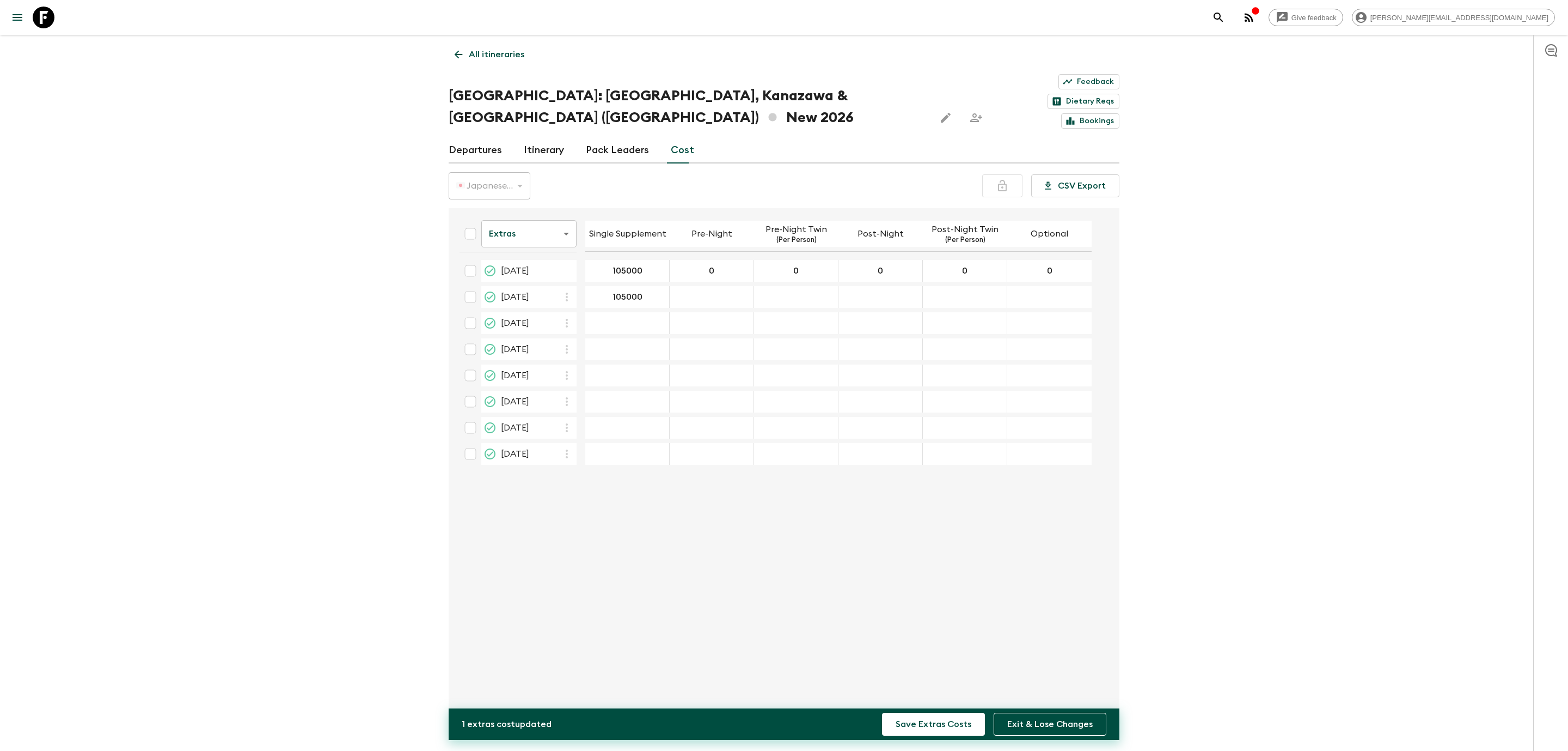
type input "105000"
click at [689, 286] on div "15 Aug 2026; Pre-Night" at bounding box center [712, 297] width 85 height 22
type input "0"
click at [882, 286] on div "15 Aug 2026; Post-Night" at bounding box center [880, 297] width 85 height 22
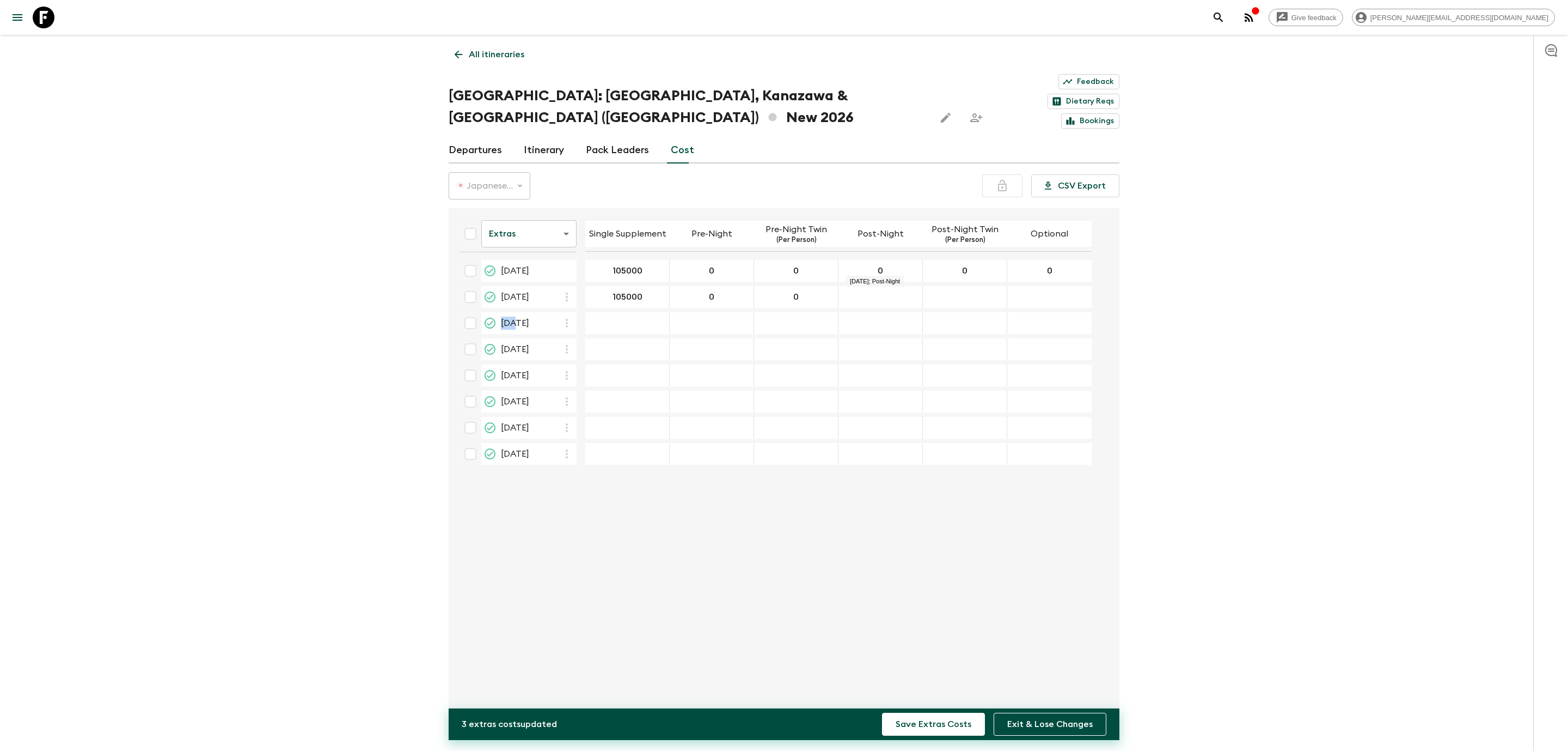
click at [882, 286] on div "15 Aug 2026; Post-Night" at bounding box center [880, 297] width 85 height 22
type input "0"
click at [1042, 286] on div "15 Aug 2026; Optional" at bounding box center [1049, 297] width 85 height 22
type input "0"
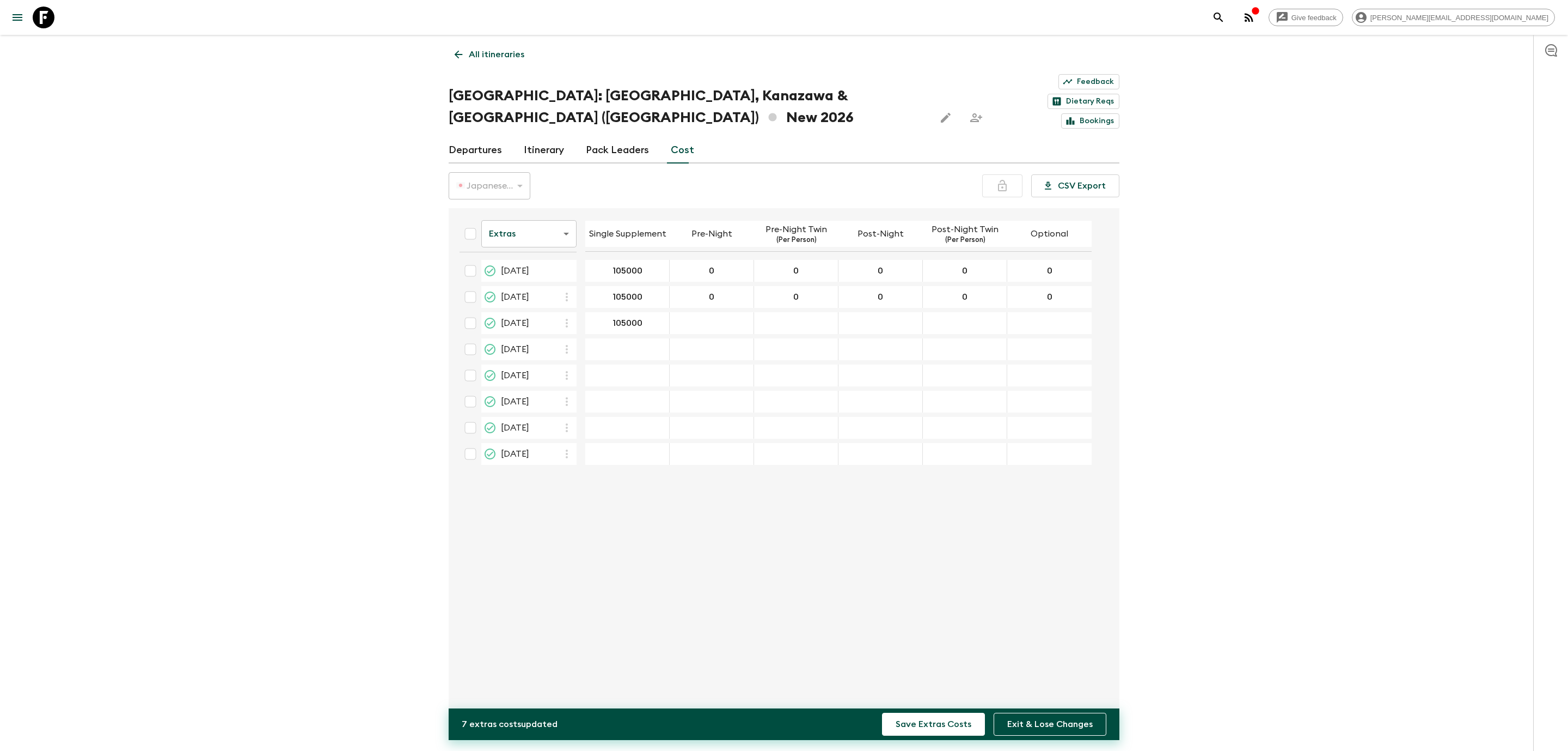
type input "105000"
click at [1186, 440] on div "Give feedback [PERSON_NAME][EMAIL_ADDRESS][DOMAIN_NAME] All itineraries [GEOGRA…" at bounding box center [784, 391] width 1568 height 783
type input "0"
click at [796, 312] on div "05 Sep 2026; Pre-Night Twin" at bounding box center [796, 323] width 85 height 22
type input "0"
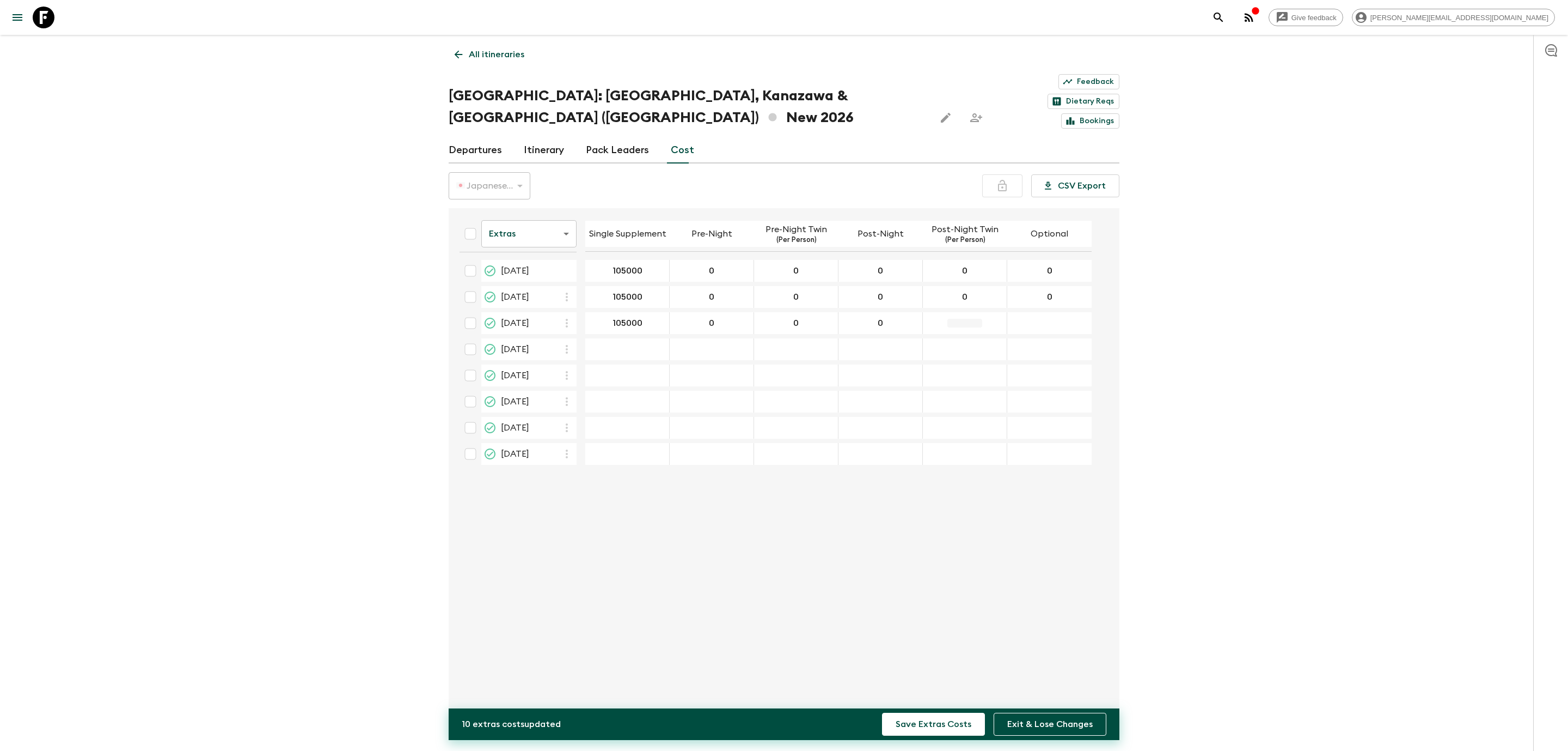
type input "0"
click at [1326, 398] on div "Give feedback [PERSON_NAME][EMAIL_ADDRESS][DOMAIN_NAME] All itineraries [GEOGRA…" at bounding box center [784, 391] width 1568 height 783
type input "128000"
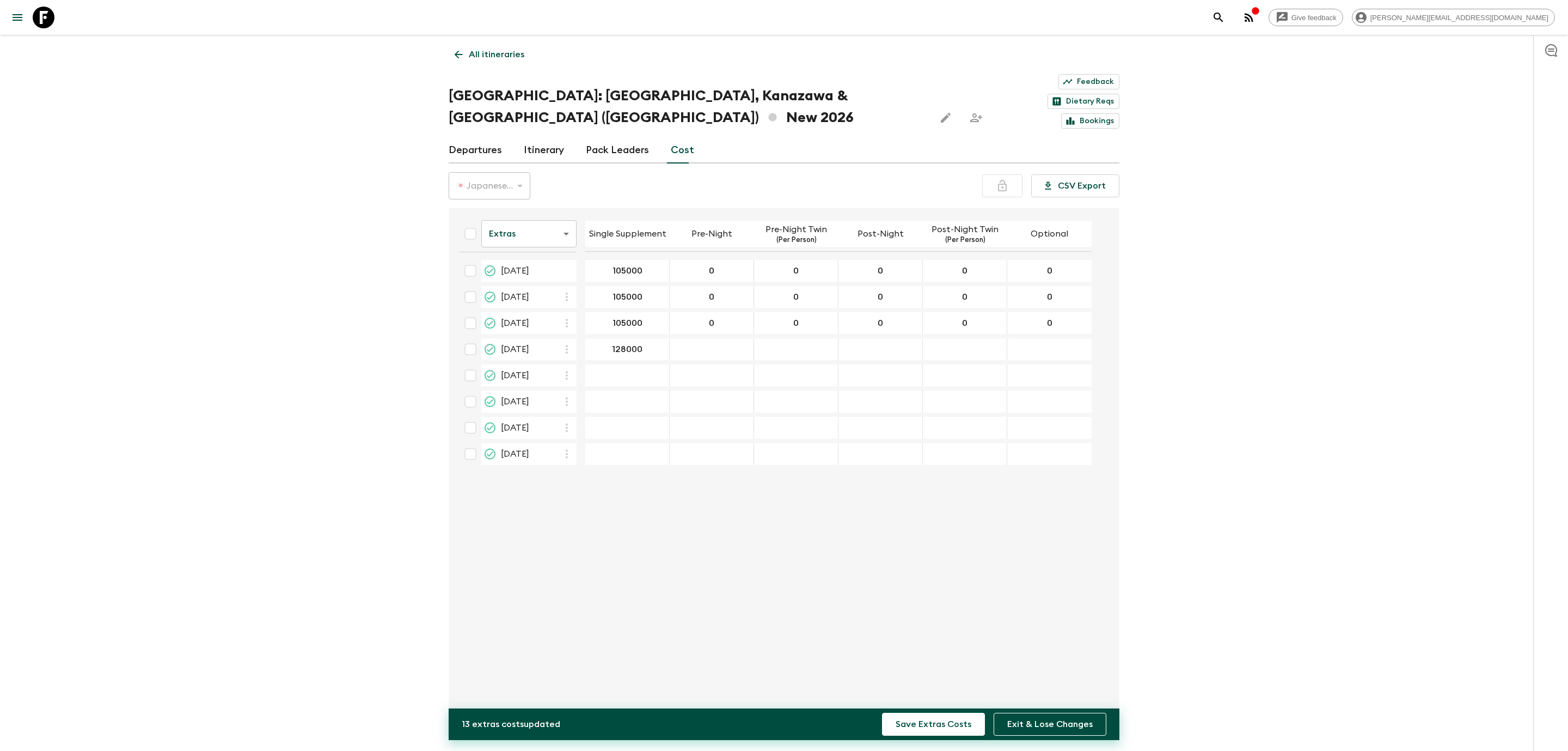
click at [1387, 574] on div "Give feedback [PERSON_NAME][EMAIL_ADDRESS][DOMAIN_NAME] All itineraries [GEOGRA…" at bounding box center [784, 391] width 1568 height 783
click at [735, 338] on div "10 Oct 2026; Pre-Night" at bounding box center [712, 349] width 85 height 22
type input "0"
click at [802, 338] on div "10 Oct 2026; Pre-Night Twin" at bounding box center [796, 349] width 85 height 22
type input "0"
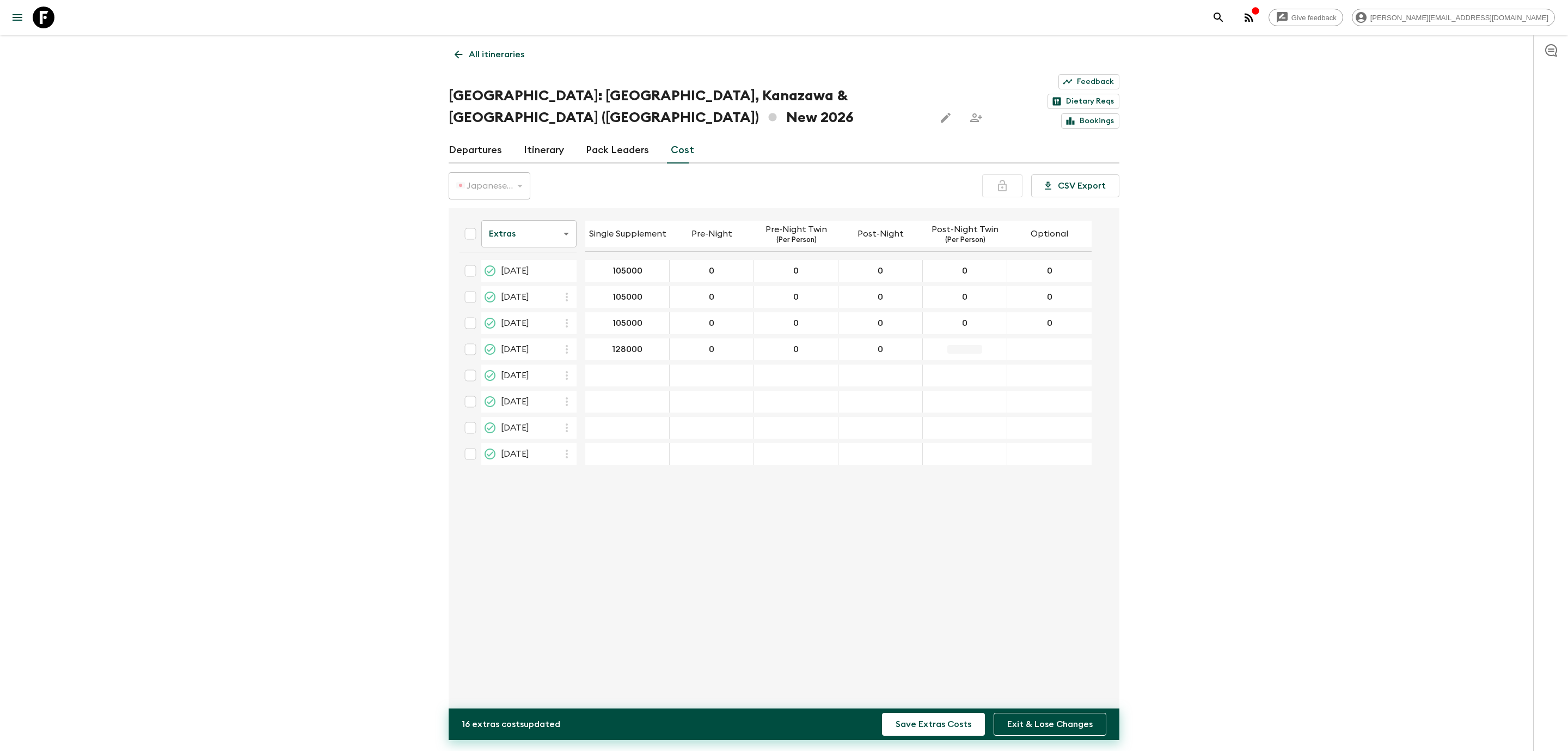
type input "0"
type input "128000"
type input "0"
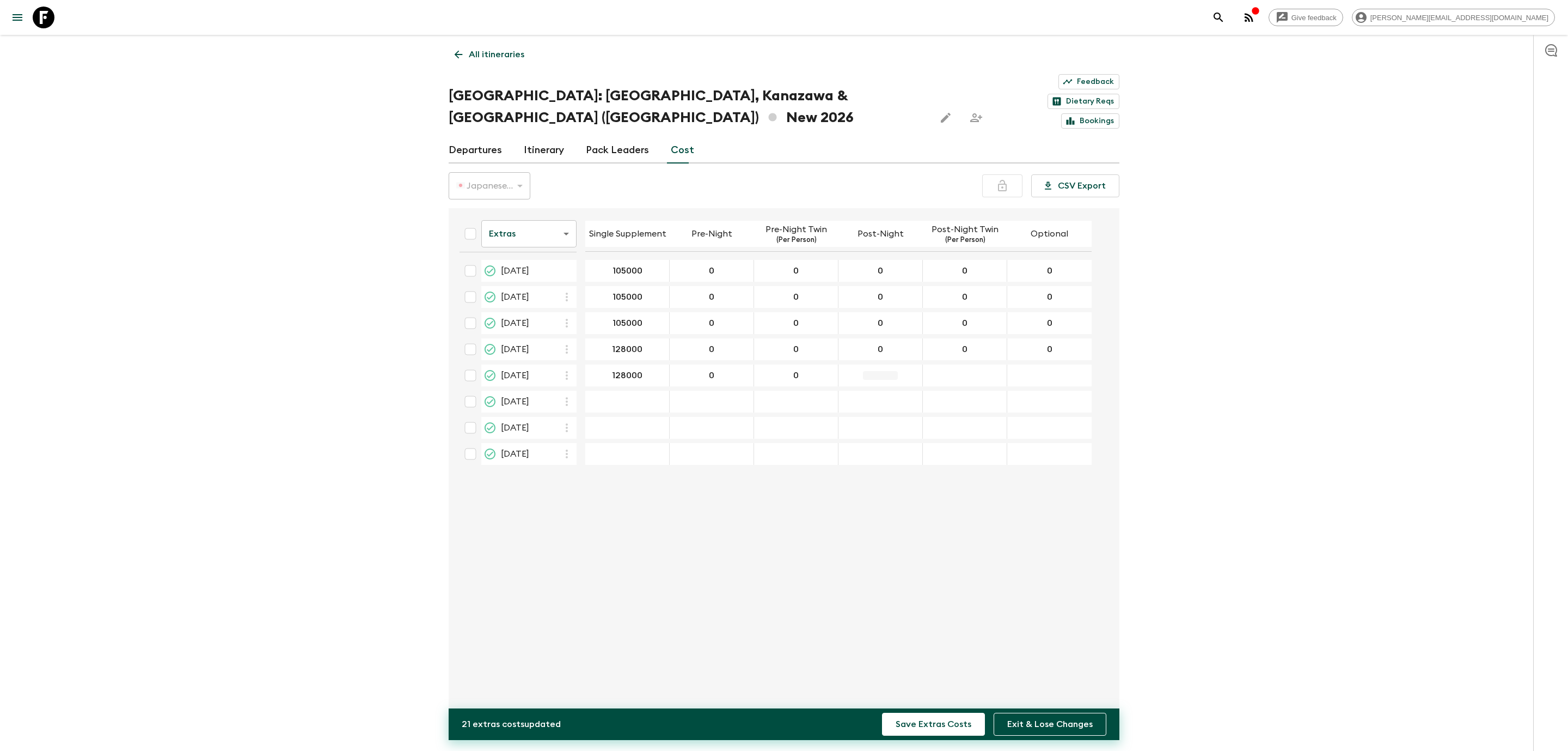
type input "0"
type input "133000"
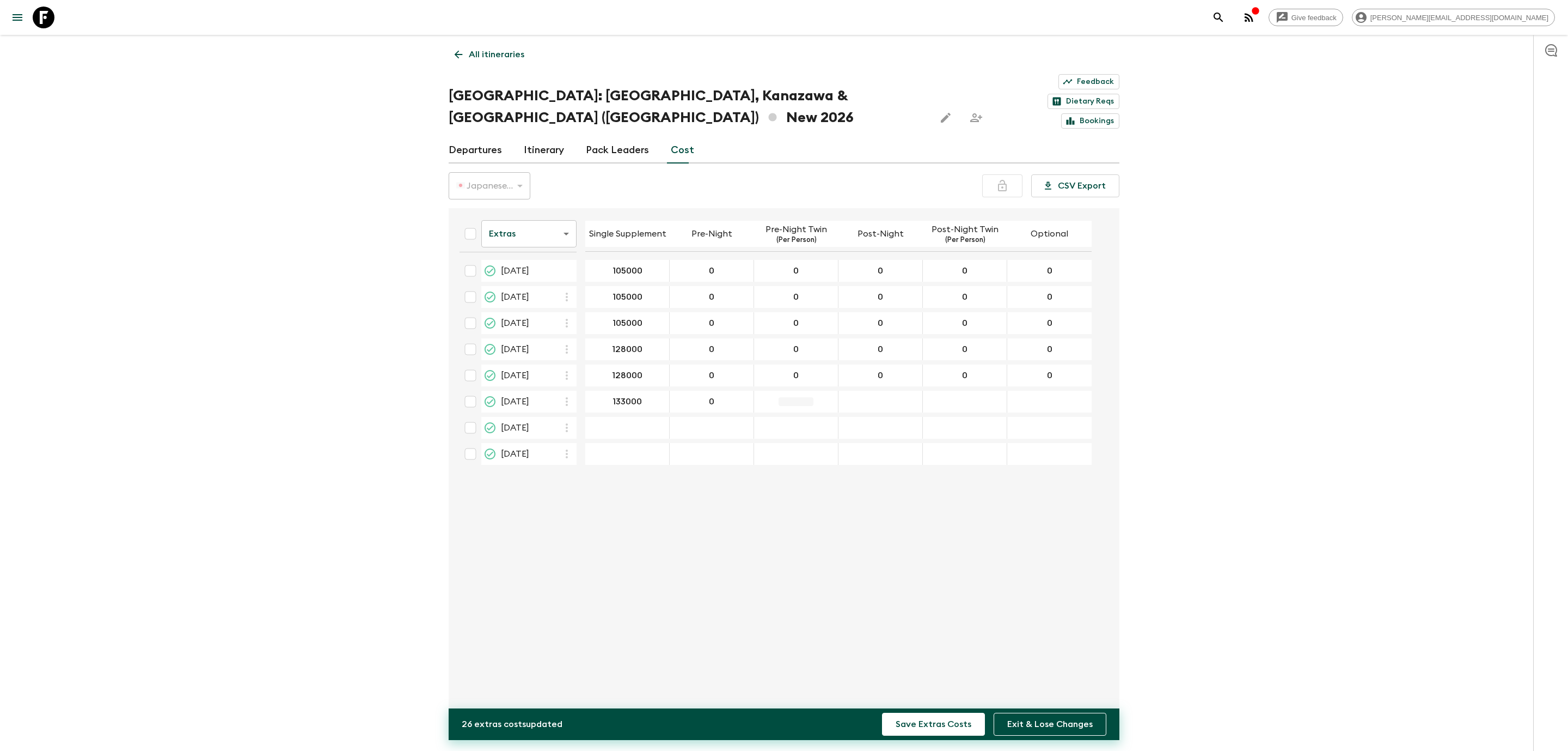
type input "0"
click at [901, 390] on div "14 Nov 2026; Post-Night" at bounding box center [880, 401] width 85 height 22
type input "0"
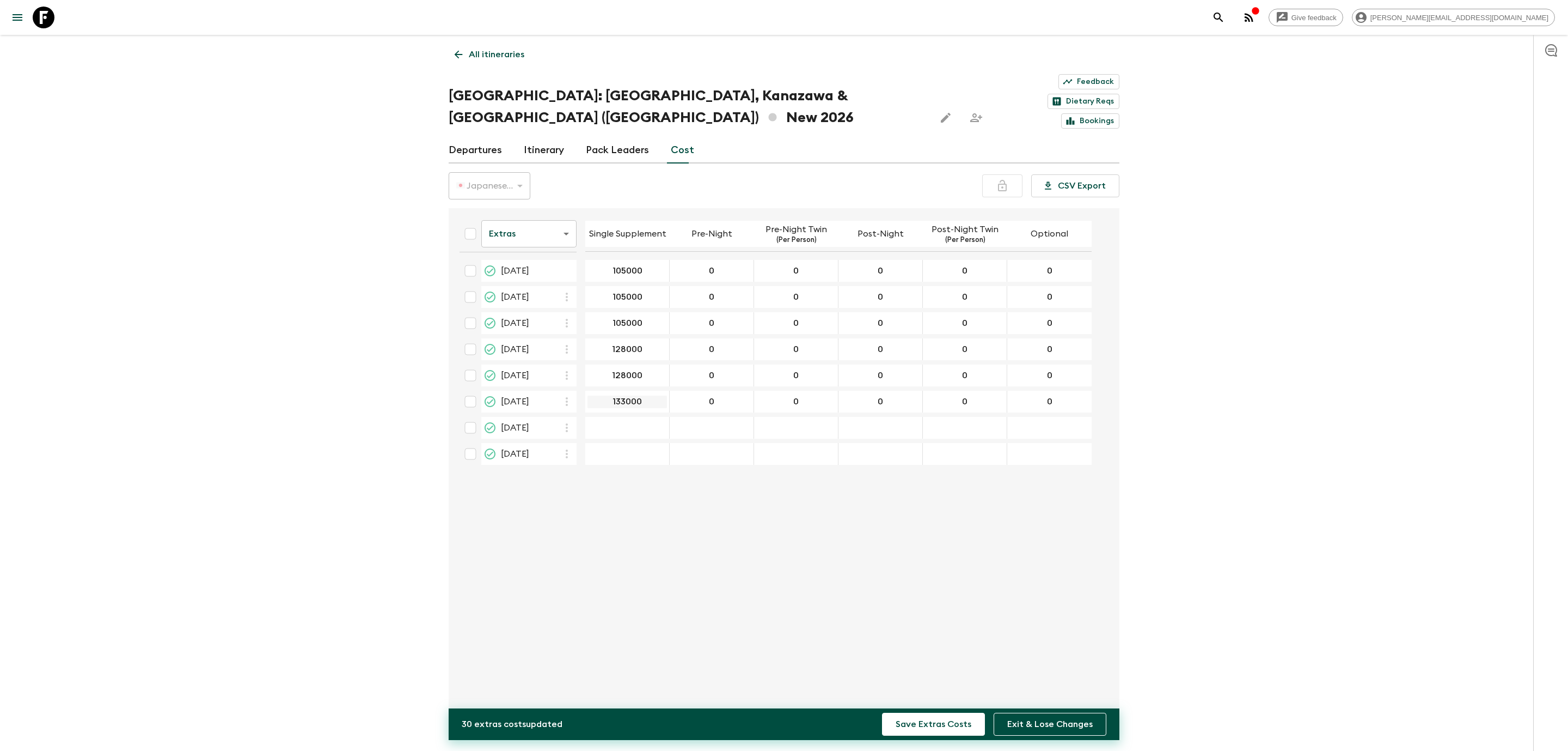
type input "0"
click at [649, 395] on input "133000" at bounding box center [627, 401] width 80 height 13
type input "135000"
type input "0"
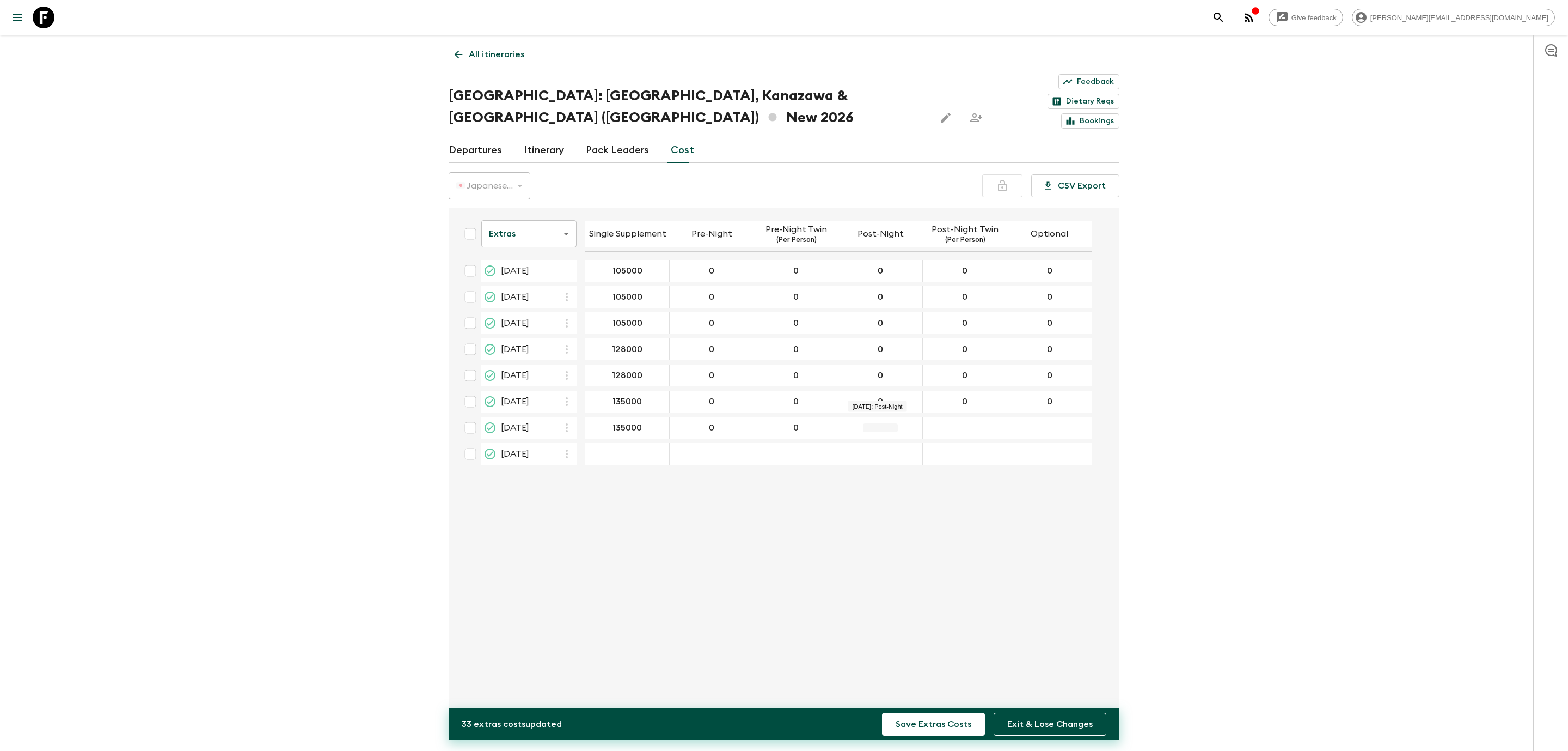
type input "0"
click at [977, 417] on div "21 Nov 2026; Post-Night Twin" at bounding box center [965, 428] width 85 height 22
click at [998, 417] on div "21 Nov 2026; Post-Night Twin" at bounding box center [965, 428] width 85 height 22
type input "0"
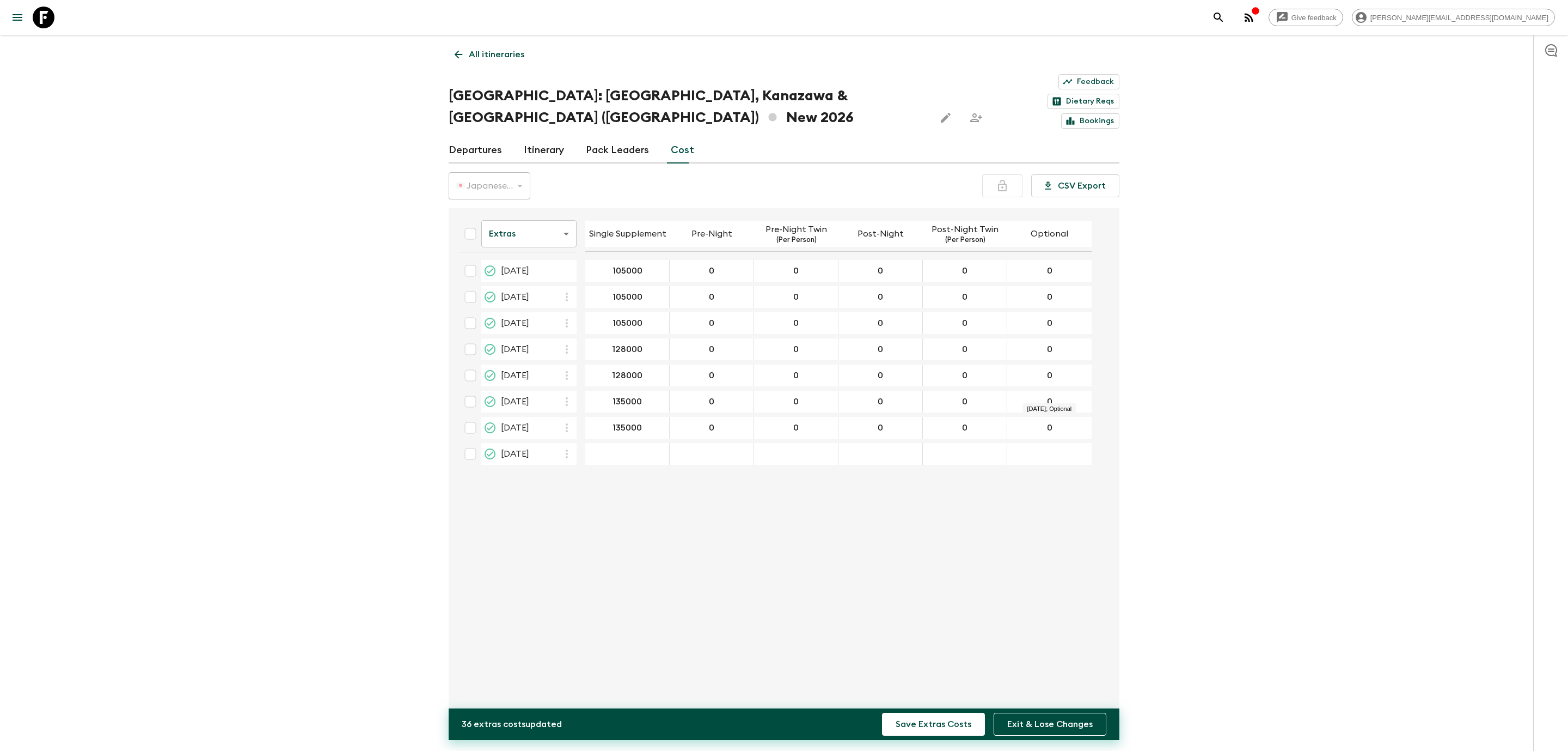
type input "0"
click at [1277, 370] on div "Give feedback [PERSON_NAME][EMAIL_ADDRESS][DOMAIN_NAME] All itineraries [GEOGRA…" at bounding box center [784, 391] width 1568 height 783
type input "105000"
click at [678, 595] on div "Extras extrasCost ​ Single Supplement Pre-Night Pre-Night Twin (Per Person) Pos…" at bounding box center [781, 465] width 660 height 498
type input "0"
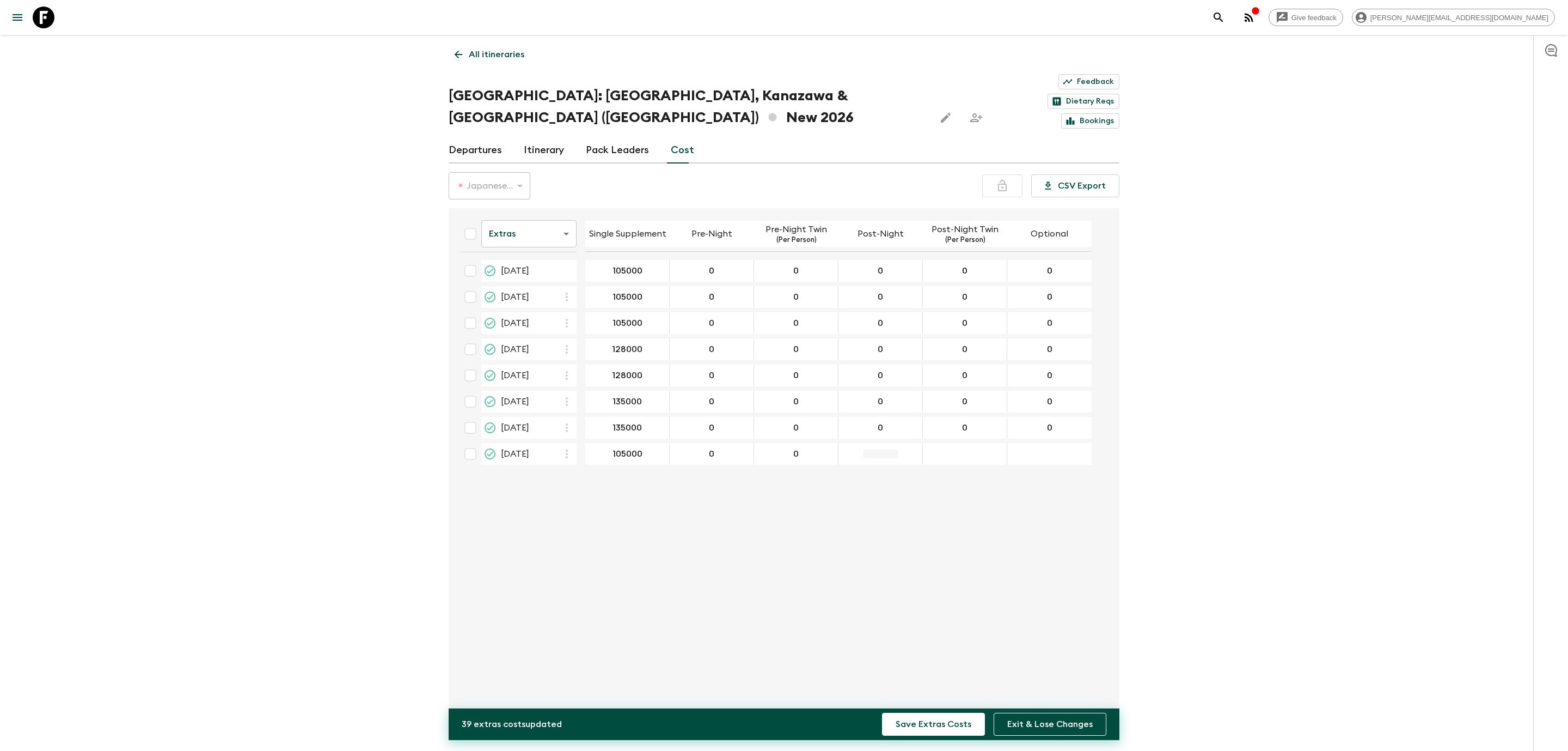
type input "0"
click at [977, 443] on div "19 Dec 2026; Post-Night Twin" at bounding box center [965, 454] width 85 height 22
type input "0"
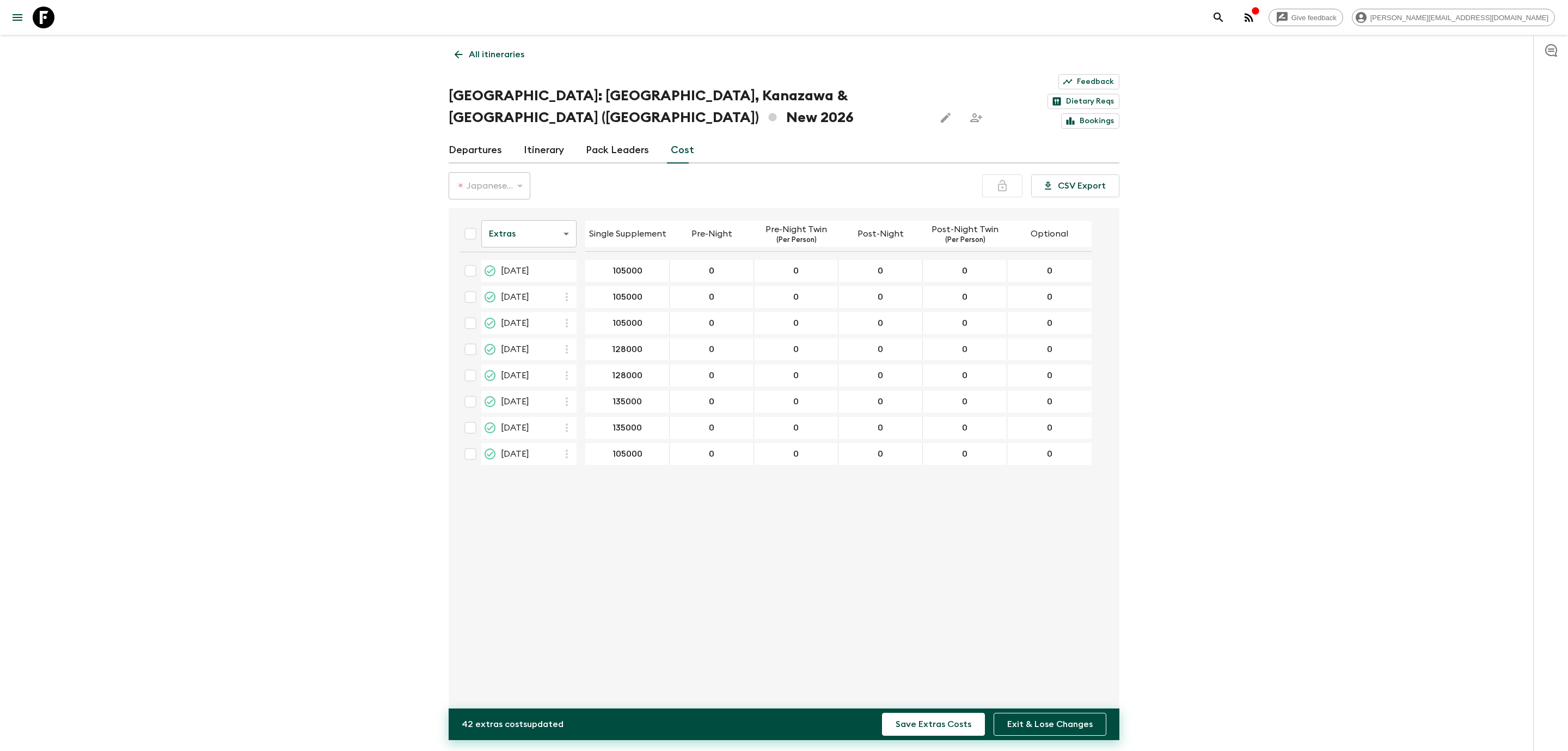
click at [852, 532] on div "Extras extrasCost ​ Single Supplement Pre-Night Pre-Night Twin (Per Person) Pos…" at bounding box center [781, 465] width 660 height 498
click at [471, 260] on input "checkbox" at bounding box center [471, 271] width 22 height 22
checkbox input "true"
click at [469, 286] on input "checkbox" at bounding box center [471, 297] width 22 height 22
checkbox input "true"
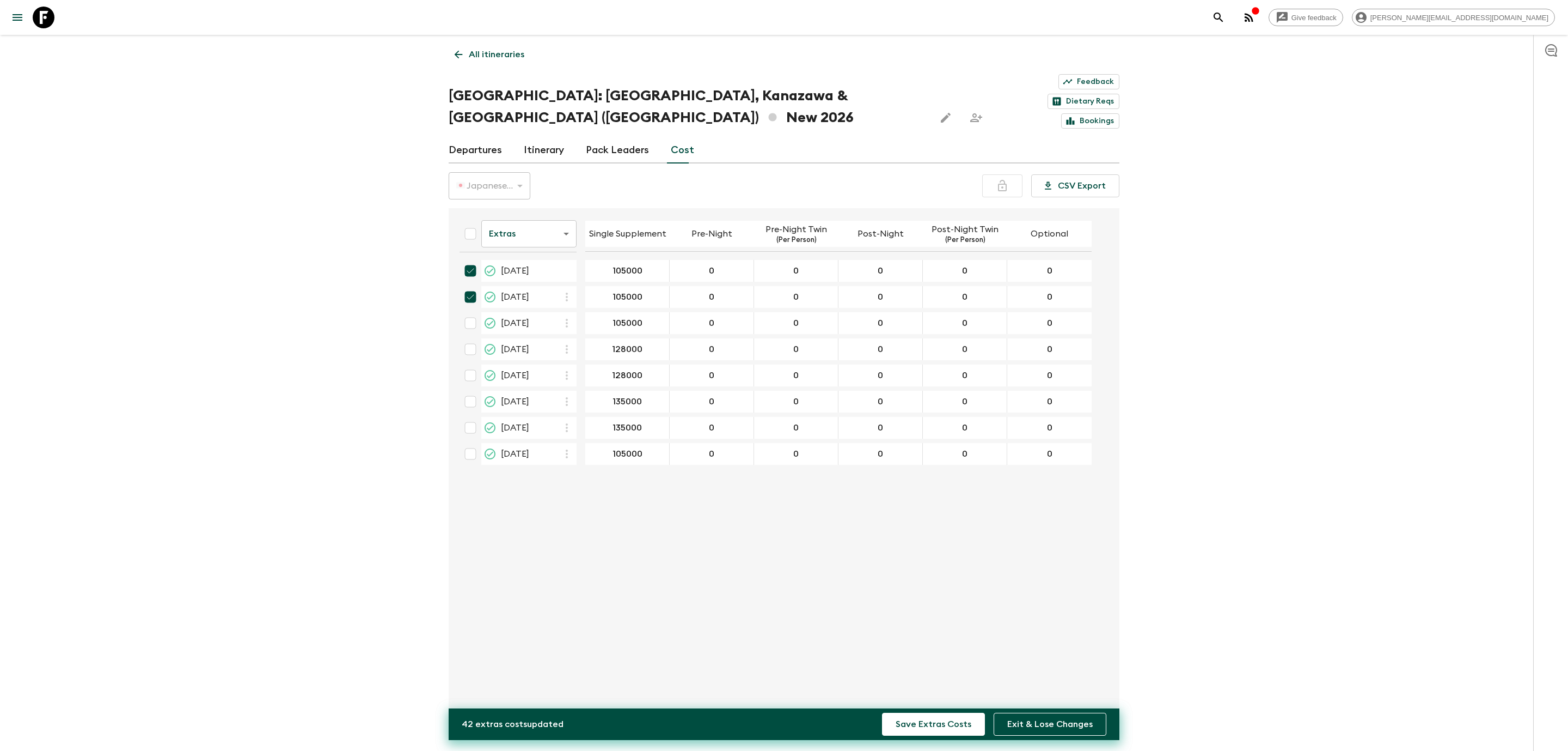
click at [469, 312] on input "checkbox" at bounding box center [471, 323] width 22 height 22
checkbox input "true"
click at [471, 338] on input "checkbox" at bounding box center [471, 349] width 22 height 22
checkbox input "true"
click at [471, 364] on input "checkbox" at bounding box center [471, 375] width 22 height 22
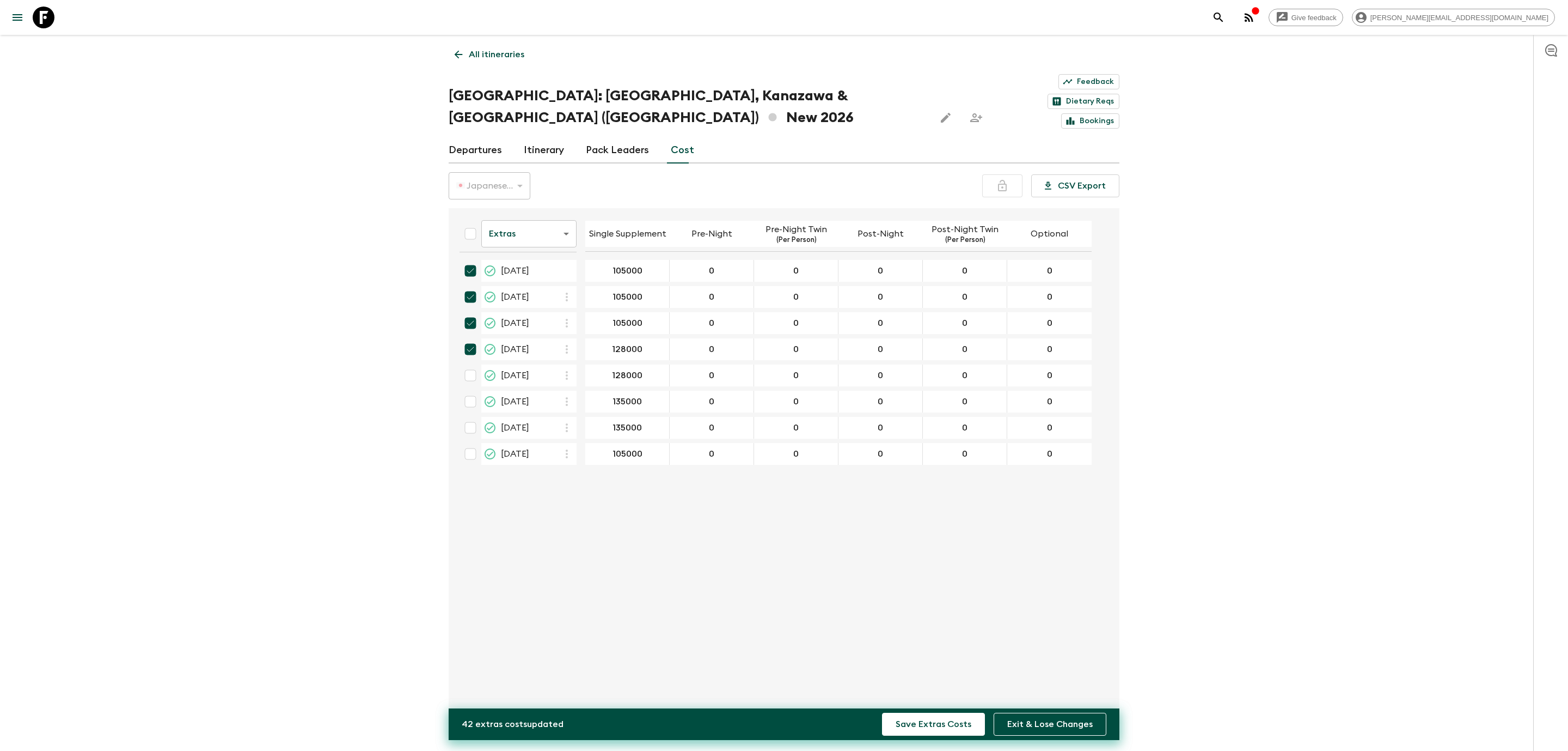
checkbox input "true"
click at [475, 390] on input "checkbox" at bounding box center [471, 401] width 22 height 22
checkbox input "true"
click at [469, 417] on input "checkbox" at bounding box center [471, 428] width 22 height 22
checkbox input "true"
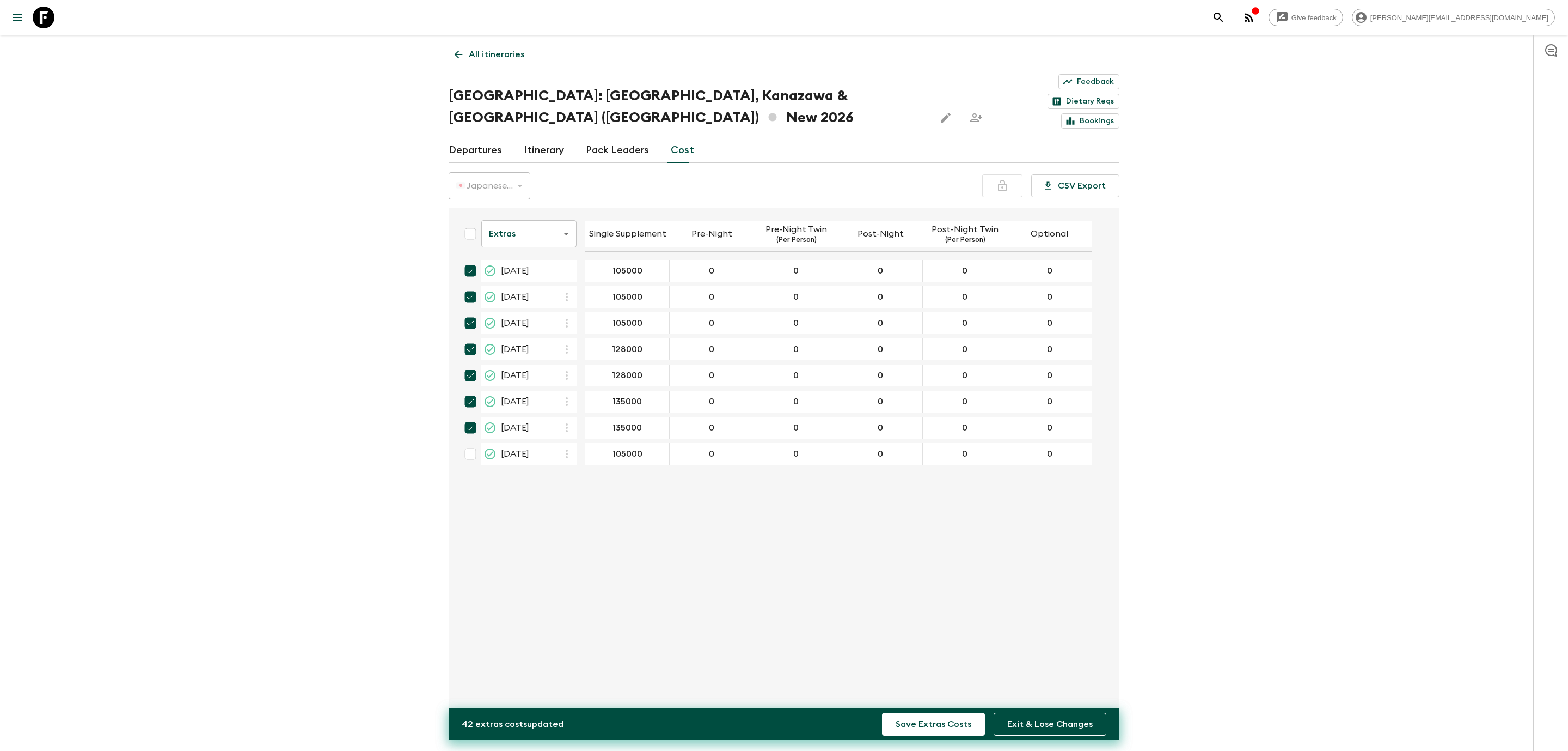
click at [467, 443] on input "checkbox" at bounding box center [471, 454] width 22 height 22
checkbox input "true"
click at [920, 703] on div "Give feedback [PERSON_NAME][EMAIL_ADDRESS][DOMAIN_NAME] All itineraries [GEOGRA…" at bounding box center [784, 391] width 1568 height 783
click at [921, 719] on button "Save Extras Costs" at bounding box center [933, 724] width 103 height 23
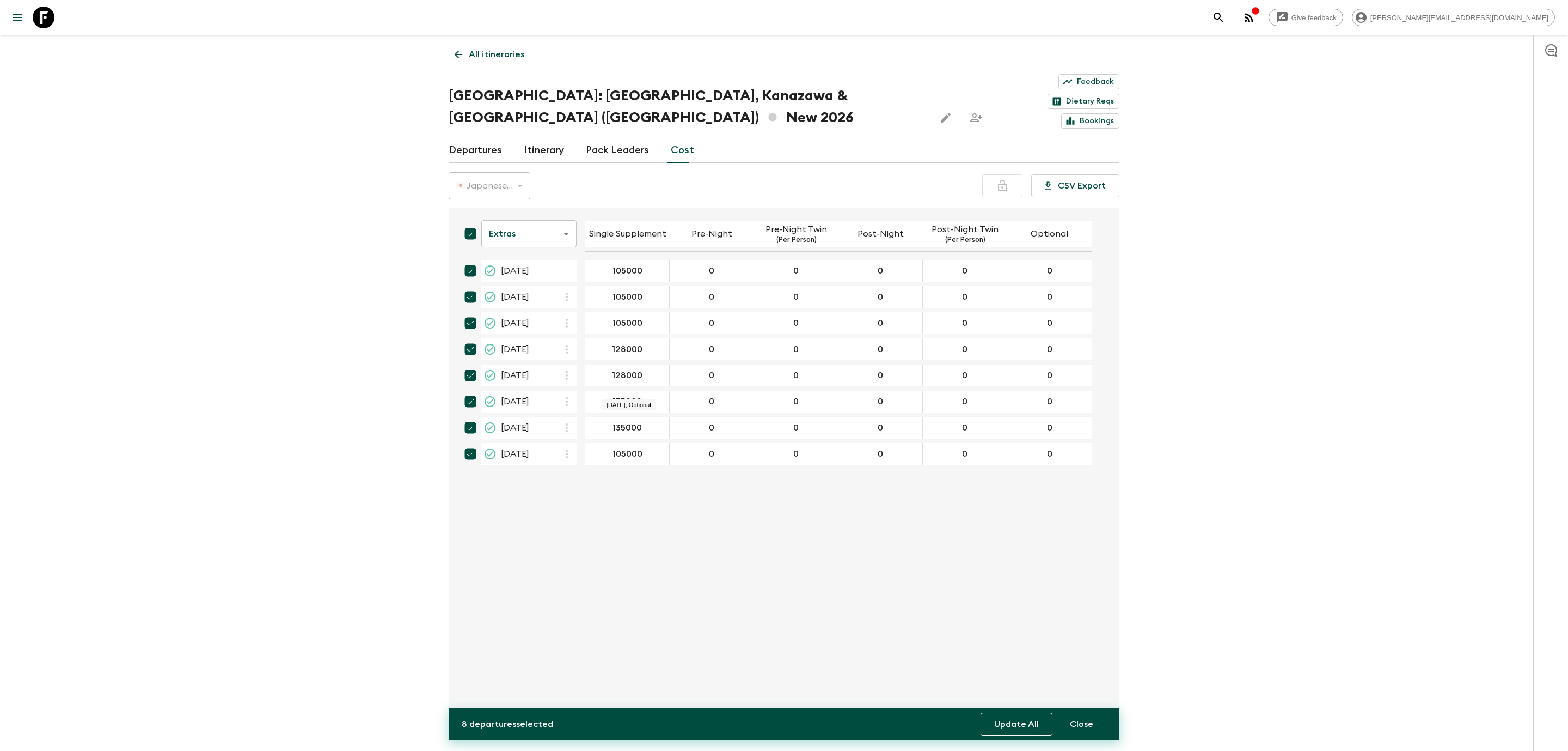
click at [1005, 733] on button "Update All" at bounding box center [1017, 724] width 72 height 23
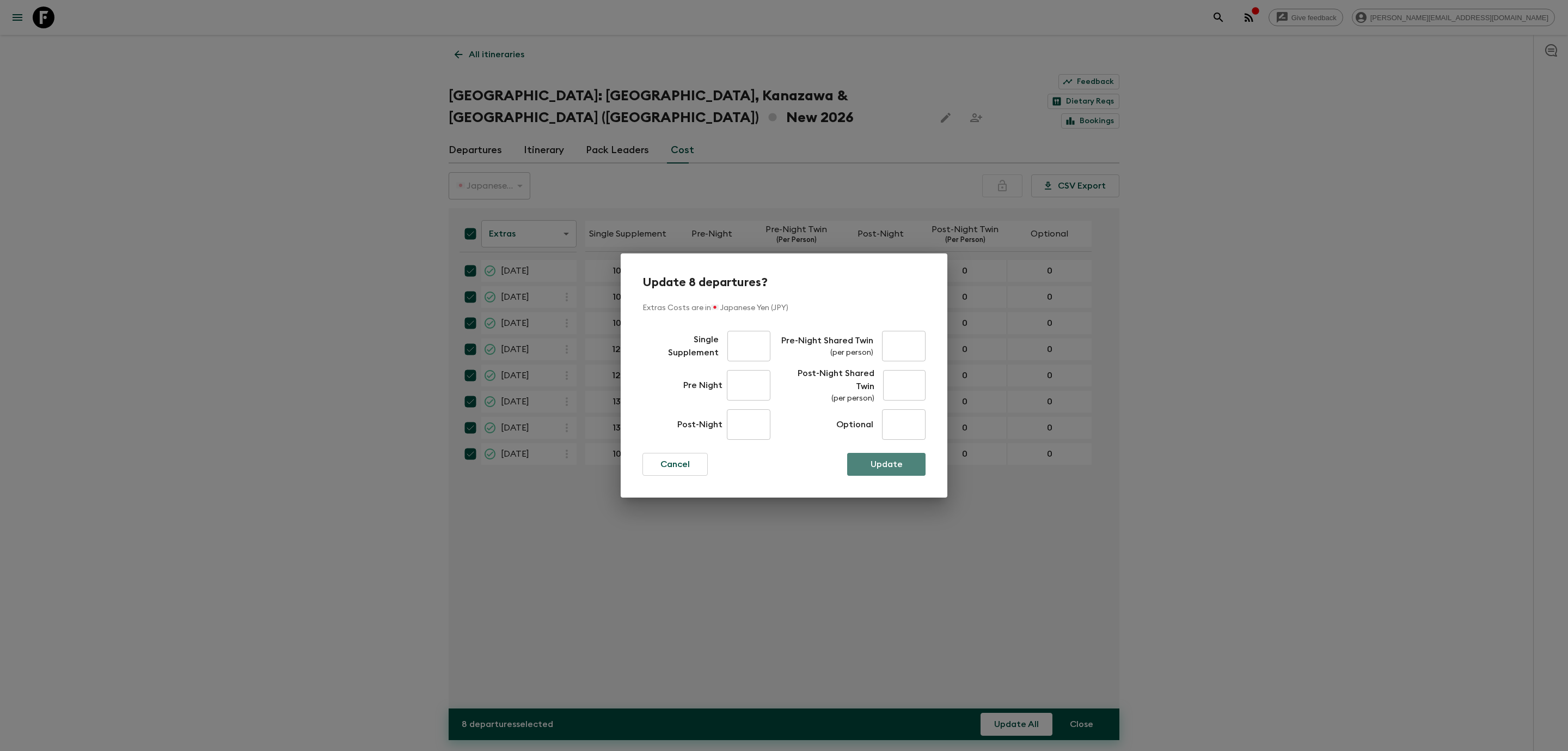
click at [868, 468] on button "Update" at bounding box center [886, 464] width 79 height 23
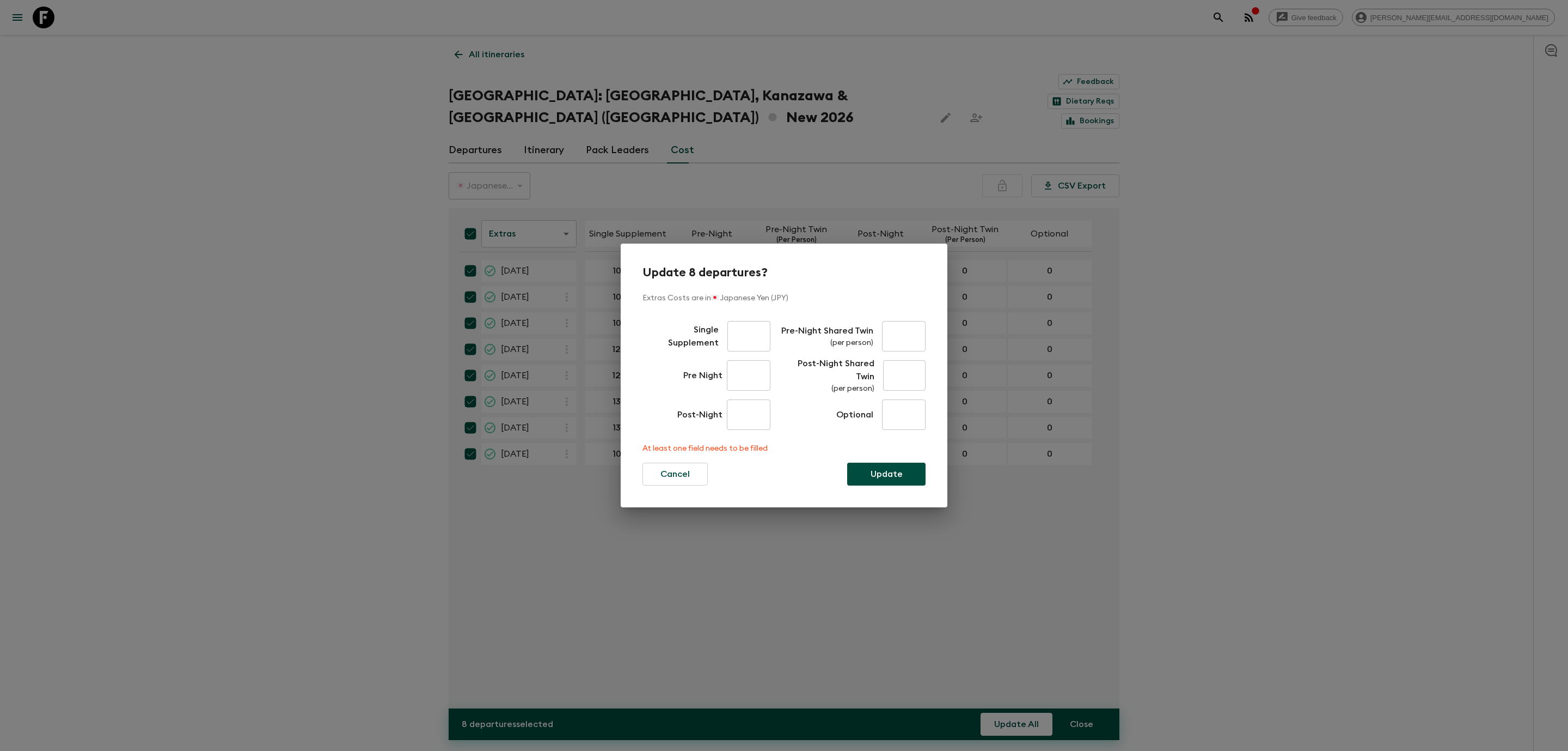
click at [737, 342] on input "text" at bounding box center [749, 336] width 43 height 30
type input "0"
click at [746, 370] on input "0" at bounding box center [749, 375] width 44 height 30
type input "0"
click at [755, 423] on input "0" at bounding box center [749, 415] width 44 height 30
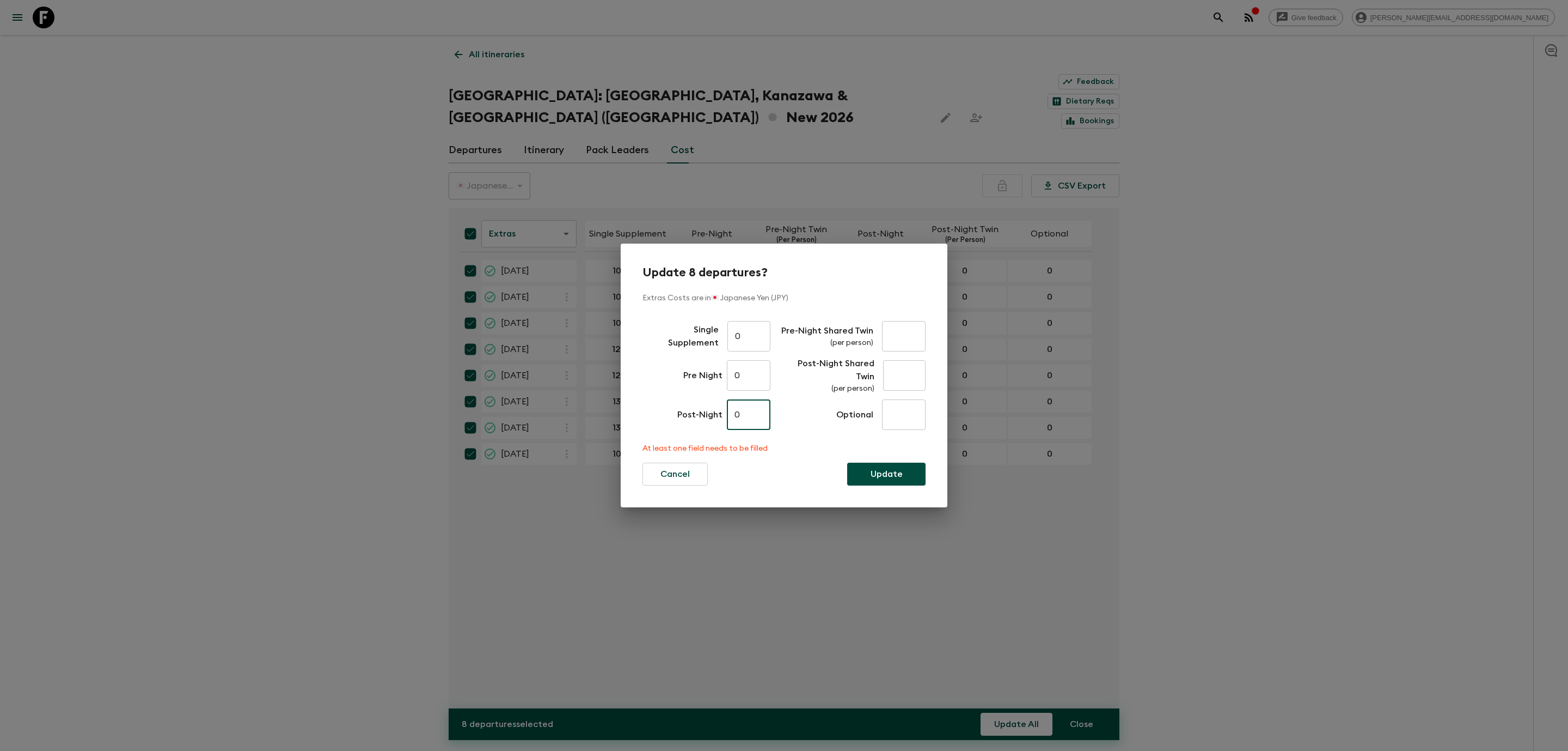
type input "0"
click at [887, 417] on input "0" at bounding box center [904, 415] width 44 height 30
type input "0"
click at [899, 383] on input "0" at bounding box center [905, 375] width 43 height 30
type input "0"
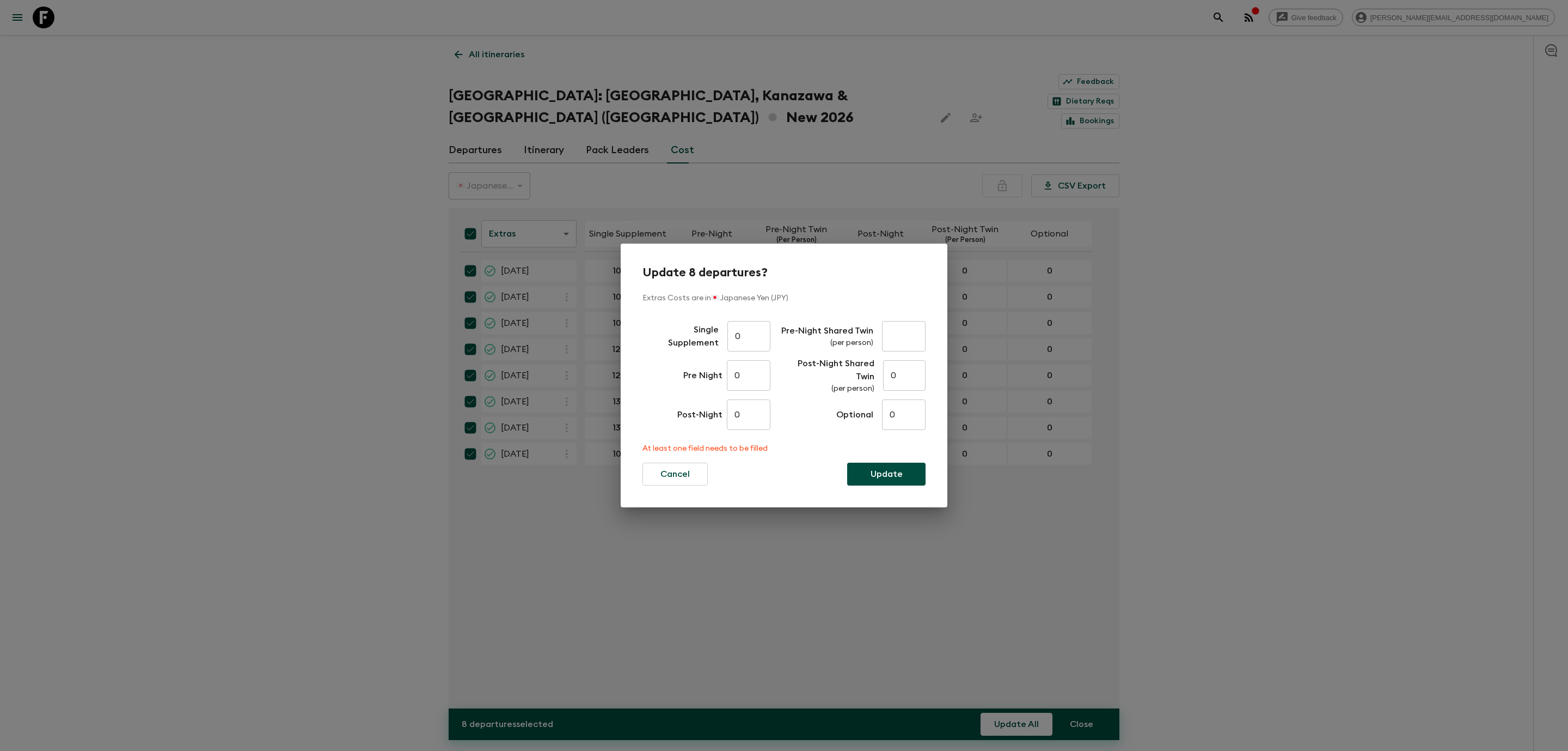
click at [900, 317] on div "​" at bounding box center [904, 336] width 44 height 39
click at [900, 331] on input "0" at bounding box center [904, 336] width 44 height 30
type input "0"
click at [891, 474] on p "Update" at bounding box center [886, 473] width 32 height 13
click at [766, 342] on input "0" at bounding box center [749, 336] width 43 height 30
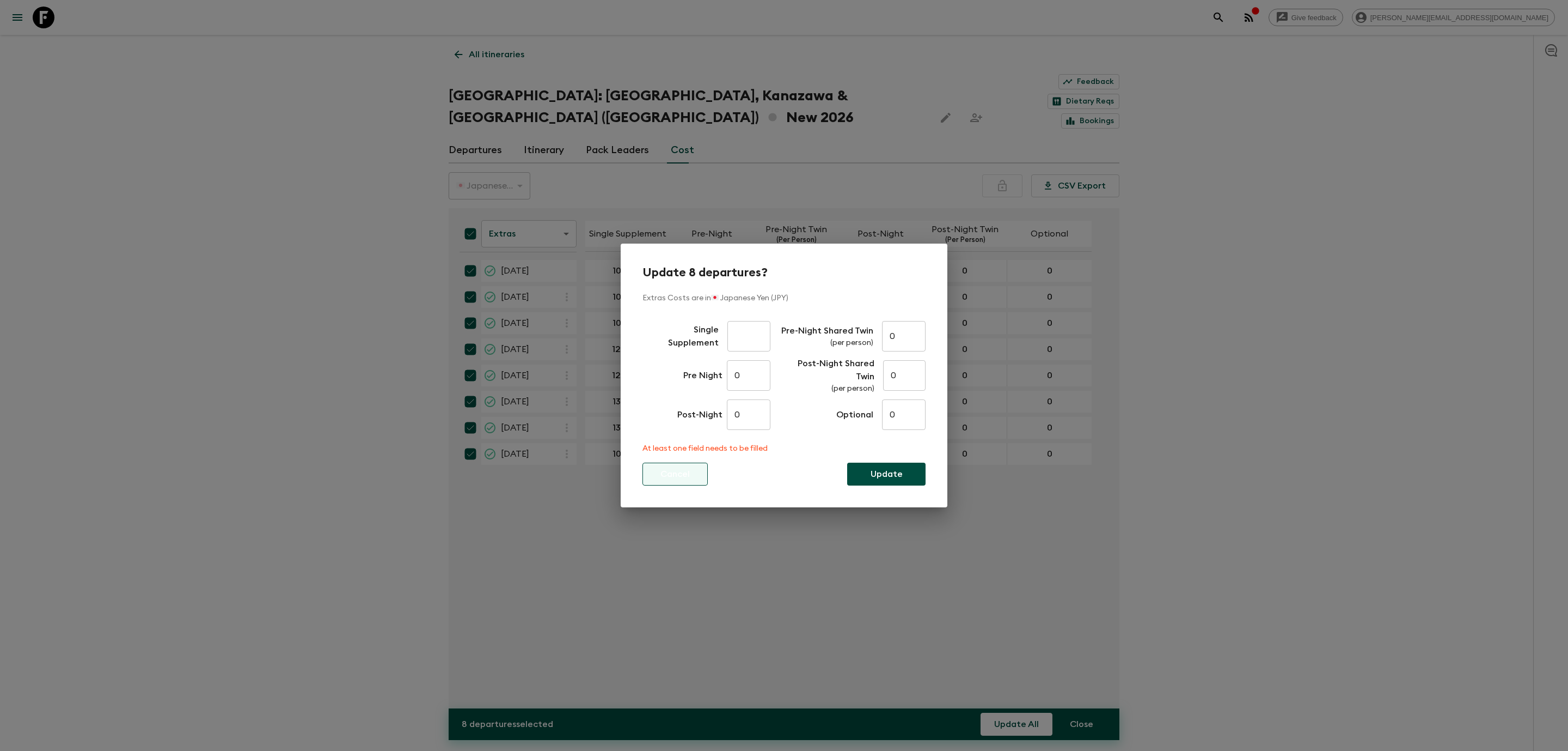
click at [682, 466] on button "Cancel" at bounding box center [674, 474] width 65 height 23
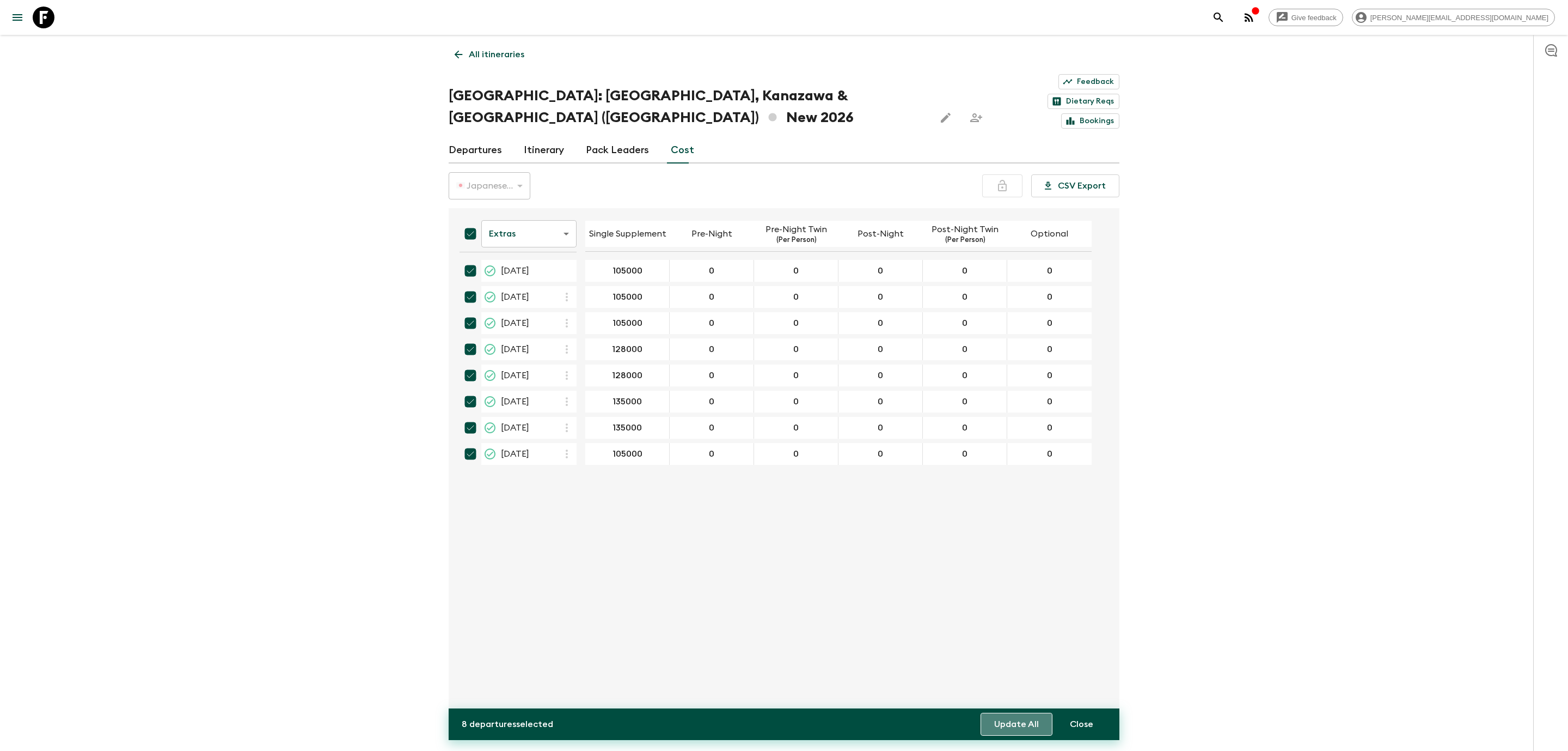
click at [1029, 733] on button "Update All" at bounding box center [1017, 724] width 72 height 23
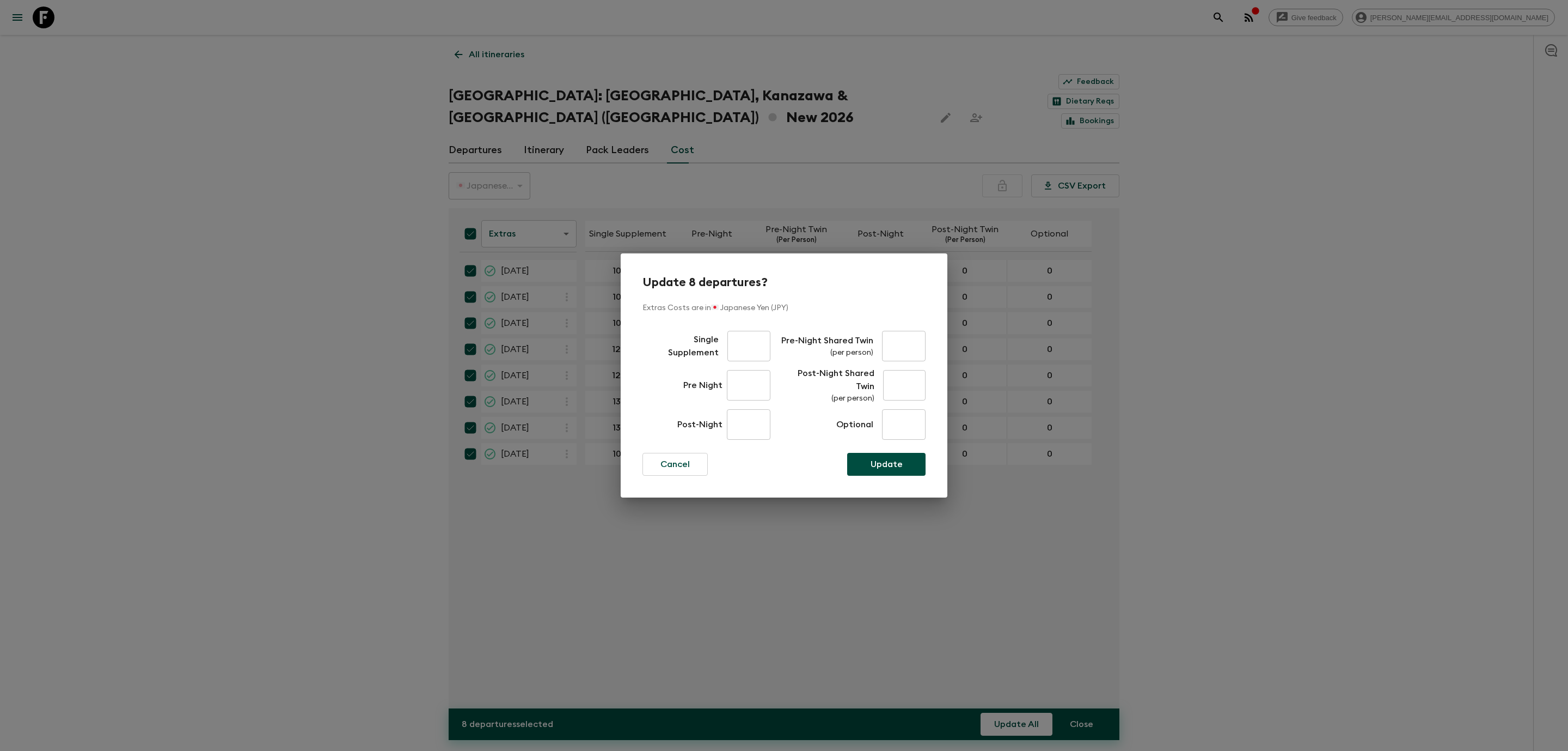
click at [748, 352] on input "text" at bounding box center [749, 346] width 43 height 30
type input "130000"
click at [900, 461] on p "Update" at bounding box center [886, 464] width 32 height 13
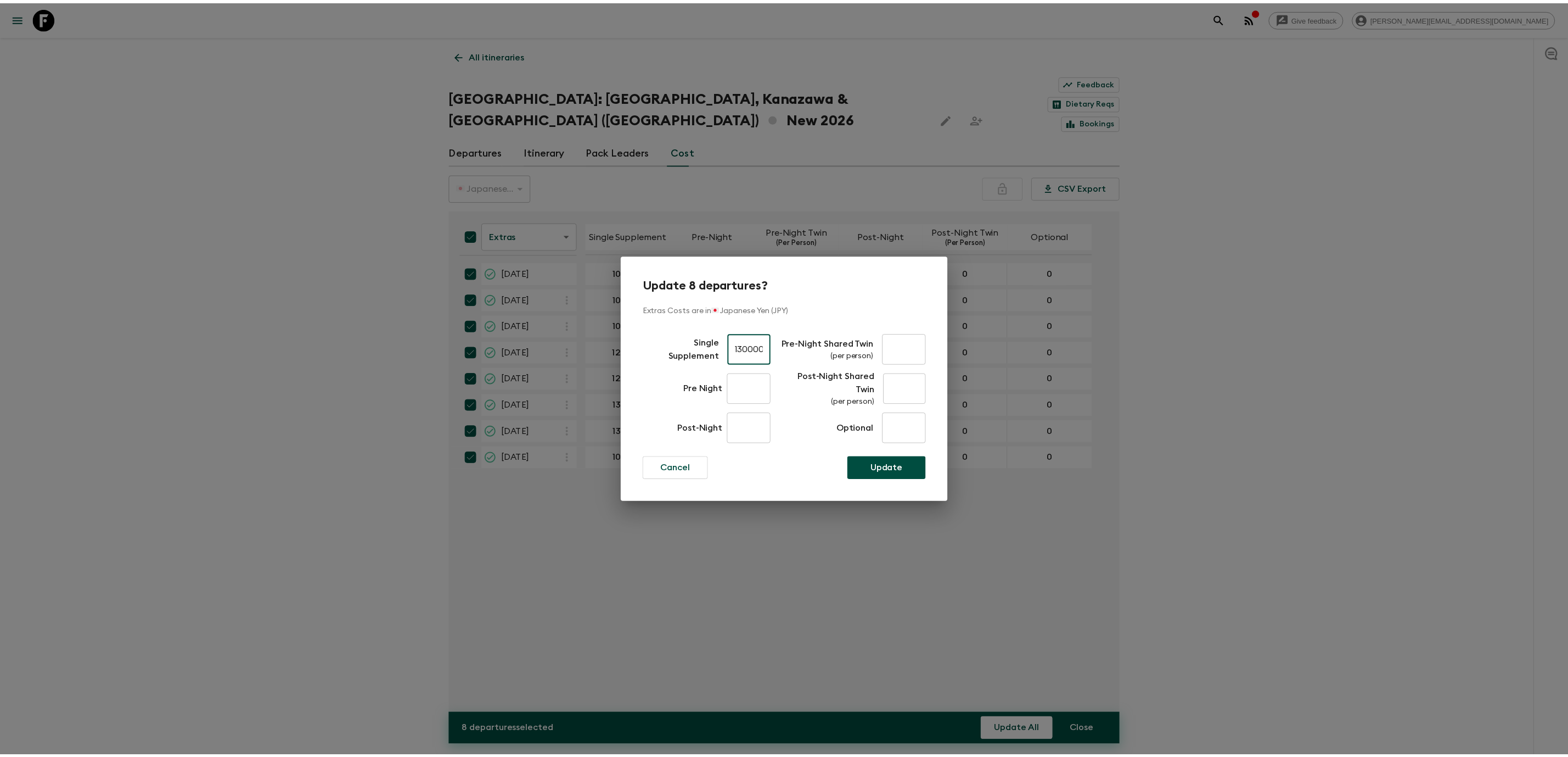
scroll to position [0, 0]
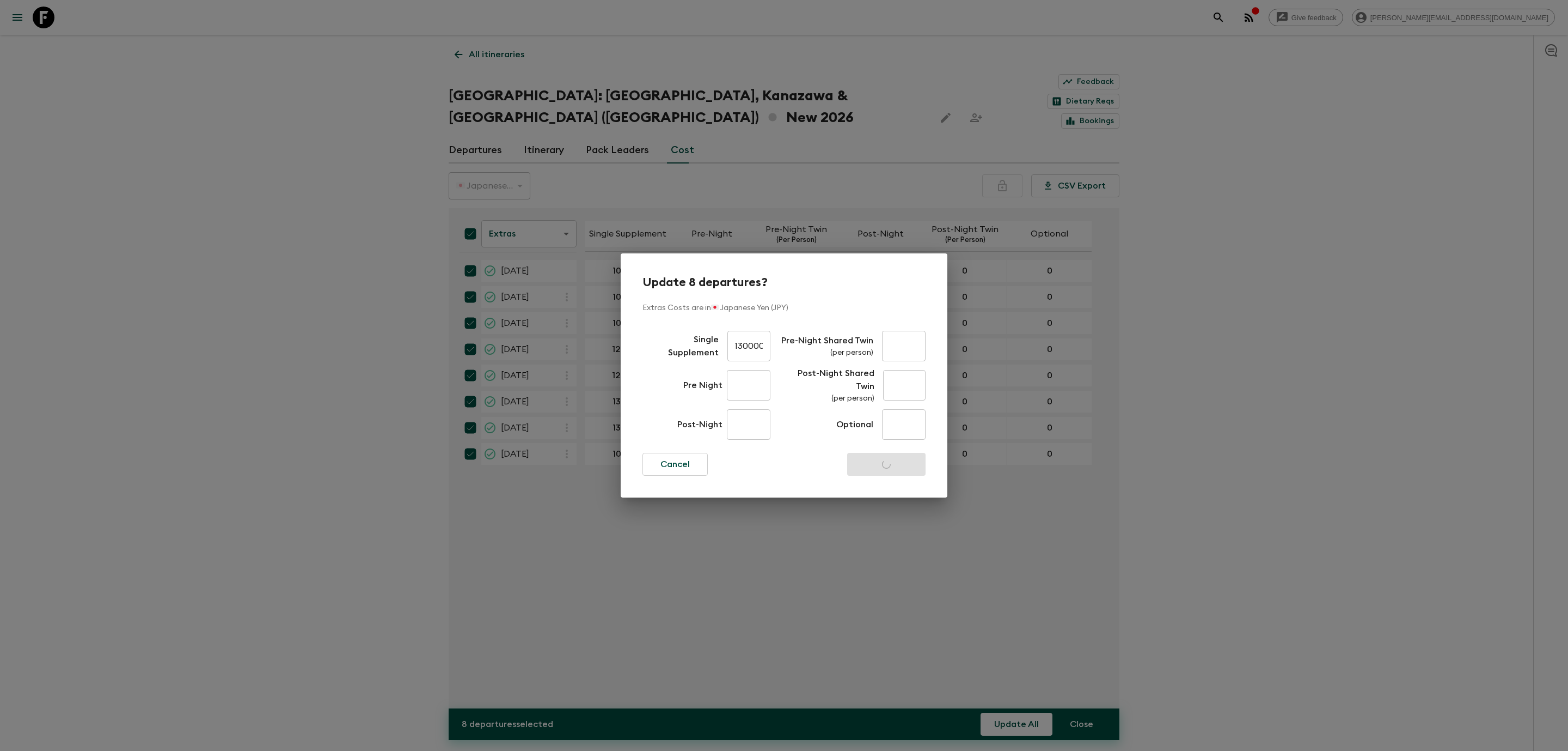
checkbox input "false"
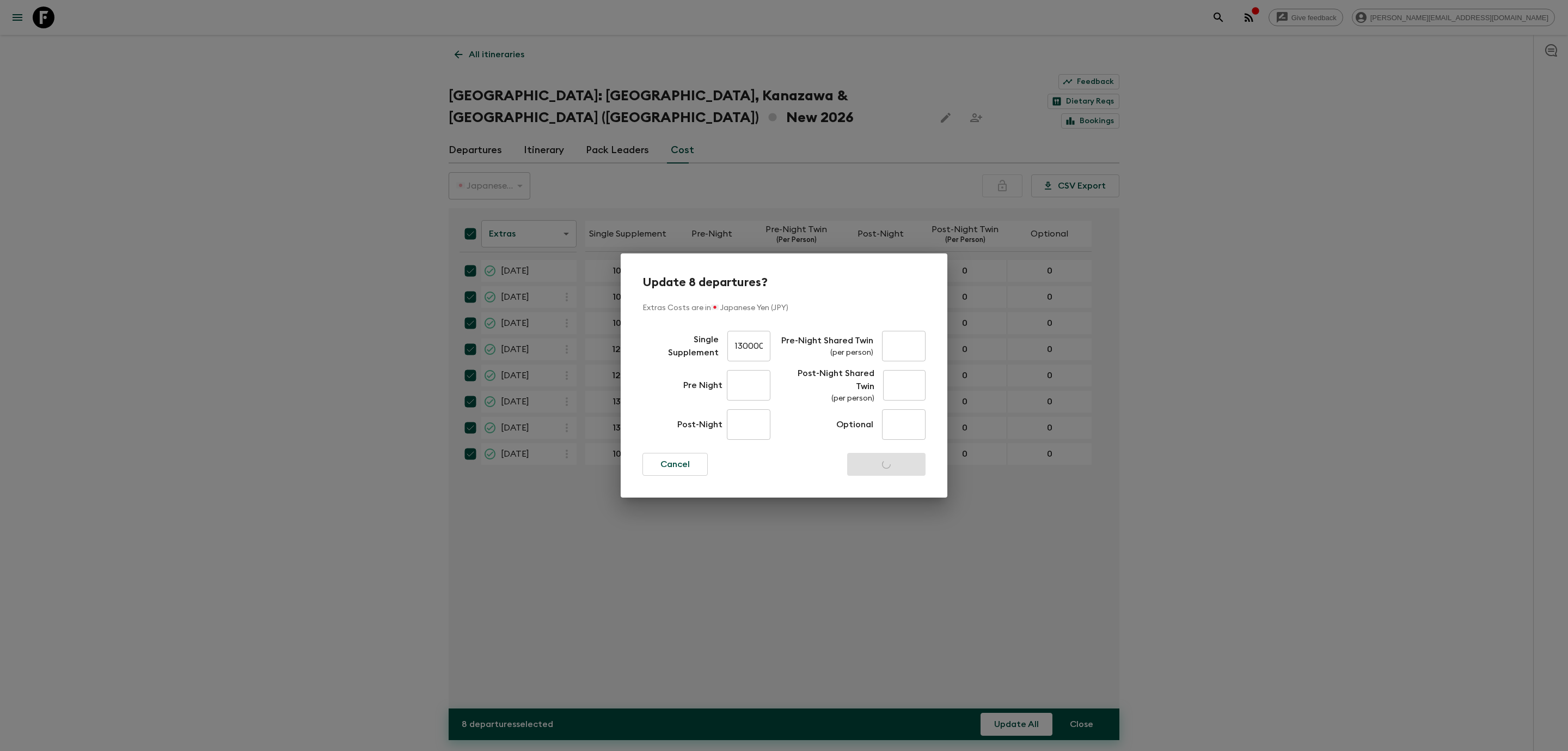
checkbox input "false"
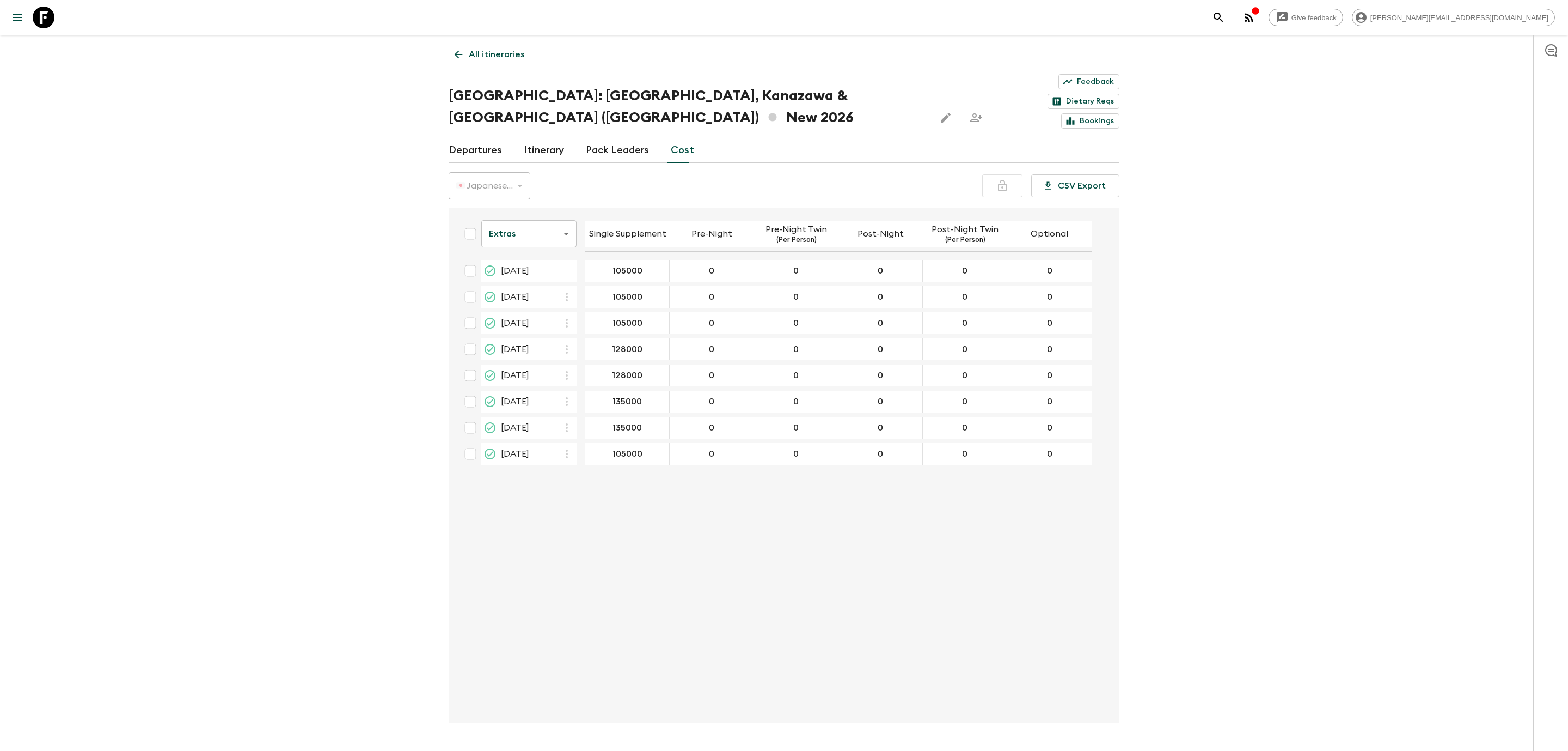
type input "130000"
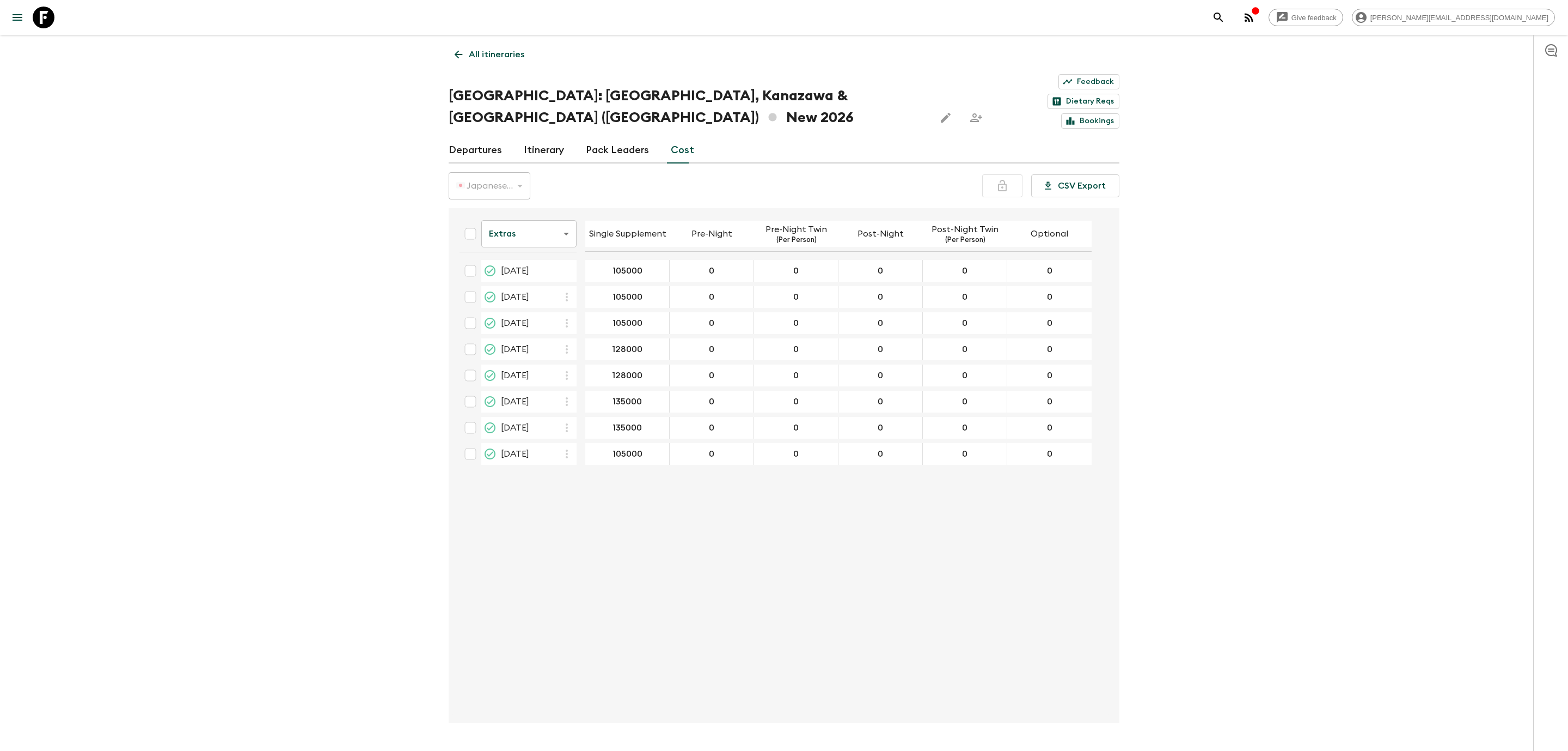
type input "130000"
click at [455, 67] on div "All itineraries [GEOGRAPHIC_DATA]: [GEOGRAPHIC_DATA], [GEOGRAPHIC_DATA] & [GEOG…" at bounding box center [784, 379] width 697 height 688
click at [455, 60] on link "All itineraries" at bounding box center [489, 55] width 82 height 22
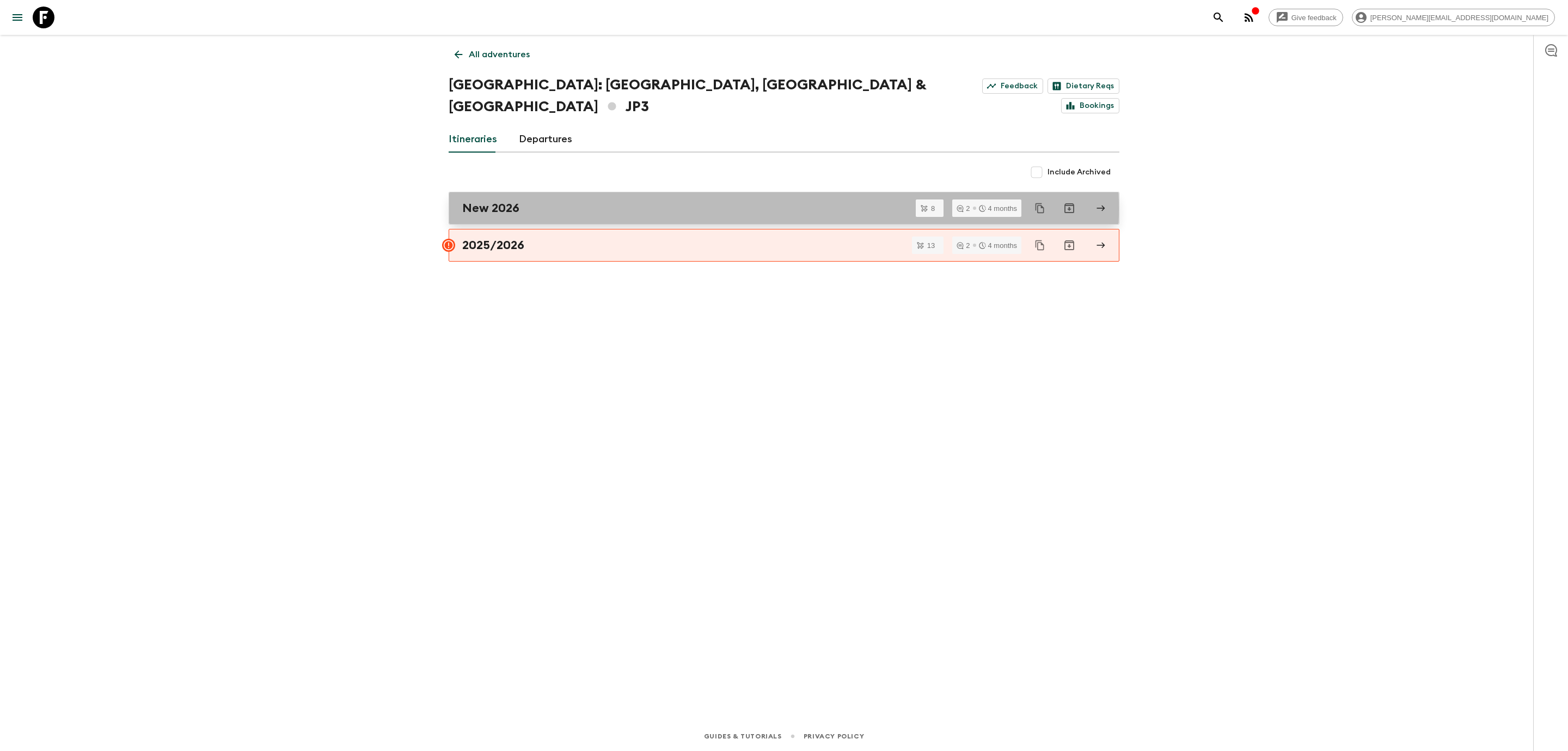
click at [517, 201] on h2 "New 2026" at bounding box center [491, 208] width 57 height 14
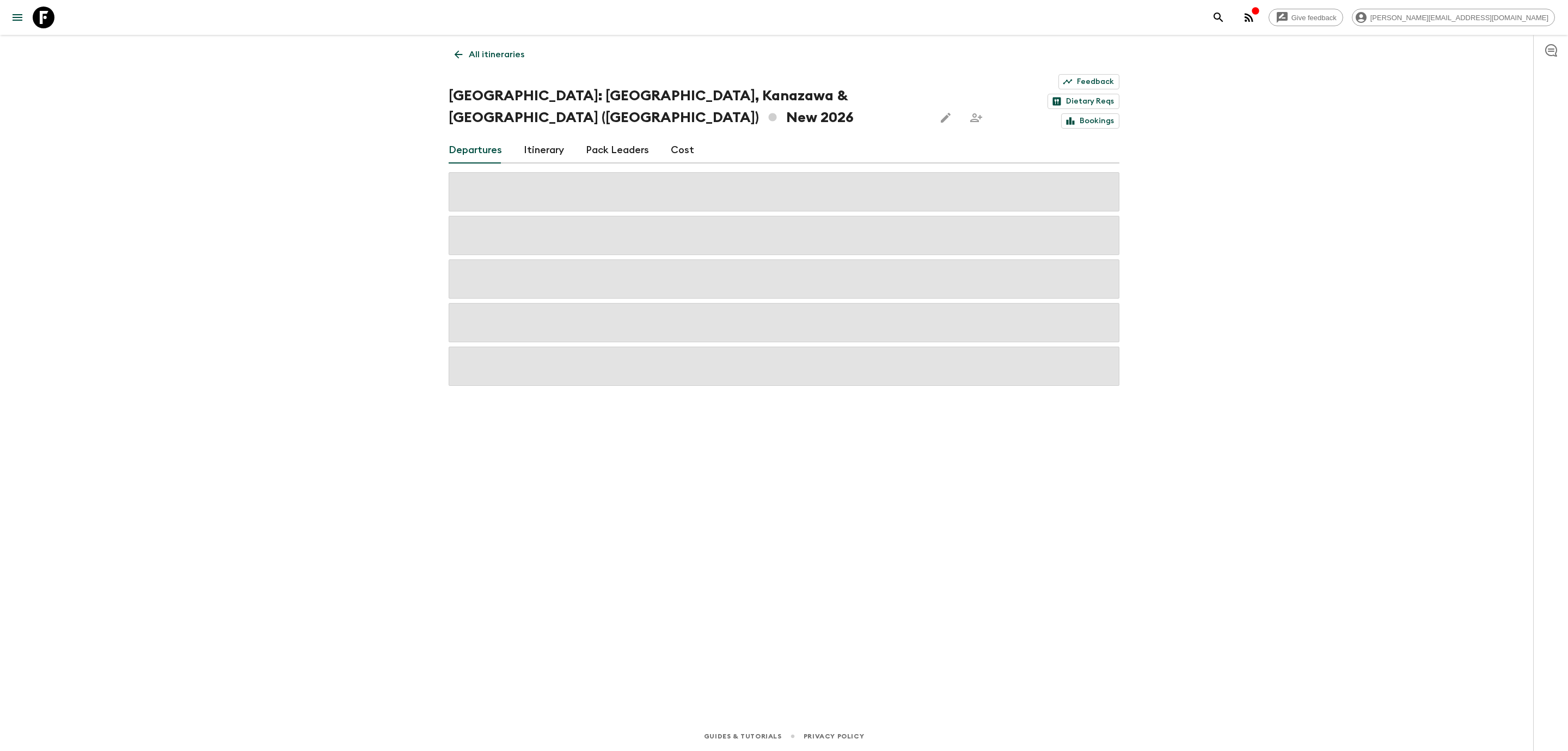
click at [452, 56] on icon at bounding box center [458, 55] width 12 height 12
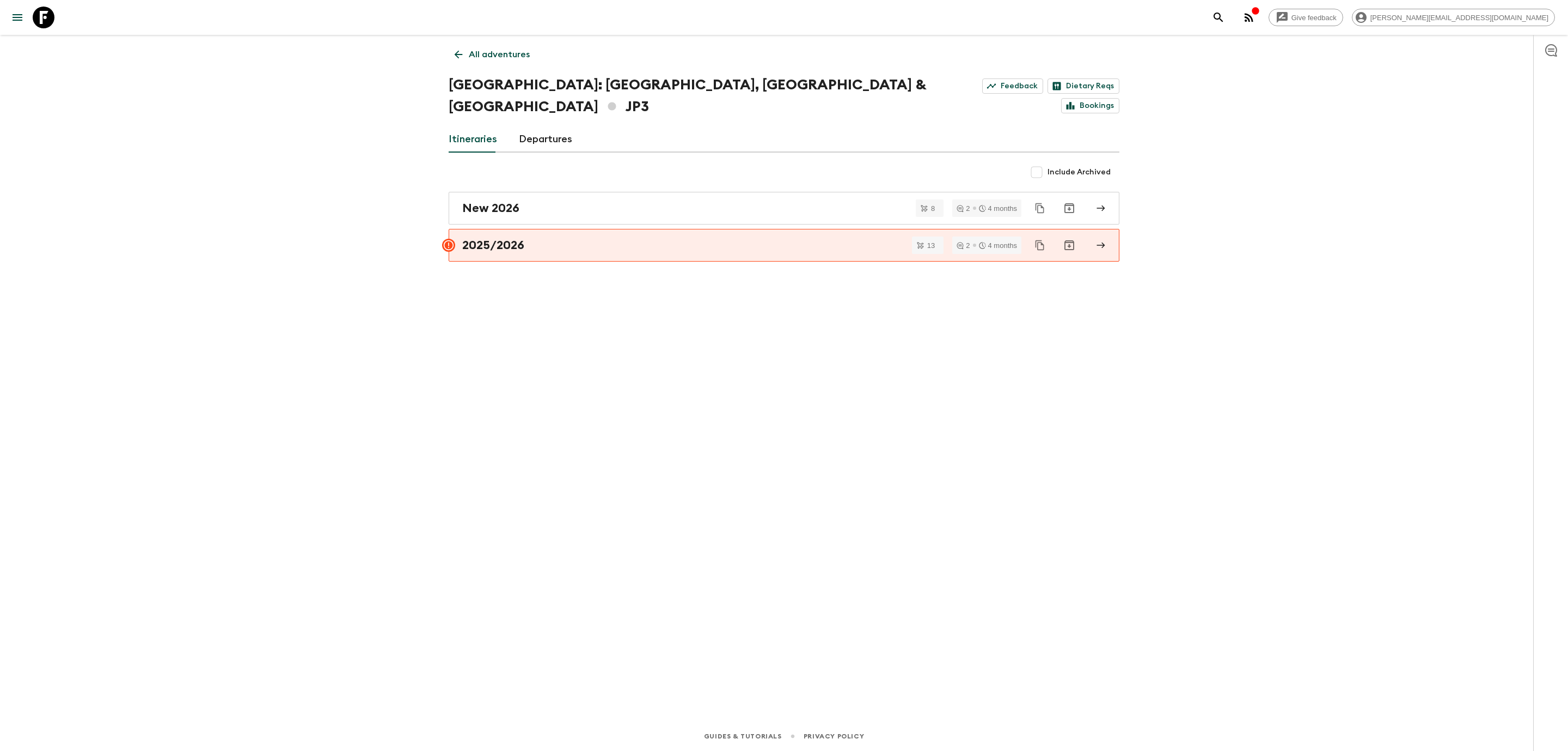
click at [452, 56] on icon at bounding box center [458, 55] width 12 height 12
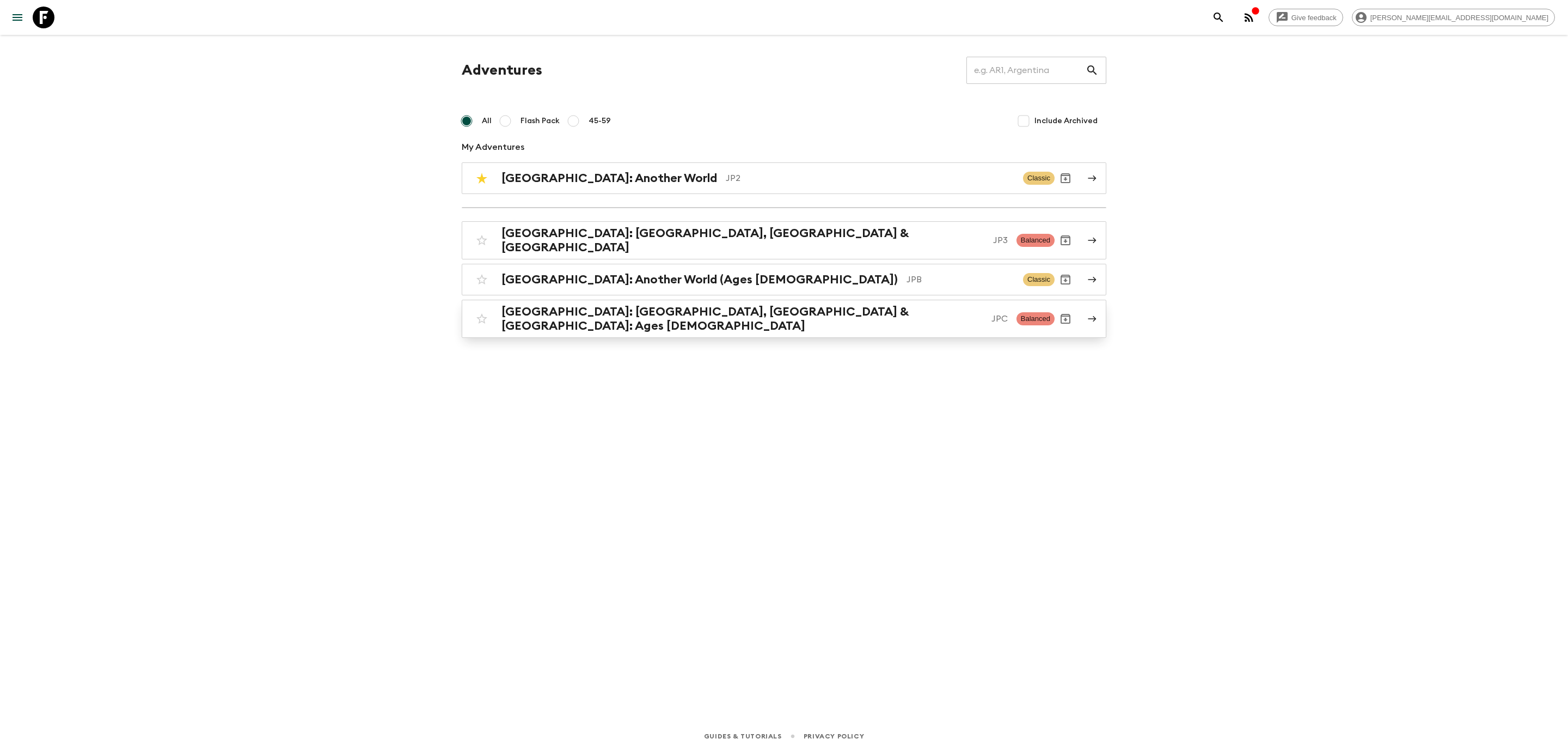
click at [549, 311] on h2 "[GEOGRAPHIC_DATA]: [GEOGRAPHIC_DATA], [GEOGRAPHIC_DATA] & [GEOGRAPHIC_DATA]: Ag…" at bounding box center [742, 319] width 481 height 29
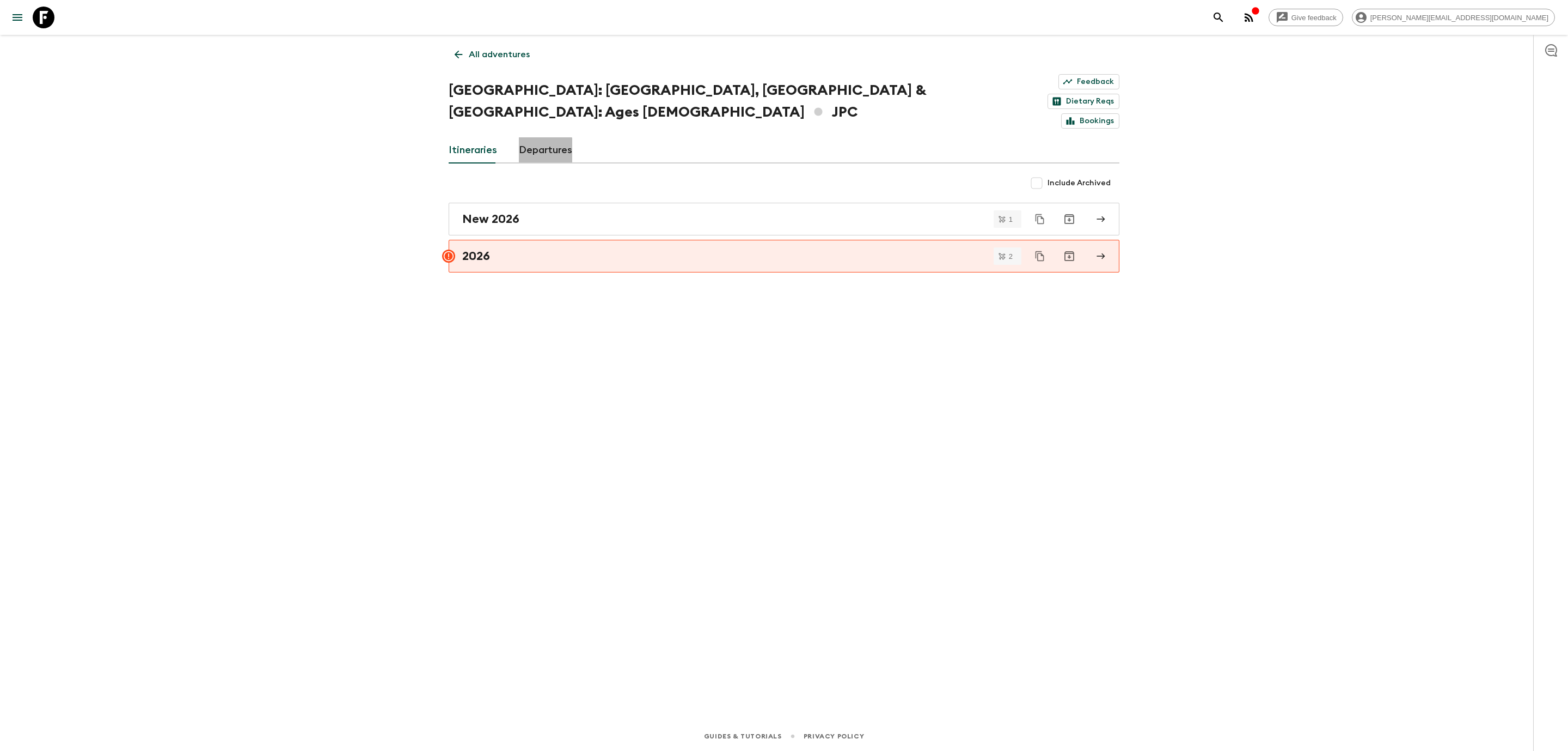
click at [536, 137] on link "Departures" at bounding box center [545, 150] width 54 height 26
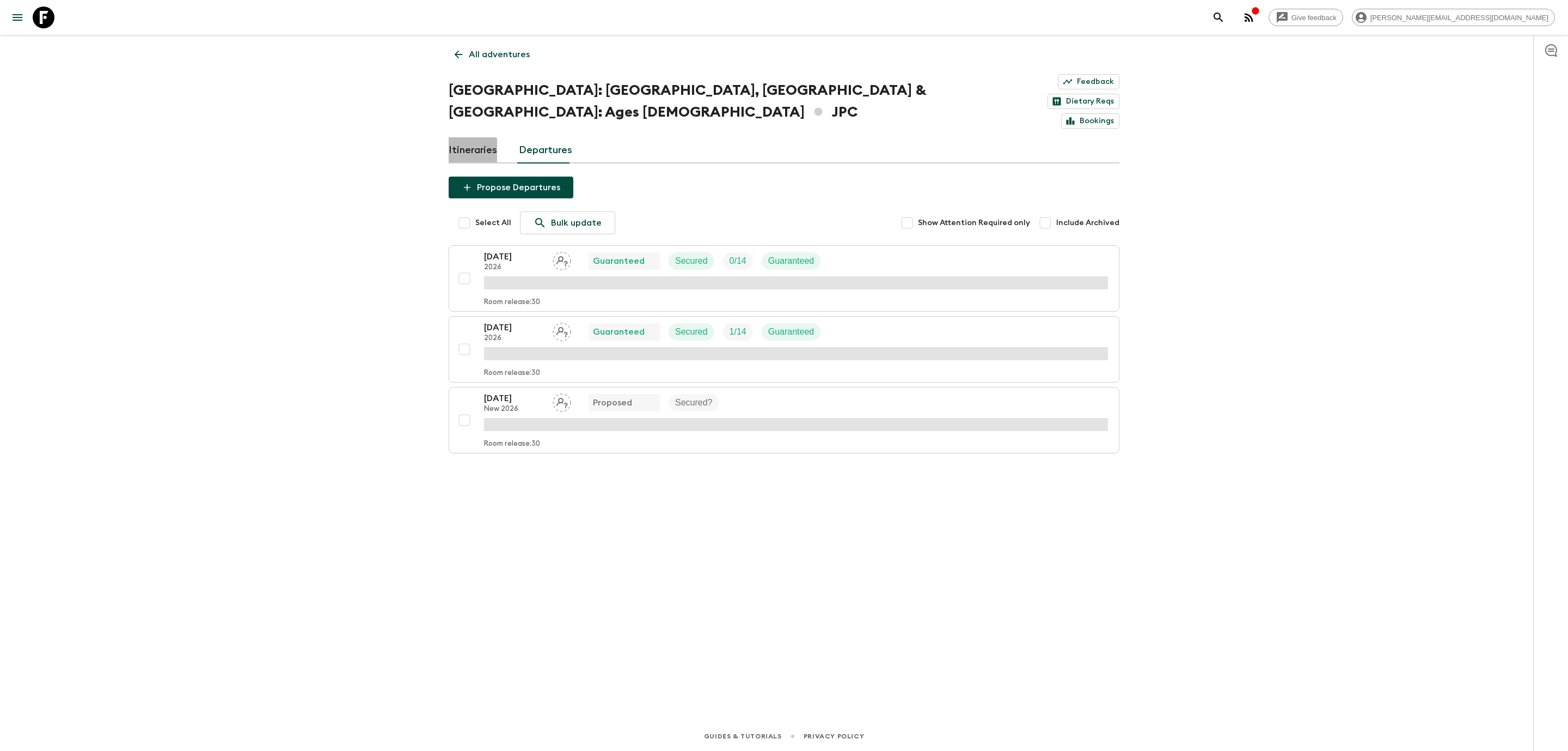
click at [466, 137] on link "Itineraries" at bounding box center [473, 150] width 49 height 26
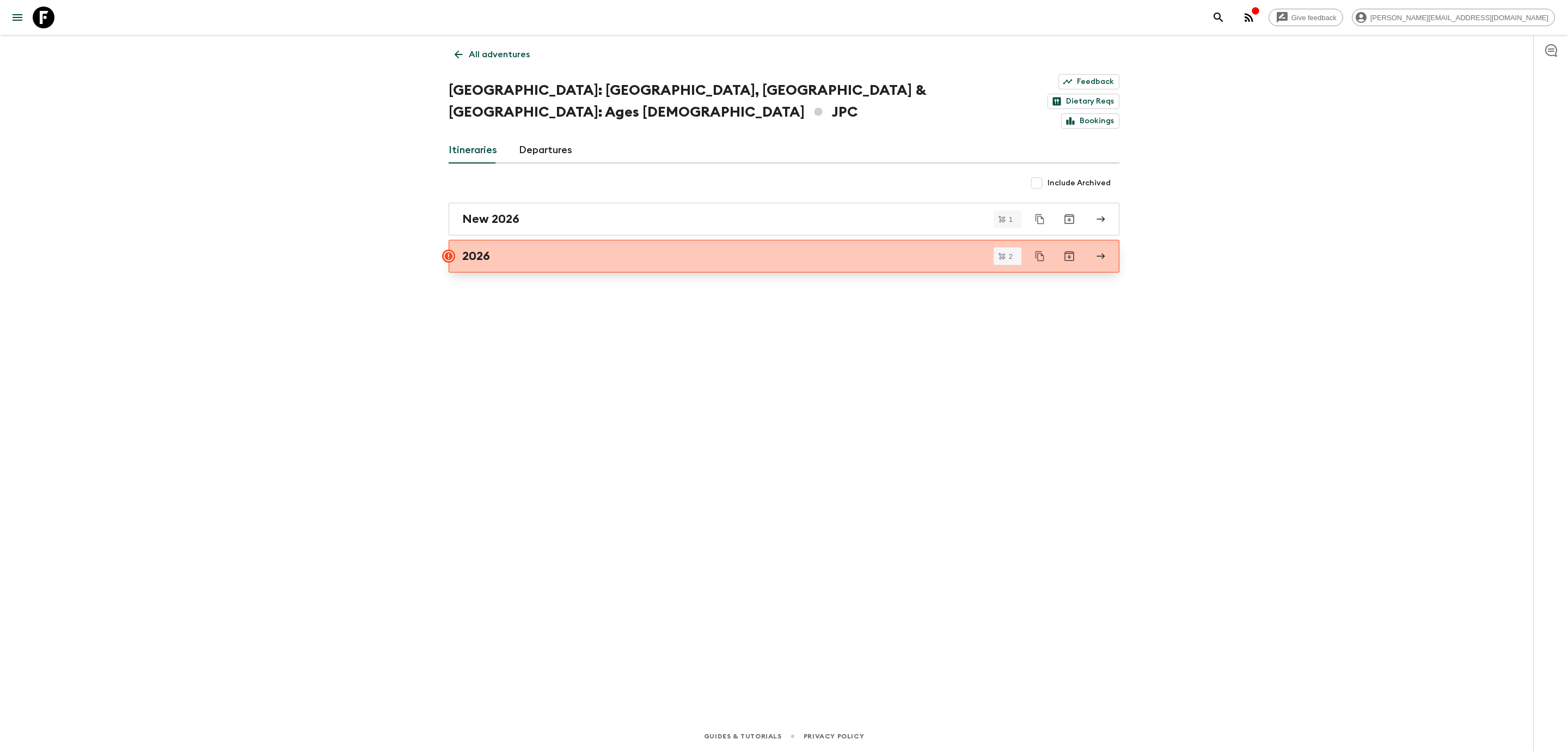
click at [510, 249] on div "2026" at bounding box center [773, 256] width 623 height 14
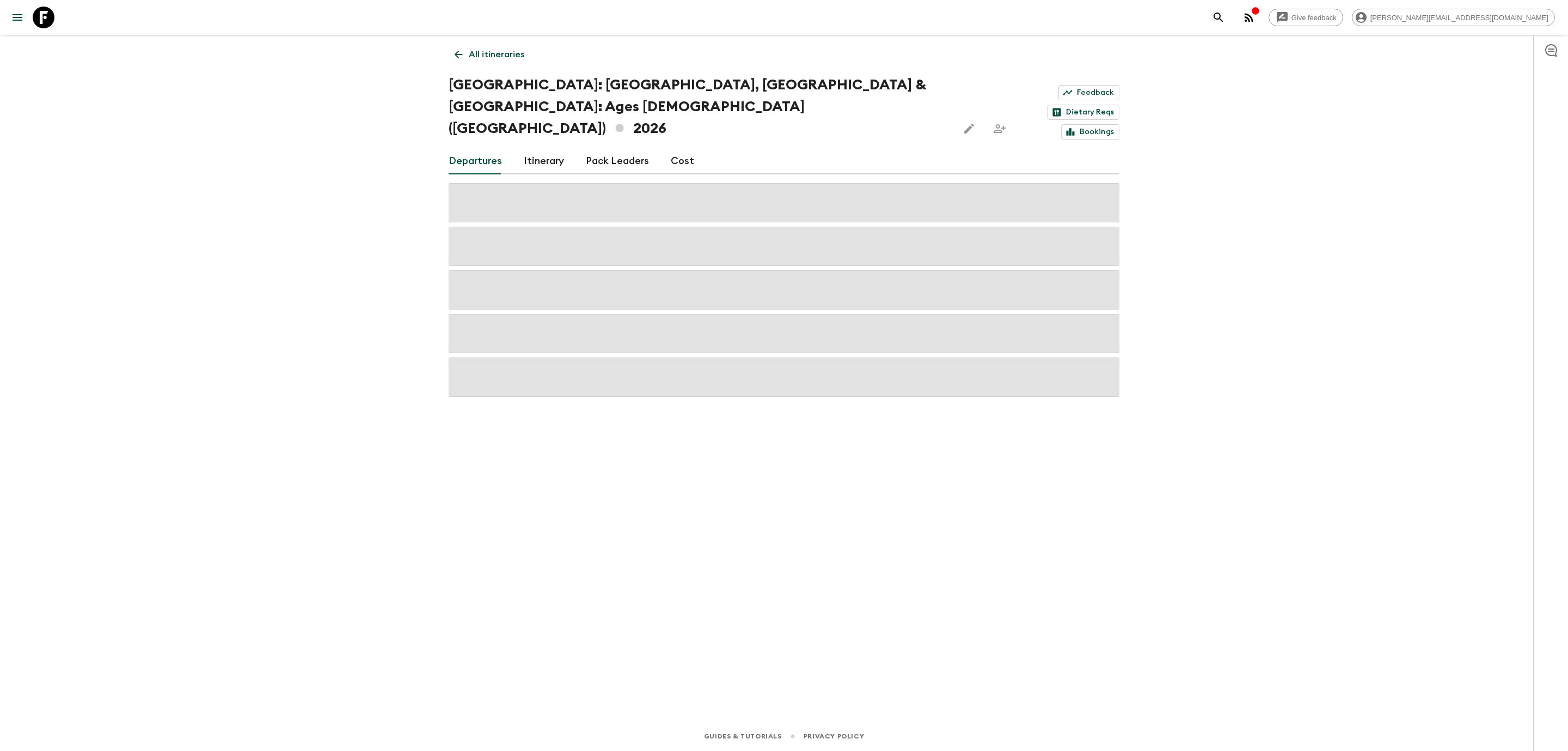
click at [680, 148] on link "Cost" at bounding box center [682, 161] width 23 height 26
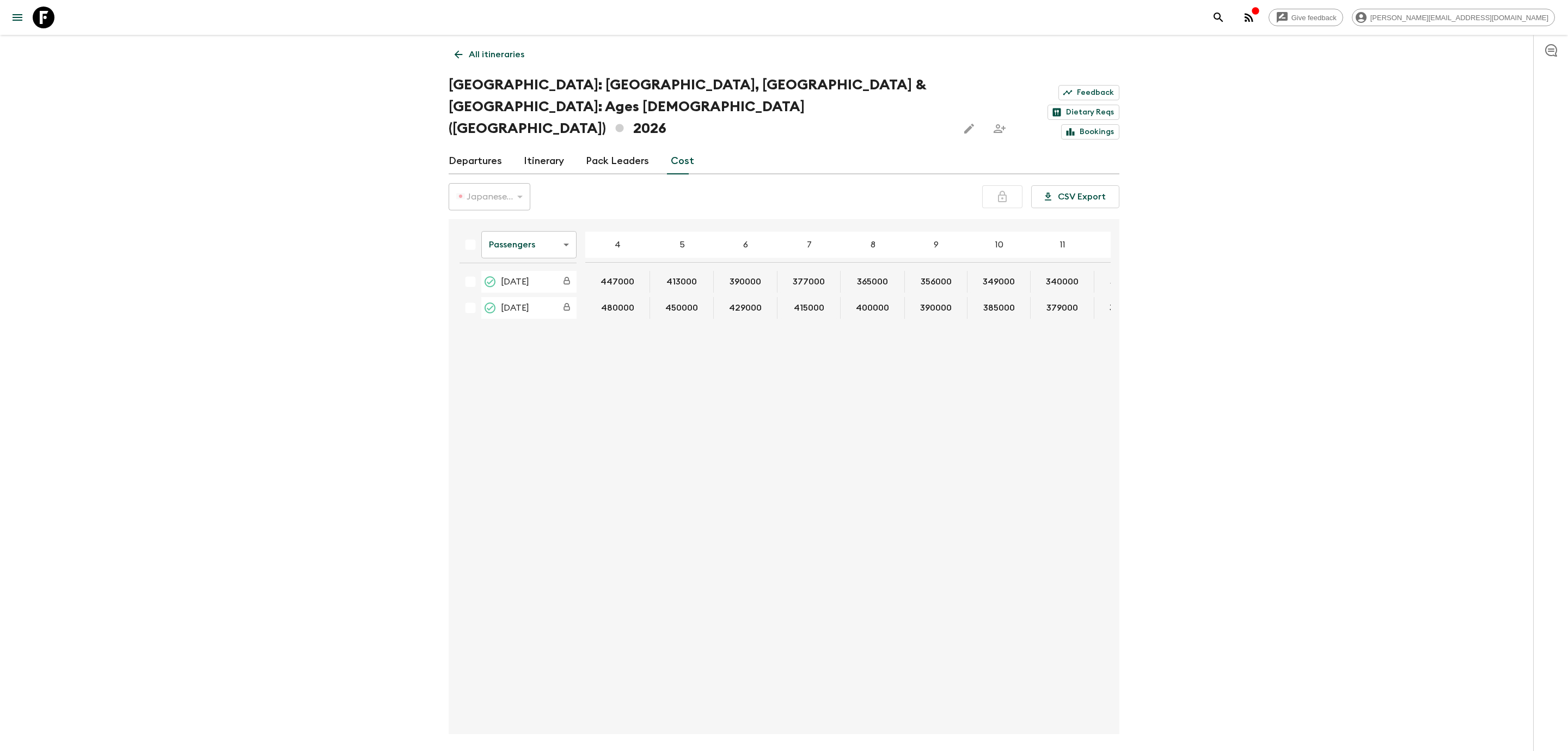
click at [520, 200] on body "Give feedback [PERSON_NAME][EMAIL_ADDRESS][DOMAIN_NAME] All itineraries [GEOGRA…" at bounding box center [784, 397] width 1568 height 794
click at [505, 236] on li "Extras" at bounding box center [529, 245] width 96 height 18
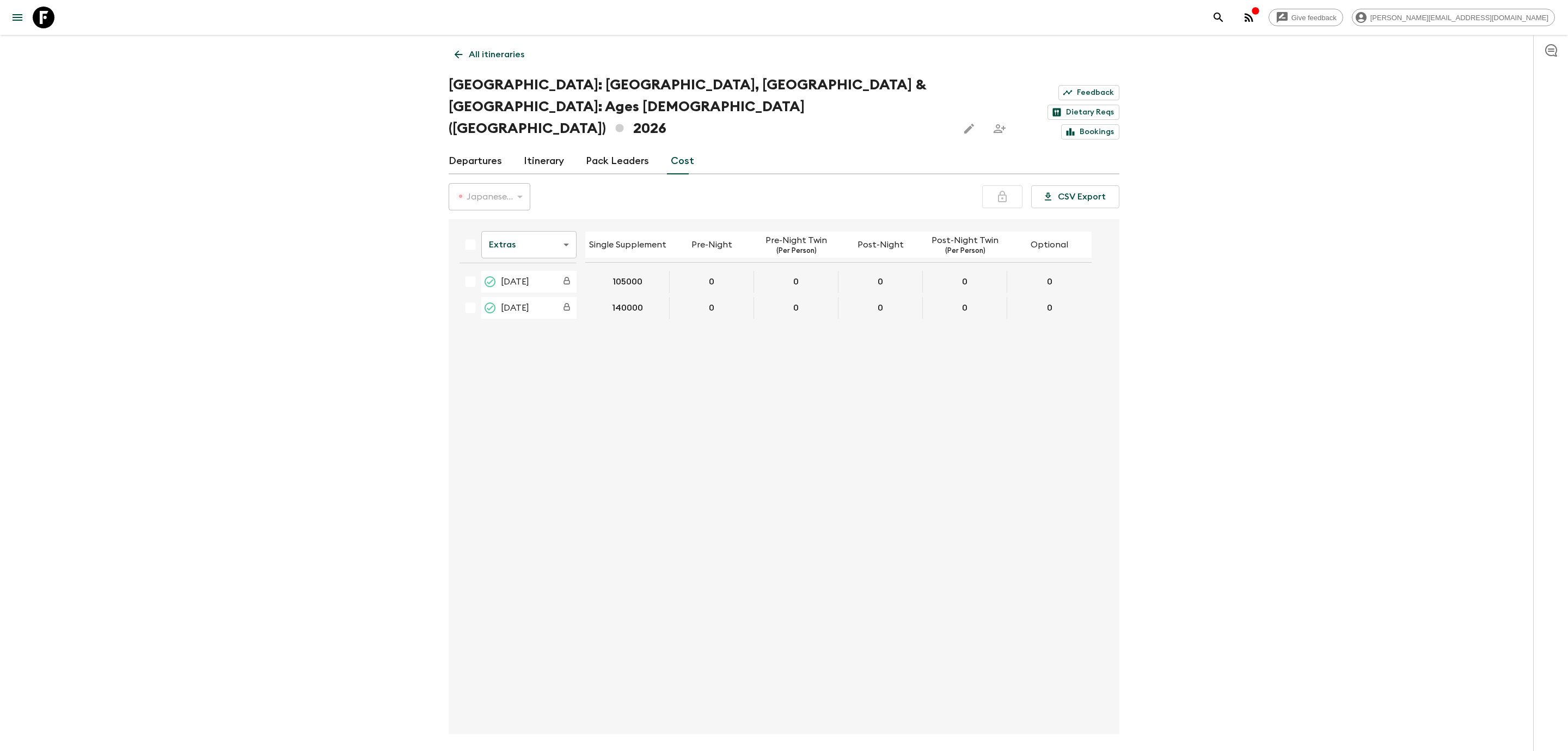
click at [457, 62] on link "All itineraries" at bounding box center [489, 55] width 82 height 22
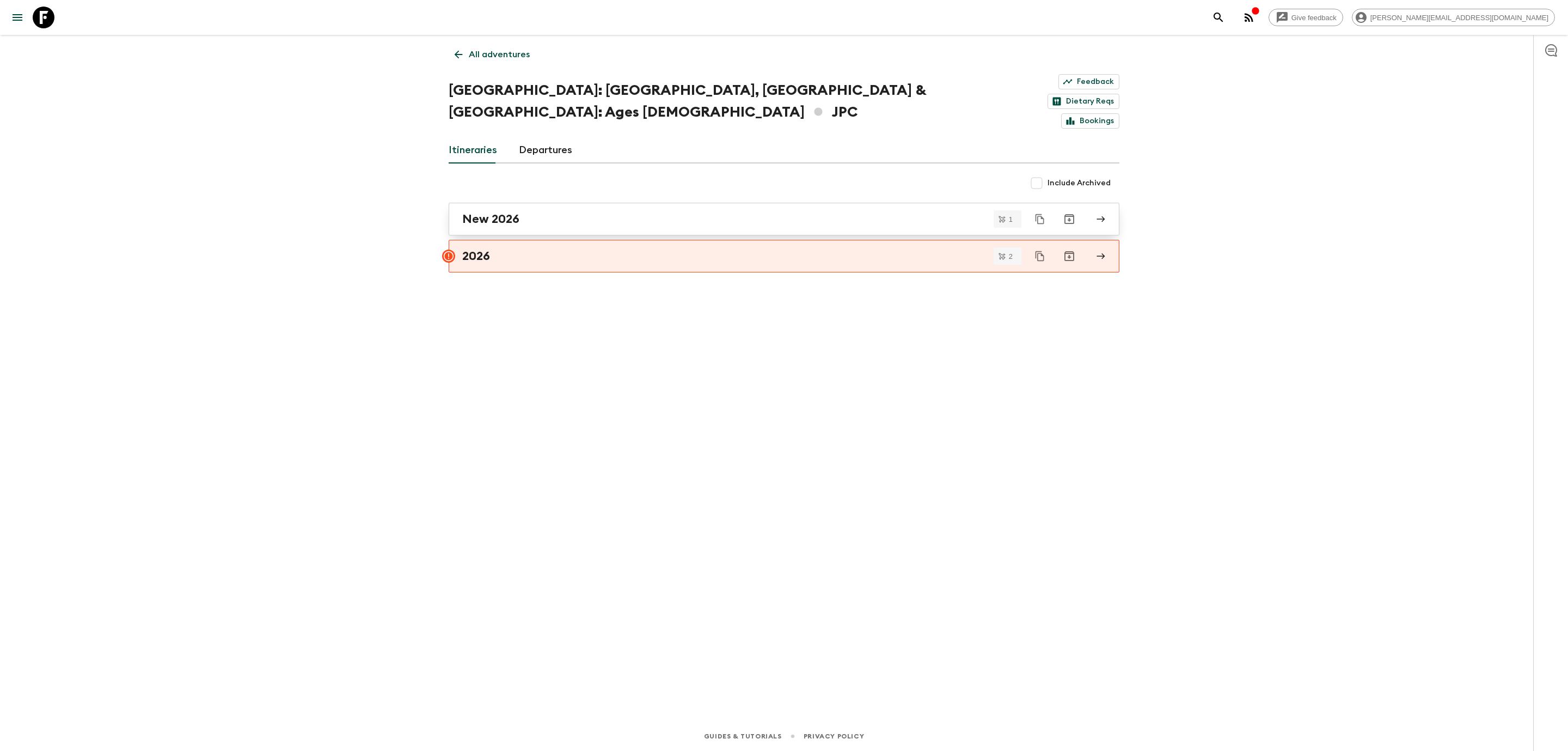
click at [467, 203] on link "New 2026" at bounding box center [784, 219] width 671 height 33
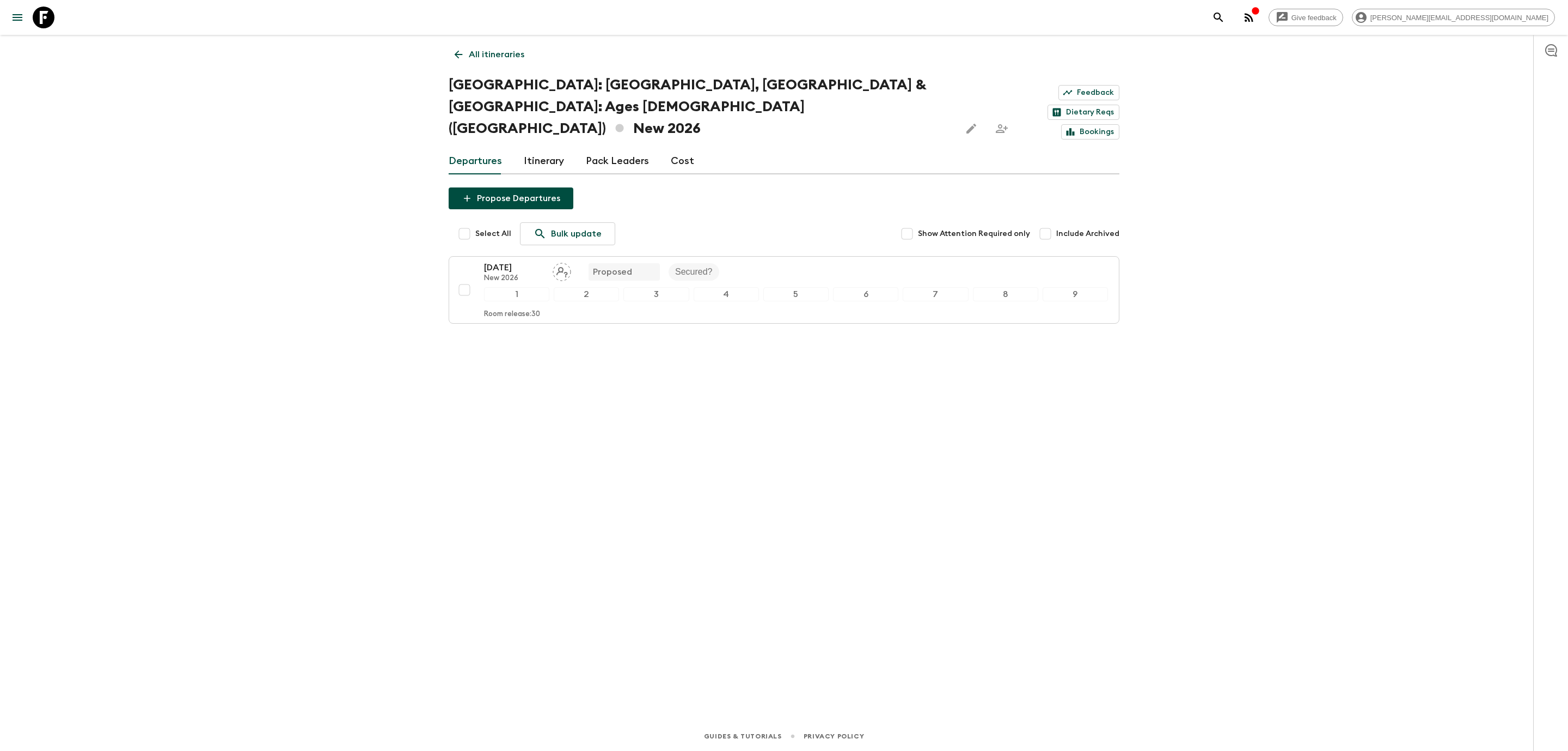
click at [464, 55] on link "All itineraries" at bounding box center [489, 55] width 82 height 22
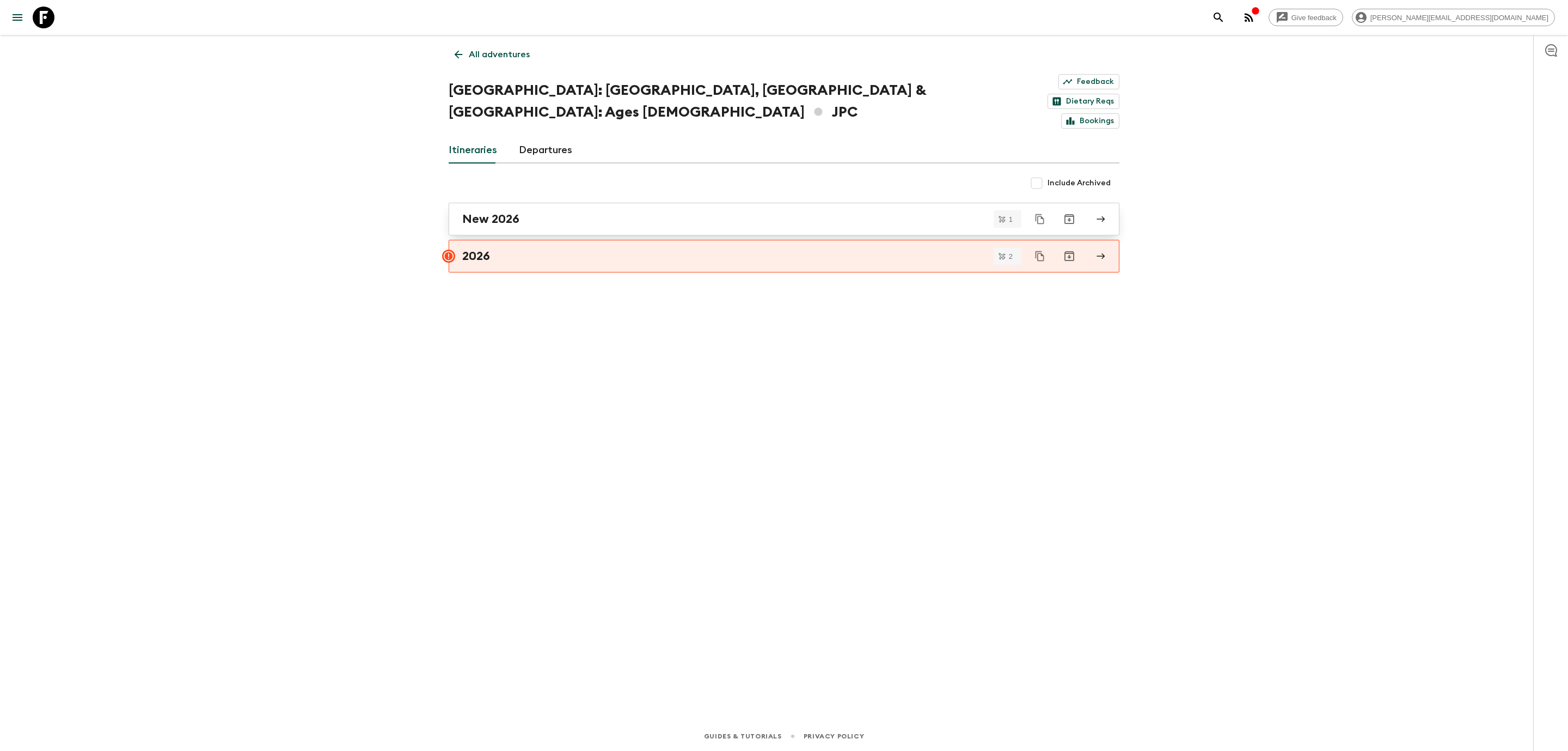
click at [506, 212] on h2 "New 2026" at bounding box center [491, 219] width 57 height 14
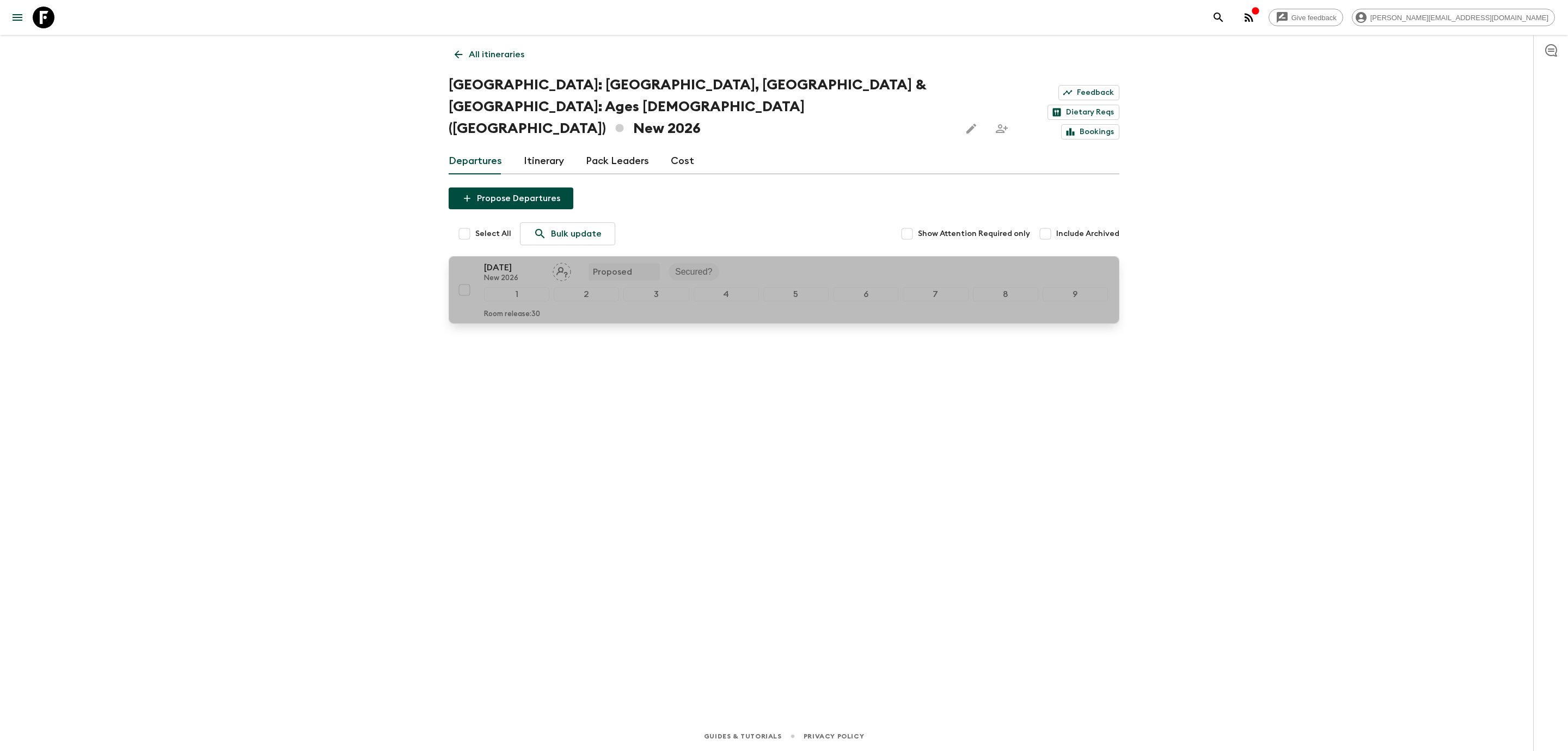
click at [516, 261] on p "[DATE]" at bounding box center [514, 267] width 60 height 13
